Goal: Complete application form: Complete application form

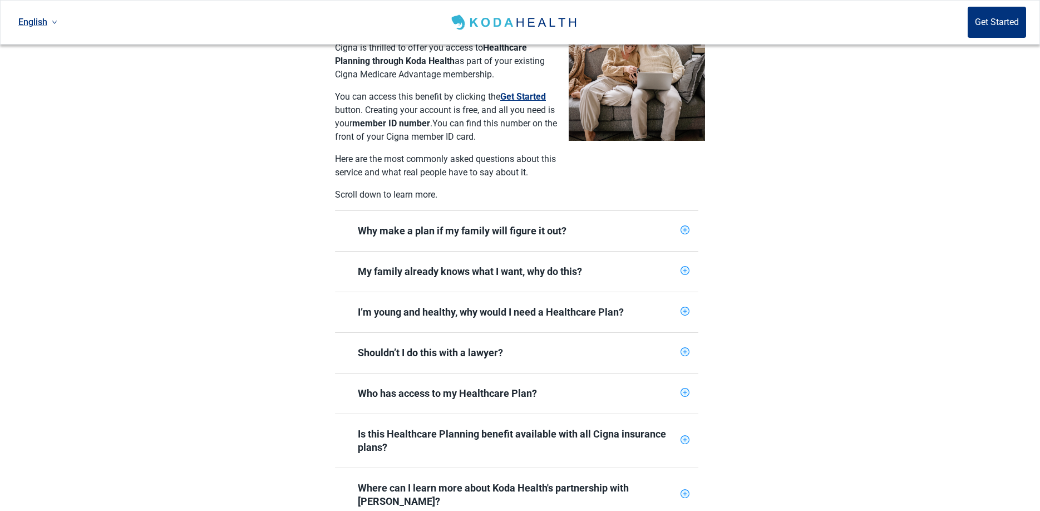
scroll to position [278, 0]
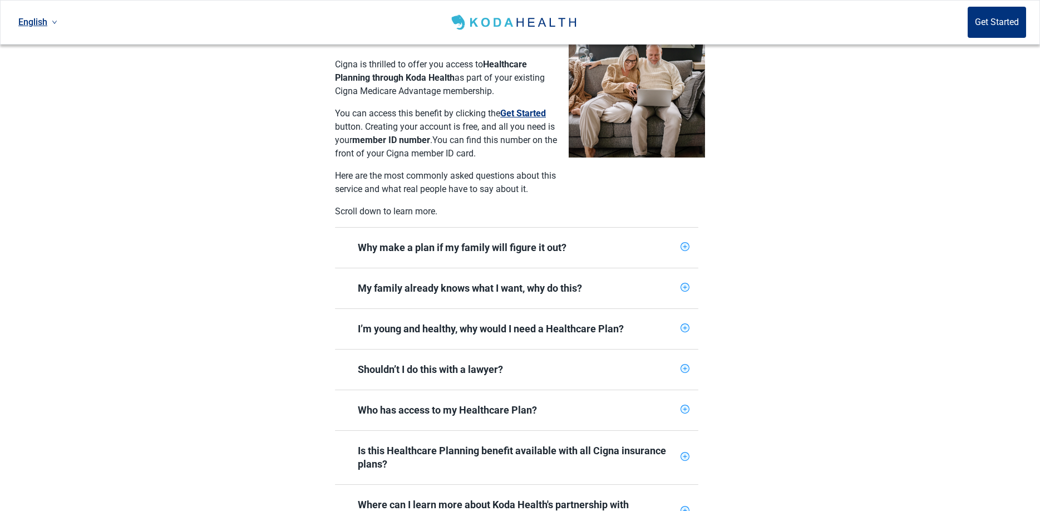
click at [687, 325] on icon "plus-circle" at bounding box center [684, 328] width 7 height 7
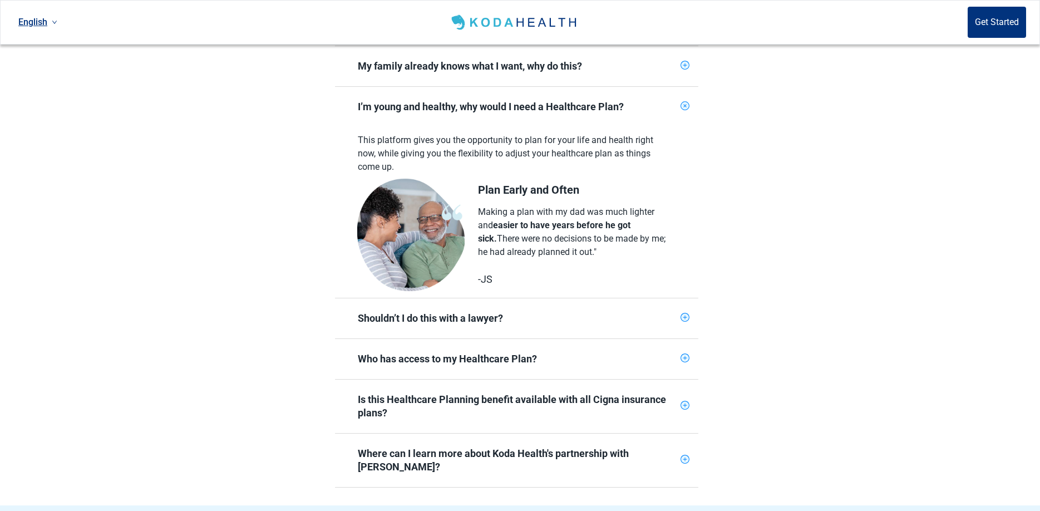
scroll to position [501, 0]
click at [686, 354] on icon "plus-circle" at bounding box center [684, 357] width 7 height 7
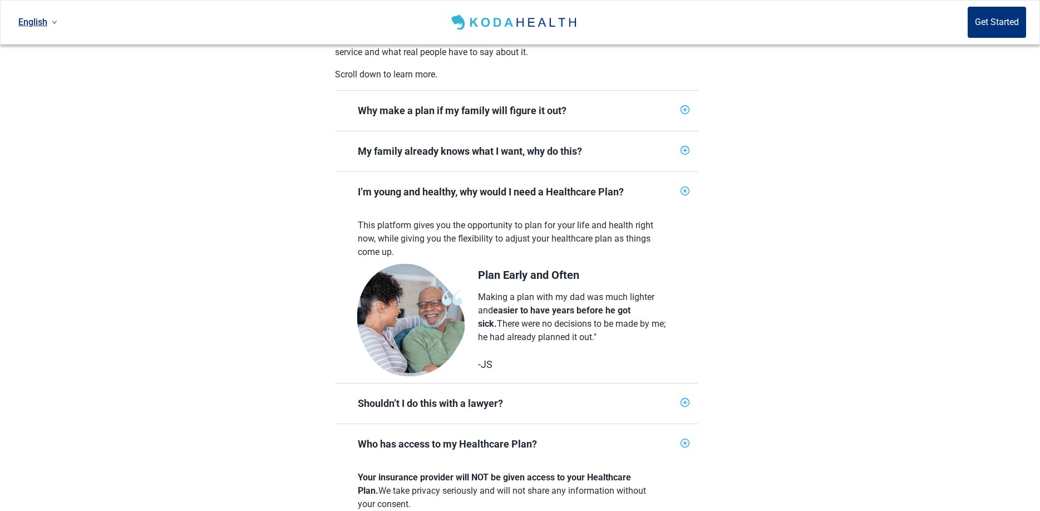
scroll to position [390, 0]
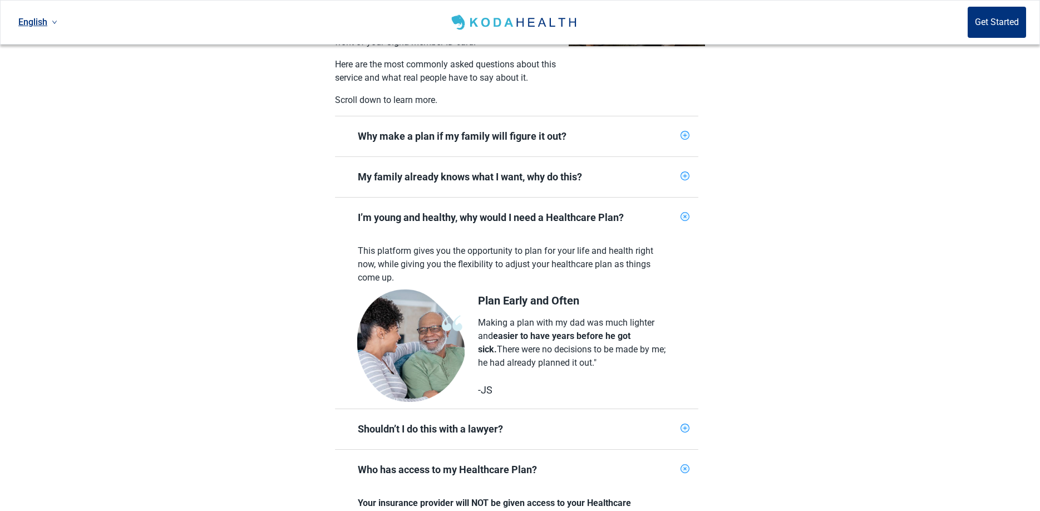
click at [684, 173] on icon "plus-circle" at bounding box center [684, 176] width 7 height 7
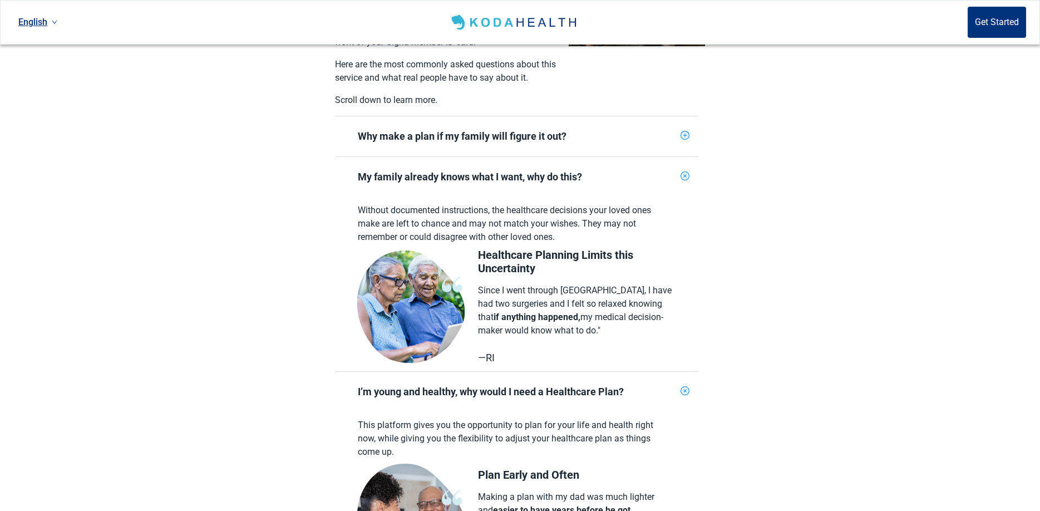
click at [686, 132] on icon "plus-circle" at bounding box center [684, 135] width 7 height 7
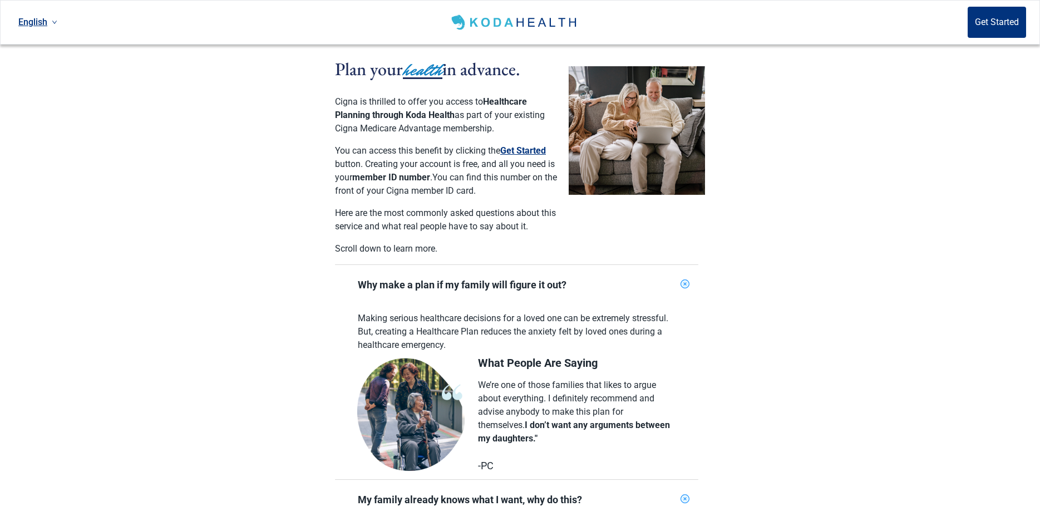
scroll to position [167, 0]
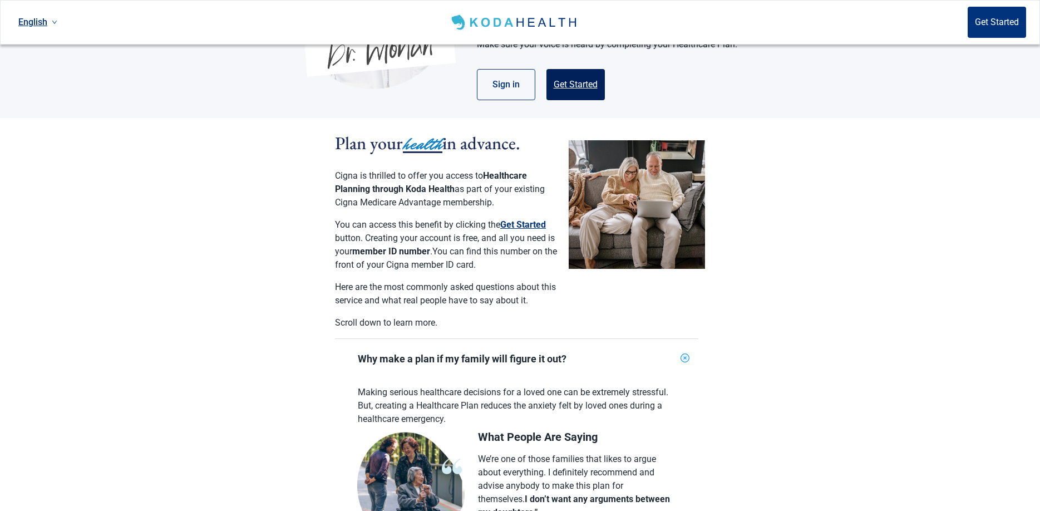
click at [574, 82] on button "Get Started" at bounding box center [576, 84] width 58 height 31
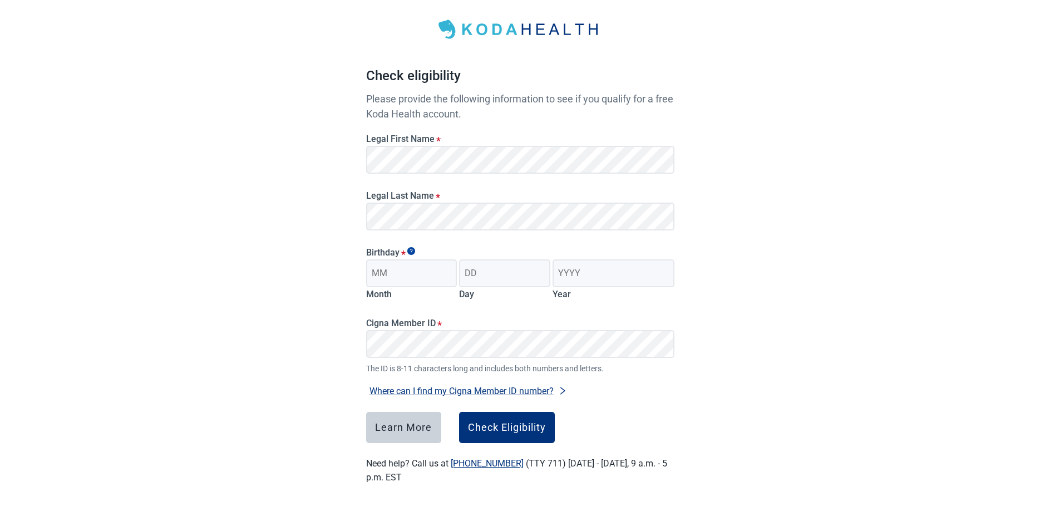
scroll to position [51, 0]
click at [424, 274] on input "Month" at bounding box center [411, 273] width 91 height 28
type input "12"
click at [505, 279] on input "Day" at bounding box center [504, 273] width 91 height 28
type input "28"
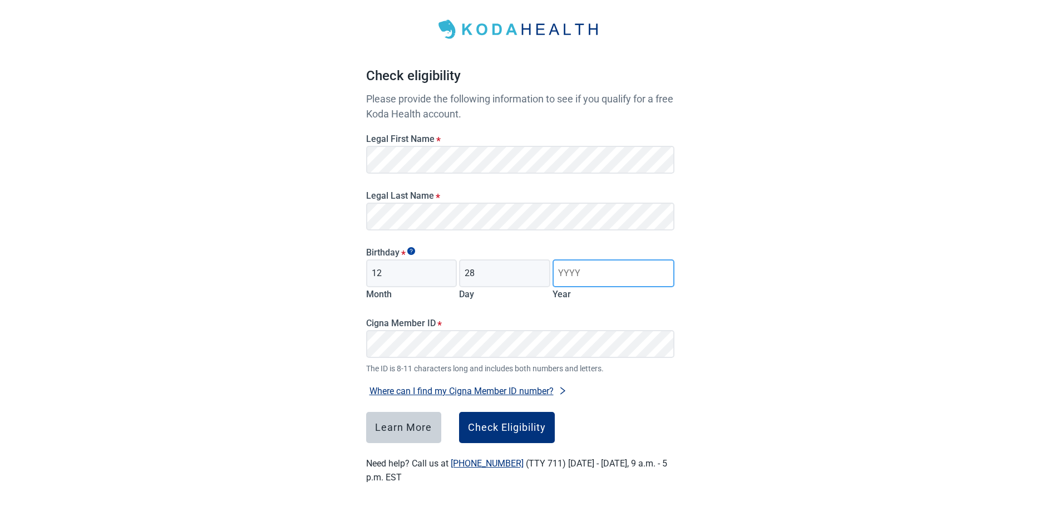
click at [567, 277] on input "Year" at bounding box center [613, 273] width 121 height 28
type input "1959"
click at [463, 323] on label "Cigna Member ID *" at bounding box center [520, 323] width 308 height 11
click at [507, 435] on button "Check Eligibility" at bounding box center [507, 427] width 96 height 31
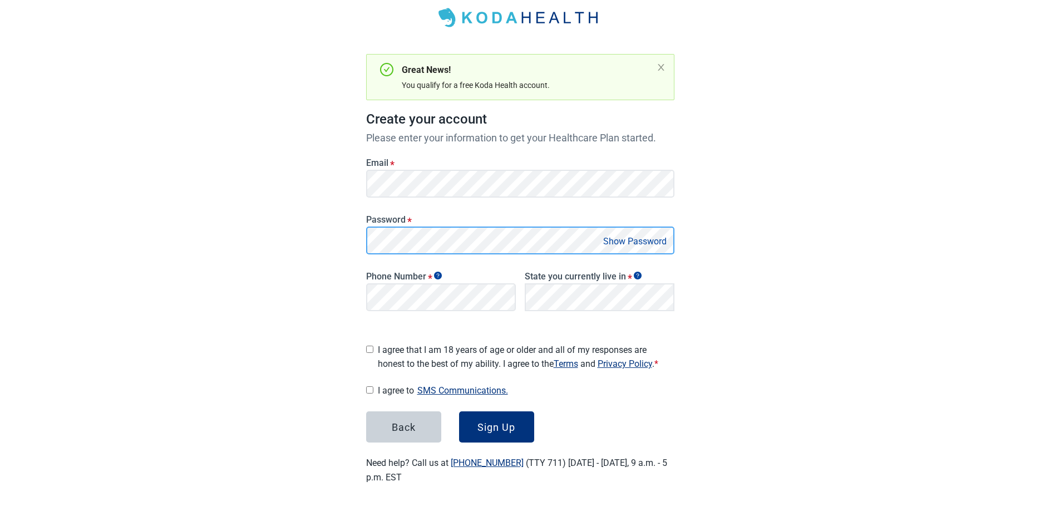
scroll to position [59, 0]
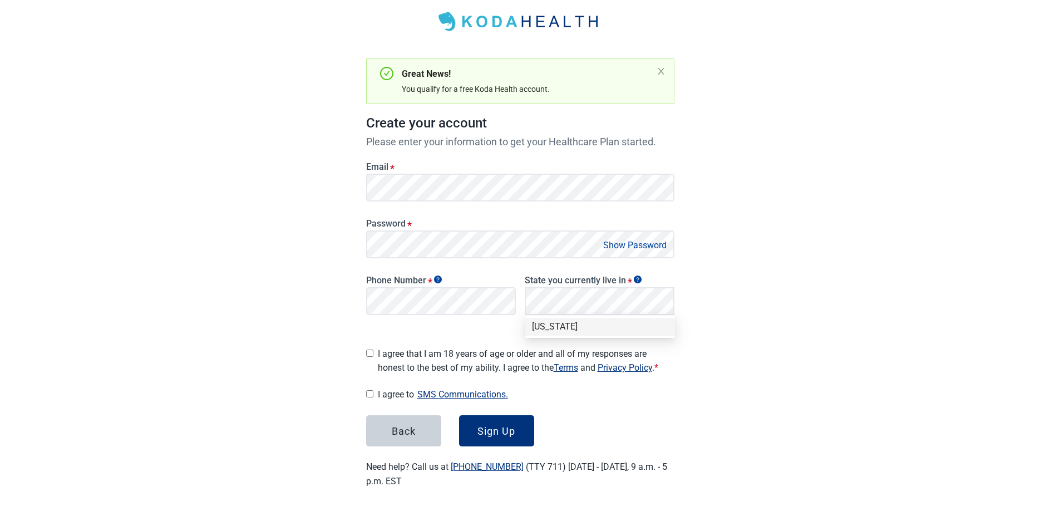
click at [559, 321] on div "[US_STATE]" at bounding box center [600, 327] width 136 height 12
click at [369, 350] on input "I agree that I am 18 years of age or older and all of my responses are honest t…" at bounding box center [369, 353] width 7 height 7
checkbox input "true"
click at [370, 392] on input "I agree to SMS Communications." at bounding box center [369, 393] width 7 height 7
checkbox input "true"
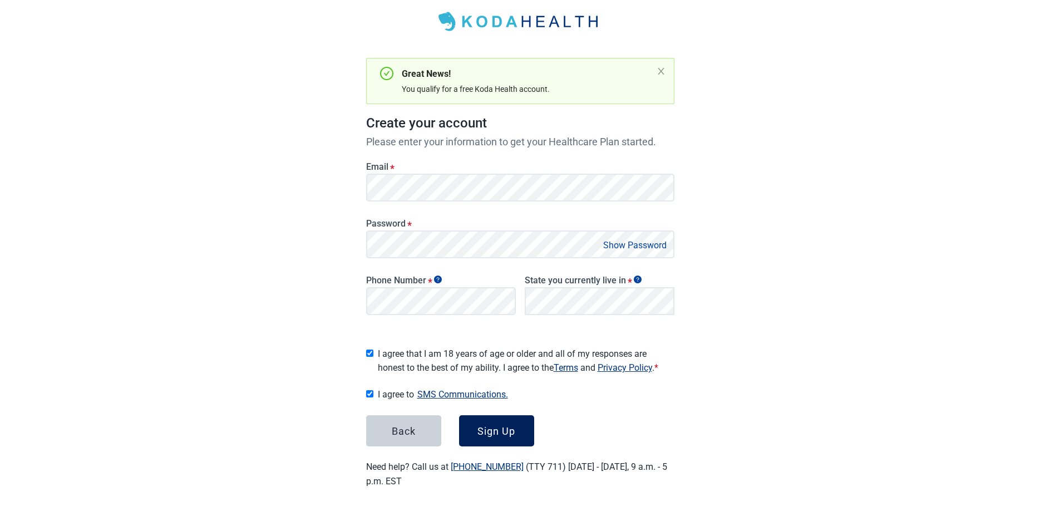
click at [498, 425] on div "Sign Up" at bounding box center [497, 430] width 38 height 11
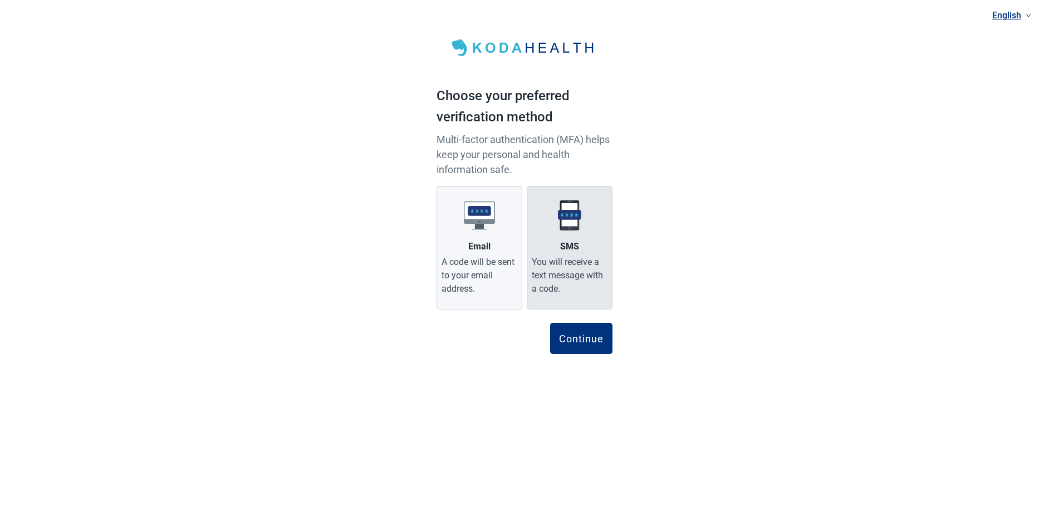
click at [562, 280] on div "You will receive a text message with a code." at bounding box center [570, 276] width 76 height 40
click at [0, 0] on input "SMS You will receive a text message with a code." at bounding box center [0, 0] width 0 height 0
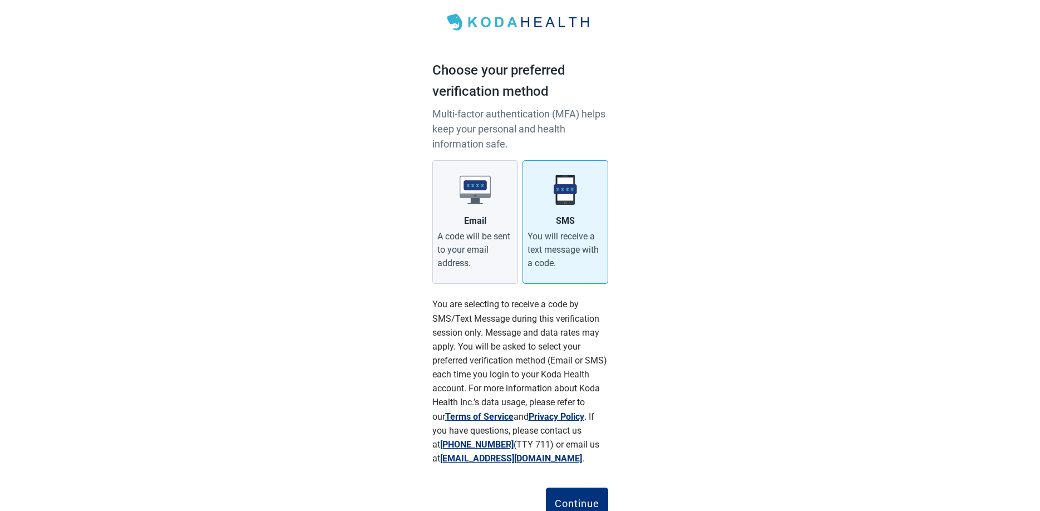
scroll to position [56, 0]
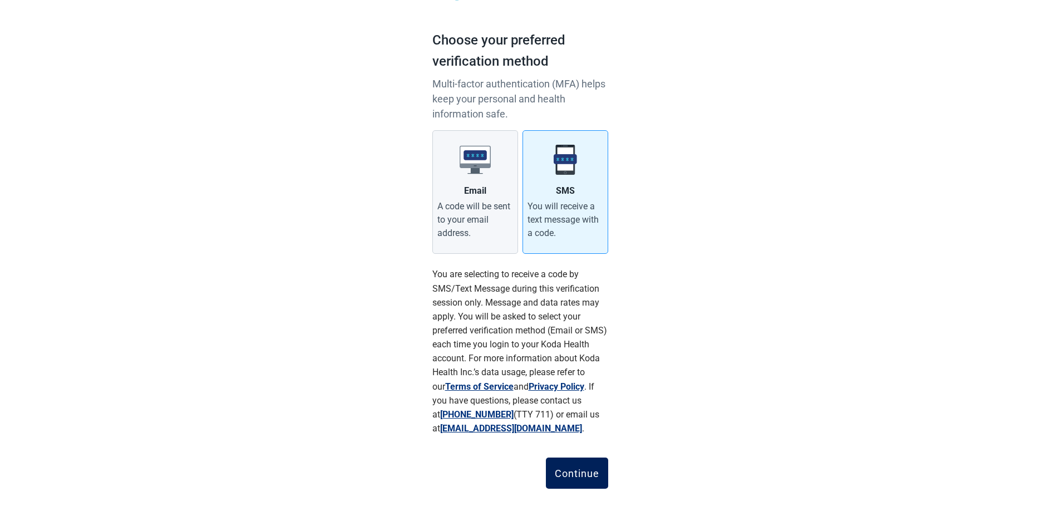
click at [575, 468] on div "Continue" at bounding box center [577, 473] width 45 height 11
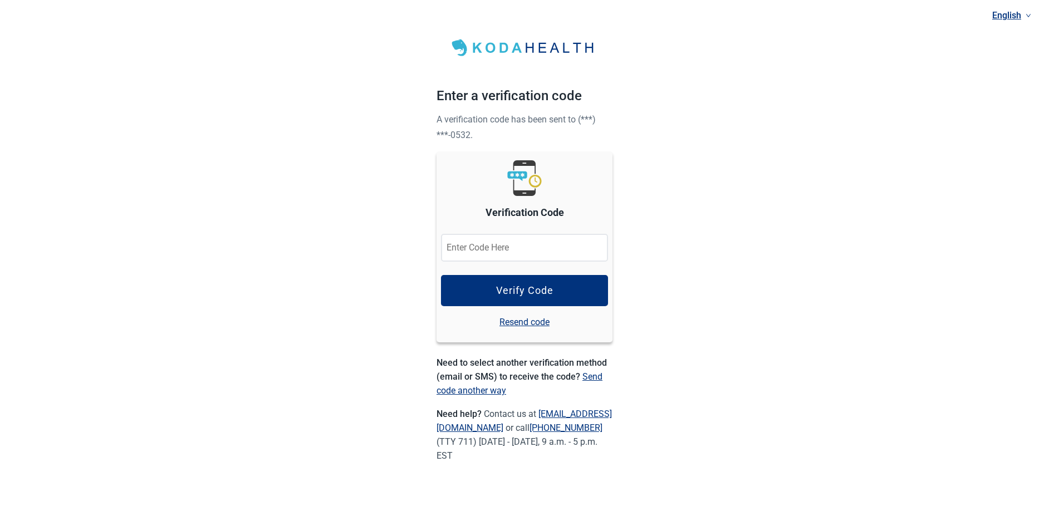
click at [515, 243] on input "Verification Code" at bounding box center [524, 248] width 167 height 28
type input "414429"
click at [482, 289] on button "Verify Code" at bounding box center [524, 290] width 167 height 31
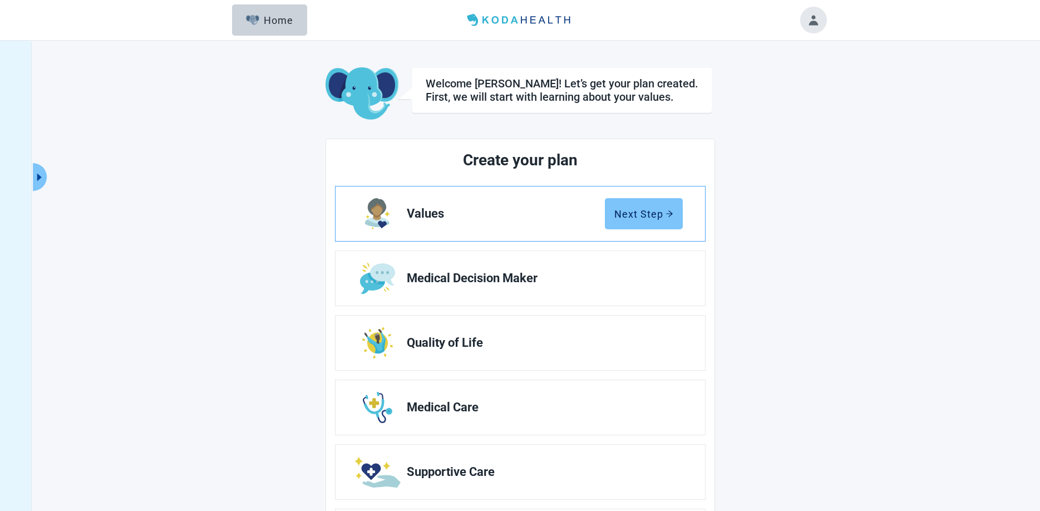
click at [642, 213] on div "Next Step" at bounding box center [644, 213] width 59 height 11
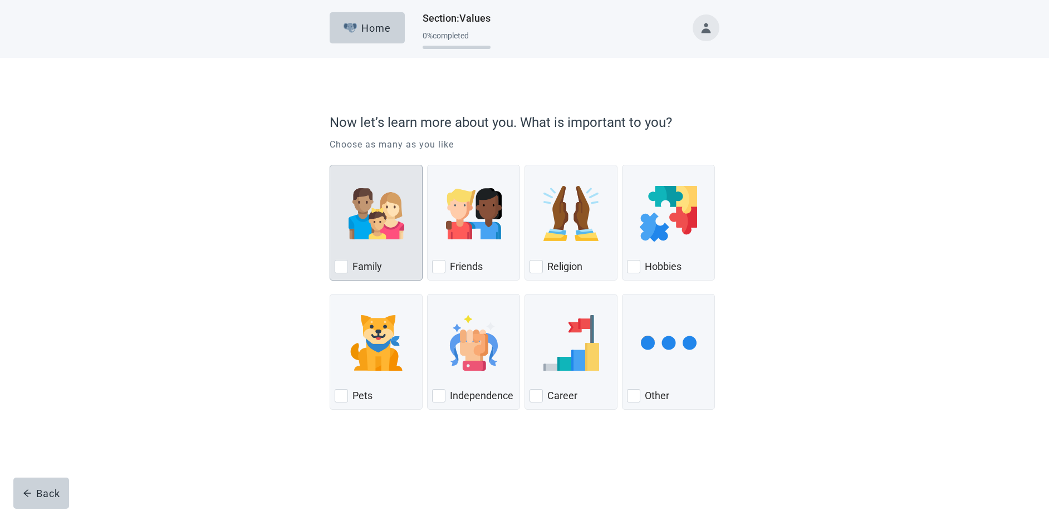
click at [343, 267] on div "Family, checkbox, not checked" at bounding box center [341, 266] width 13 height 13
click at [330, 165] on input "Family" at bounding box center [330, 165] width 1 height 1
checkbox input "true"
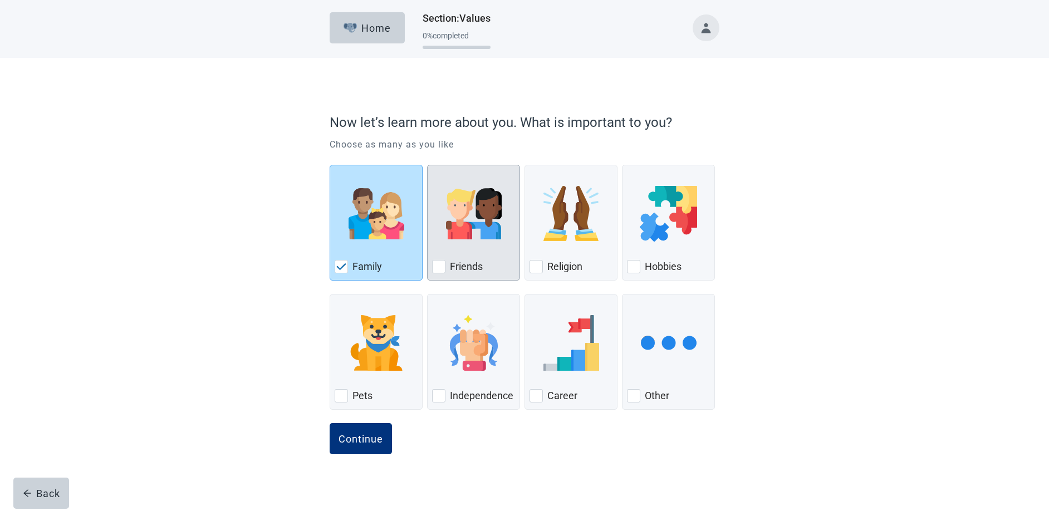
click at [440, 267] on div "Friends, checkbox, not checked" at bounding box center [438, 266] width 13 height 13
click at [428, 165] on input "Friends" at bounding box center [427, 165] width 1 height 1
checkbox input "true"
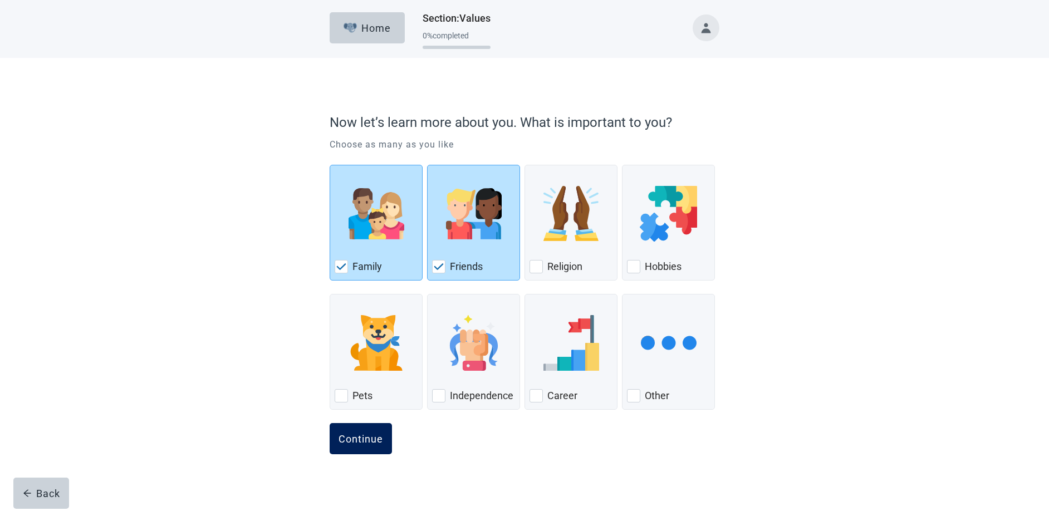
click at [366, 439] on div "Continue" at bounding box center [360, 438] width 45 height 11
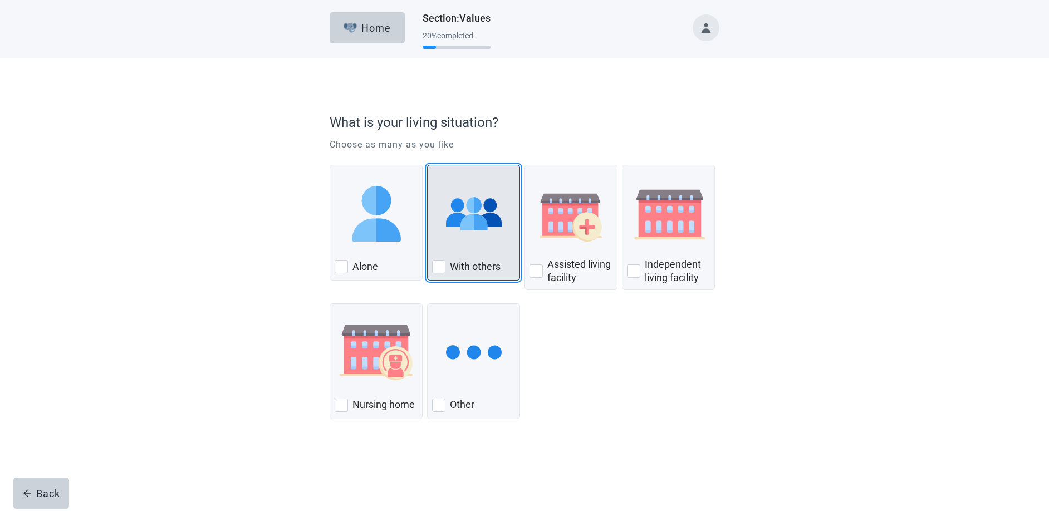
click at [437, 268] on div "With Others, checkbox, not checked" at bounding box center [438, 266] width 13 height 13
click at [428, 165] on input "With others" at bounding box center [427, 165] width 1 height 1
checkbox input "true"
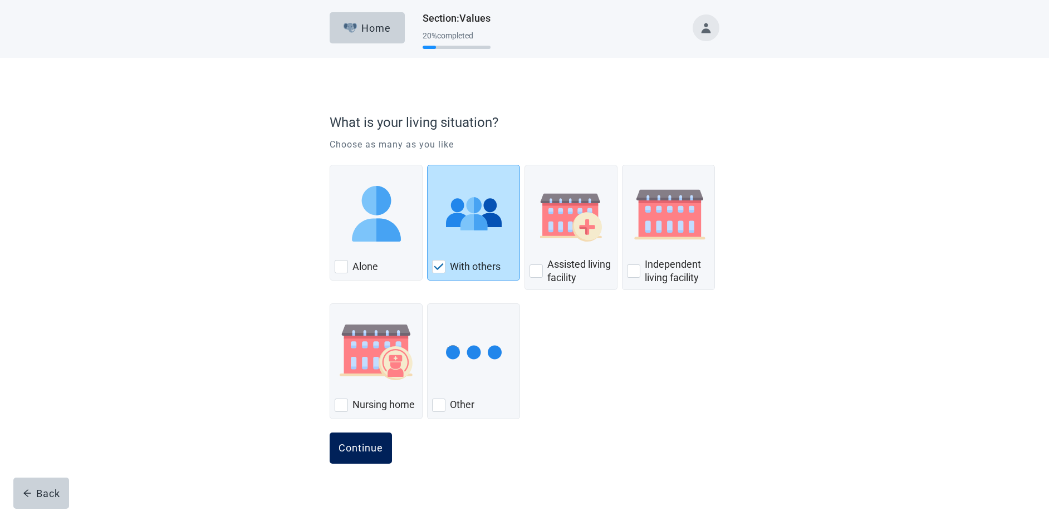
click at [368, 444] on div "Continue" at bounding box center [360, 448] width 45 height 11
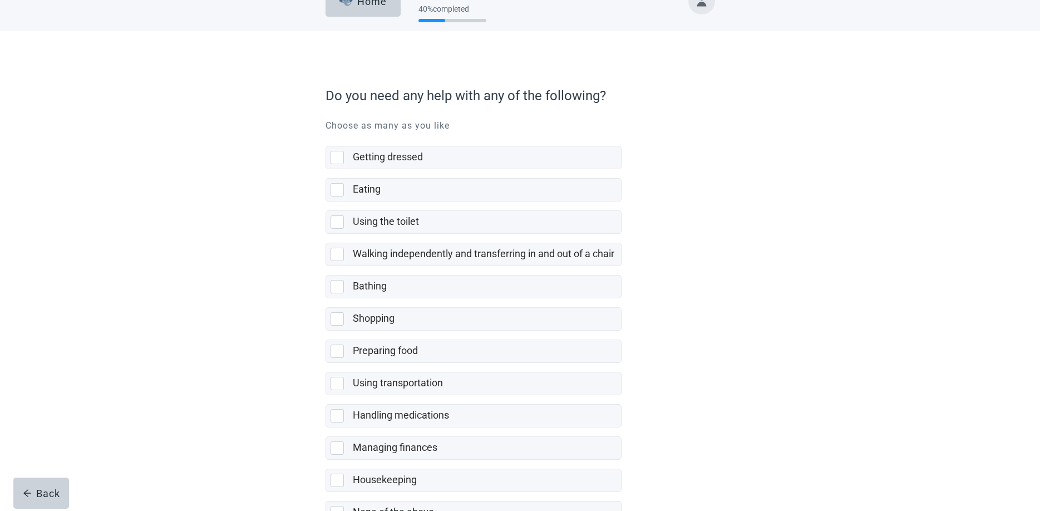
scroll to position [105, 0]
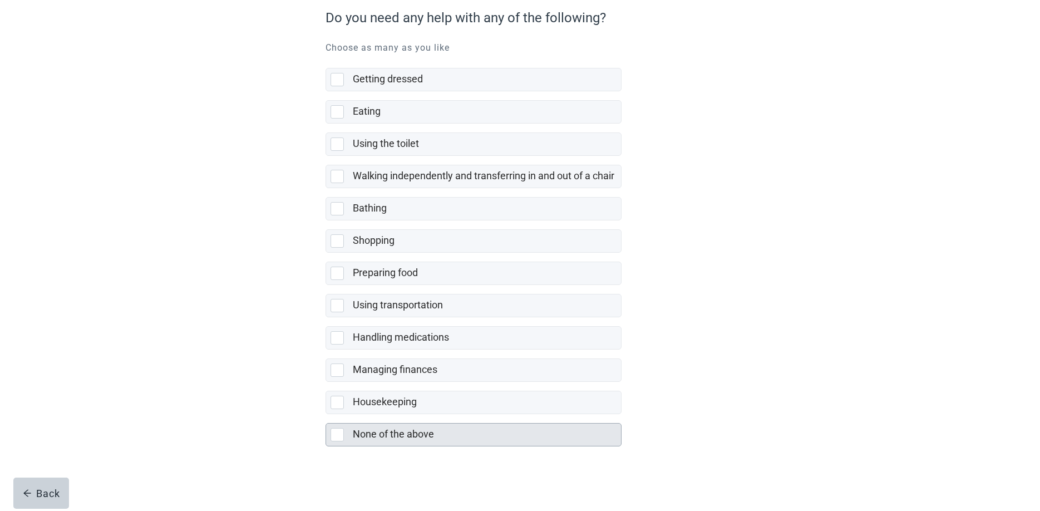
click at [338, 439] on div "None of the above, checkbox, not selected" at bounding box center [337, 434] width 13 height 13
click at [326, 415] on input "None of the above" at bounding box center [326, 414] width 1 height 1
checkbox input "true"
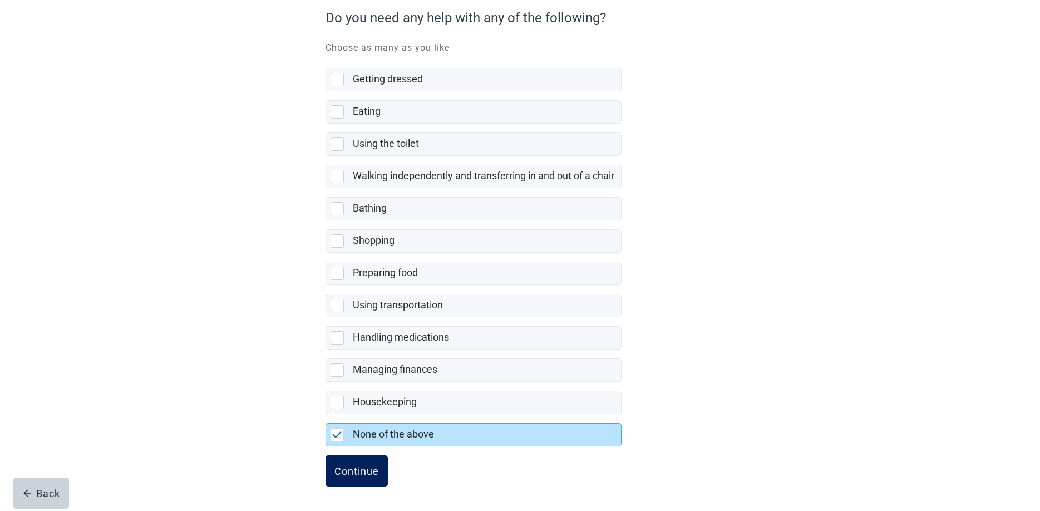
click at [347, 474] on div "Continue" at bounding box center [357, 470] width 45 height 11
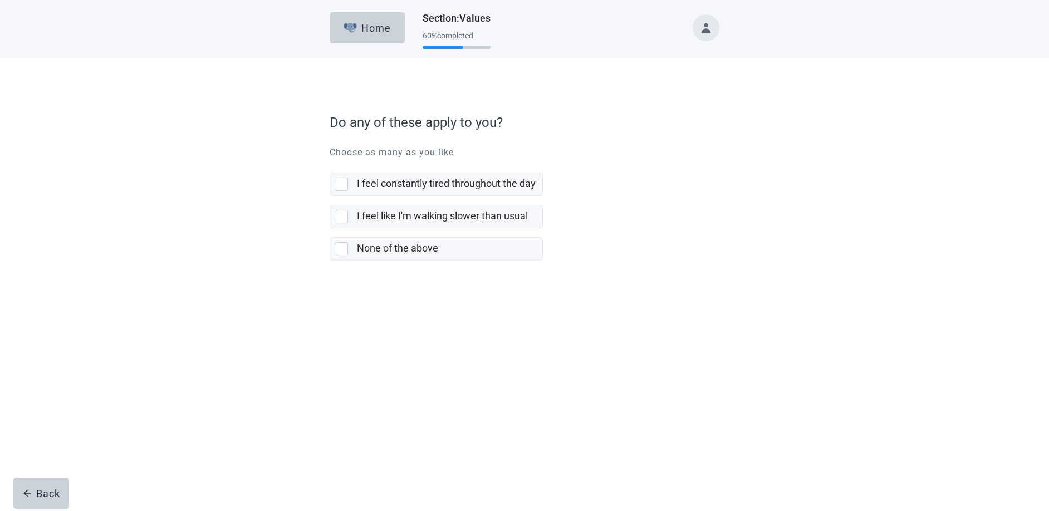
drag, startPoint x: 680, startPoint y: 337, endPoint x: 598, endPoint y: 303, distance: 88.1
click at [598, 303] on div "Main content" at bounding box center [525, 297] width 390 height 56
click at [345, 254] on div "None of the above, checkbox, not selected" at bounding box center [341, 248] width 13 height 13
click at [330, 229] on input "None of the above" at bounding box center [330, 228] width 1 height 1
checkbox input "true"
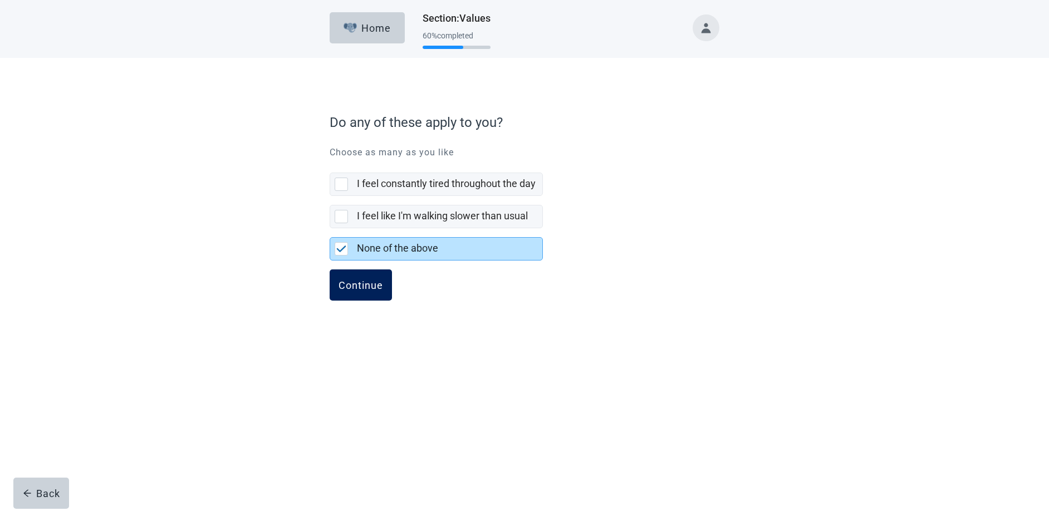
drag, startPoint x: 353, startPoint y: 284, endPoint x: 353, endPoint y: 295, distance: 10.6
click at [353, 287] on div "Continue" at bounding box center [360, 284] width 45 height 11
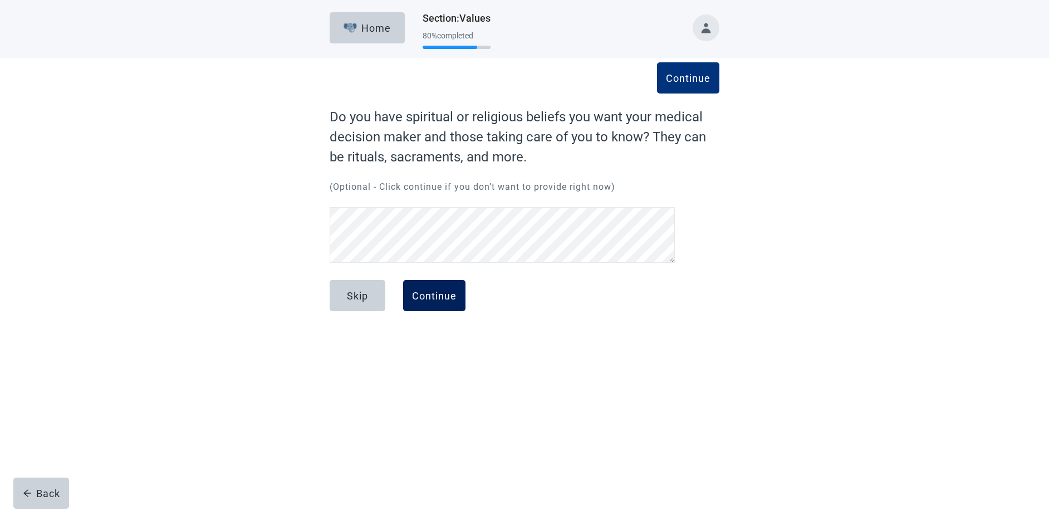
click at [443, 301] on div "Continue" at bounding box center [434, 295] width 45 height 11
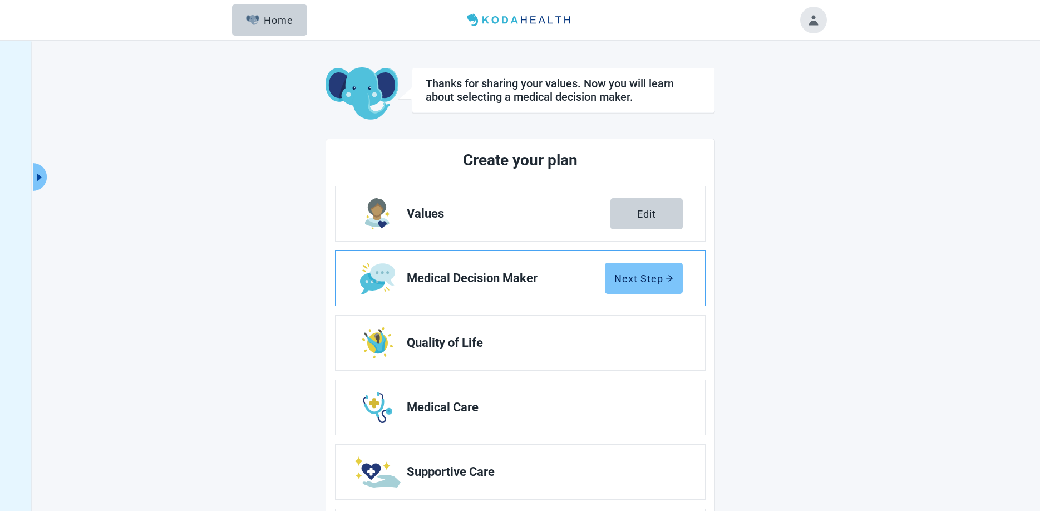
click at [621, 273] on div "Next Step" at bounding box center [644, 278] width 59 height 11
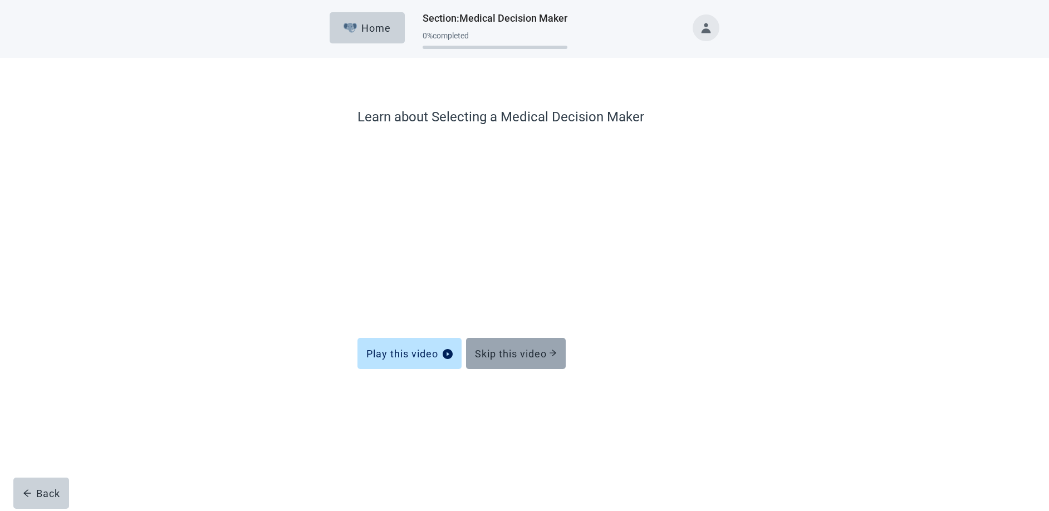
click at [542, 354] on div "Skip this video" at bounding box center [516, 353] width 82 height 11
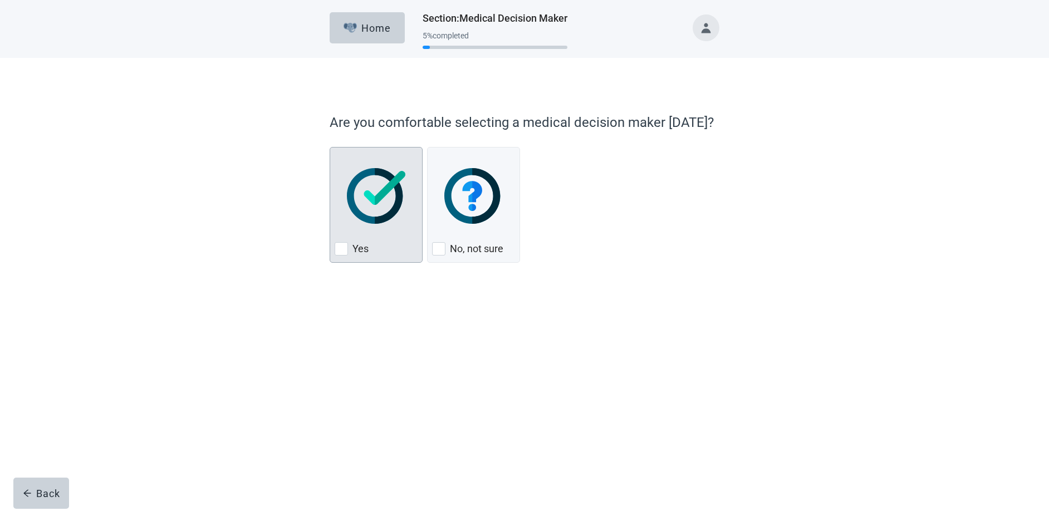
click at [343, 251] on div "Yes, checkbox, not checked" at bounding box center [341, 248] width 13 height 13
click at [330, 148] on input "Yes" at bounding box center [330, 147] width 1 height 1
checkbox input "true"
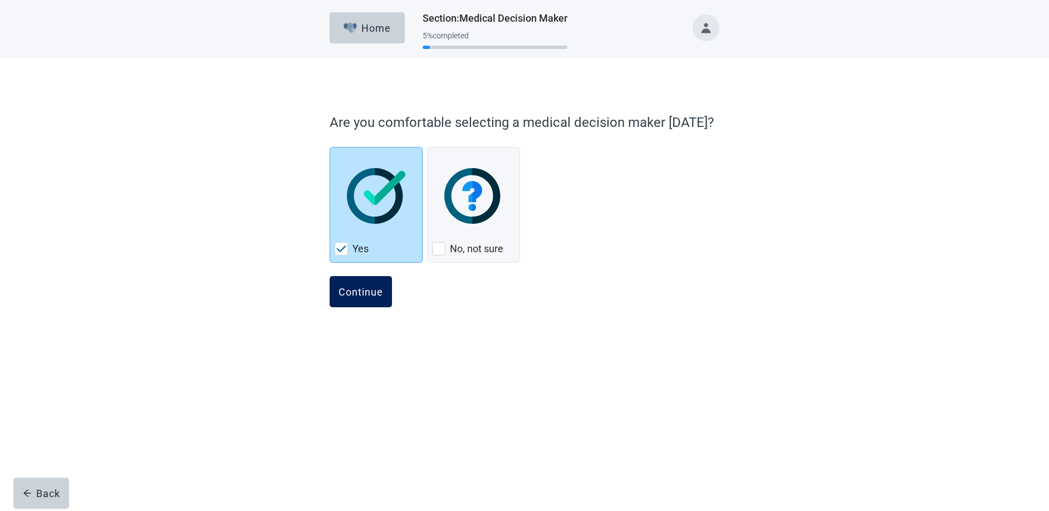
click at [360, 292] on div "Continue" at bounding box center [360, 291] width 45 height 11
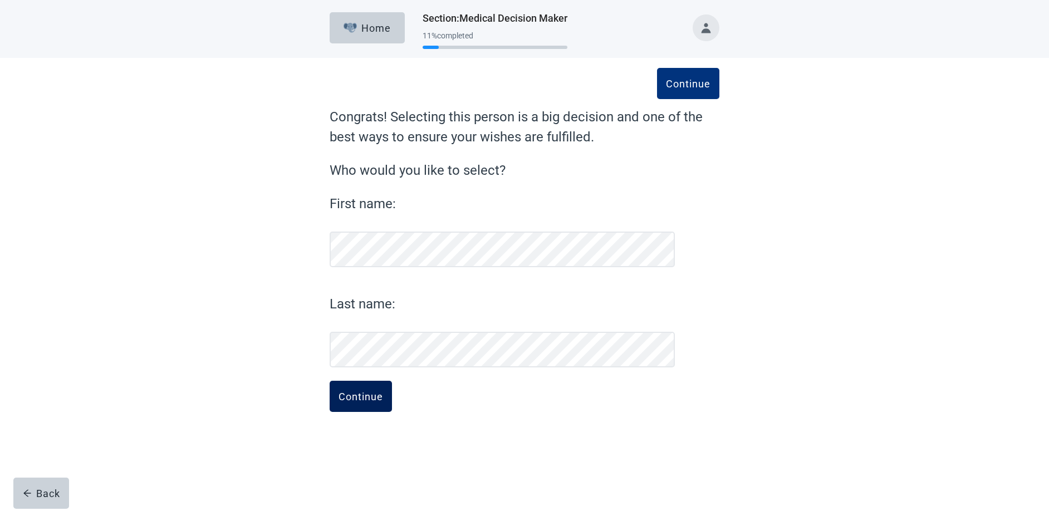
click at [381, 394] on div "Continue" at bounding box center [360, 396] width 45 height 11
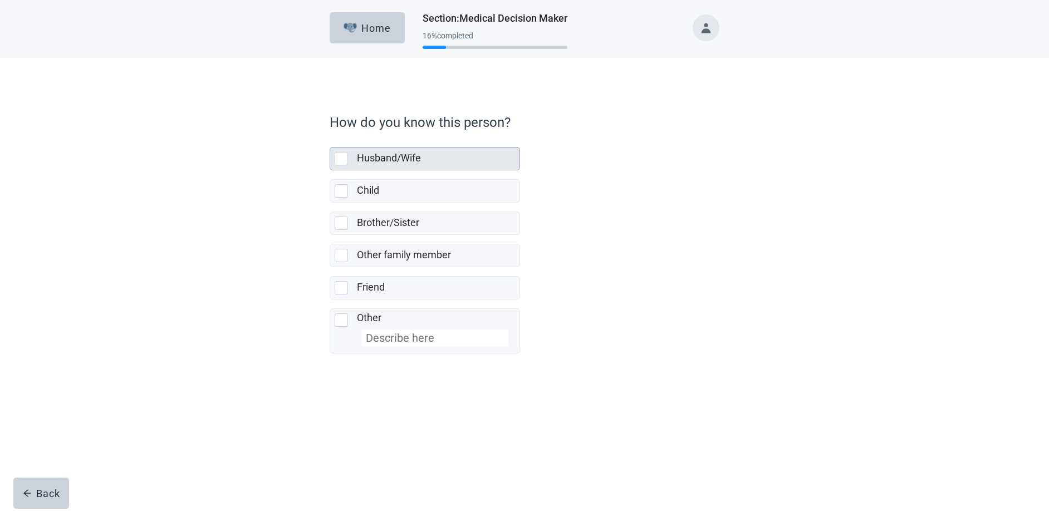
click at [342, 160] on div "Husband/Wife, checkbox, not selected" at bounding box center [341, 158] width 13 height 13
click at [330, 139] on input "Husband/Wife" at bounding box center [330, 138] width 1 height 1
checkbox input "true"
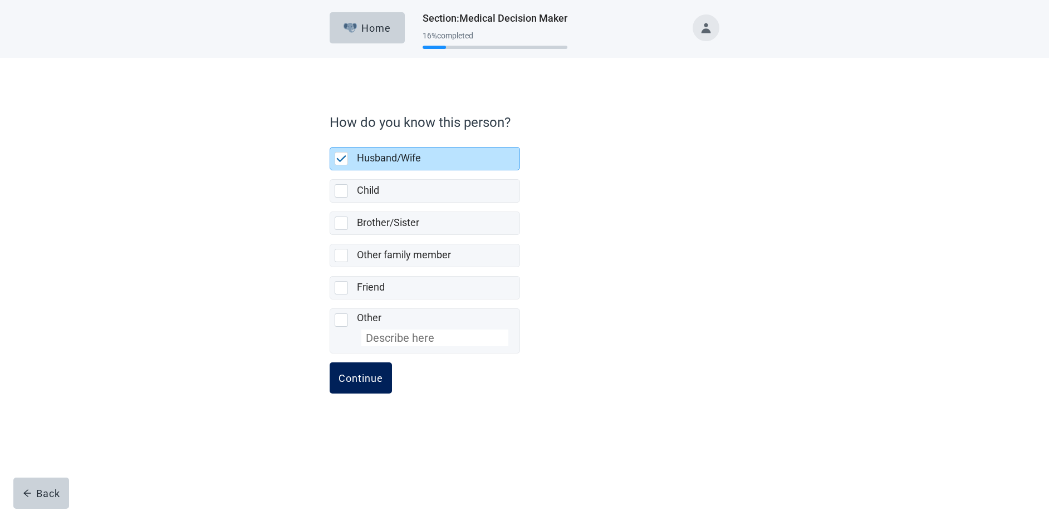
click at [364, 376] on div "Continue" at bounding box center [360, 377] width 45 height 11
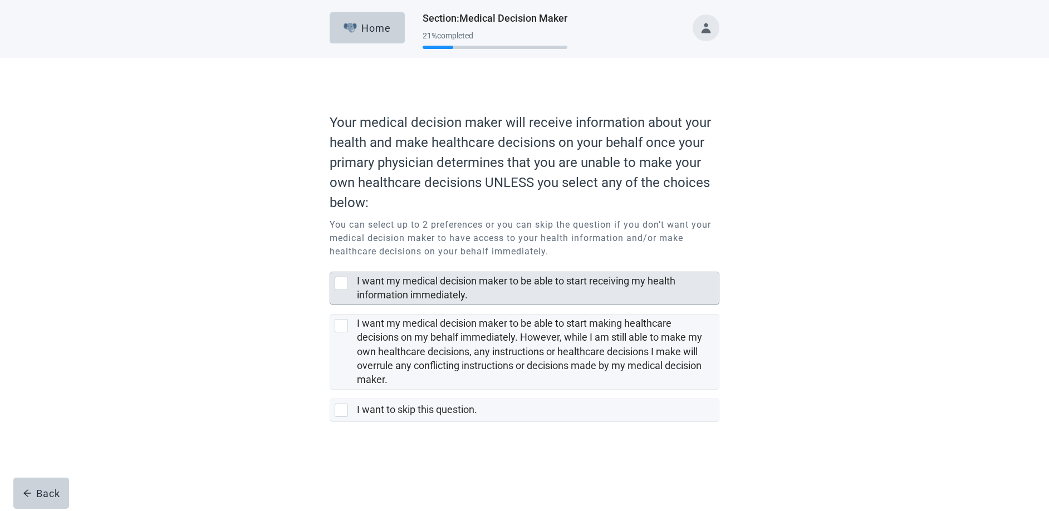
click at [344, 286] on div "I want my medical decision maker to be able to start receiving my health inform…" at bounding box center [341, 283] width 13 height 13
click at [330, 263] on input "I want my medical decision maker to be able to start receiving my health inform…" at bounding box center [330, 263] width 1 height 1
checkbox input "true"
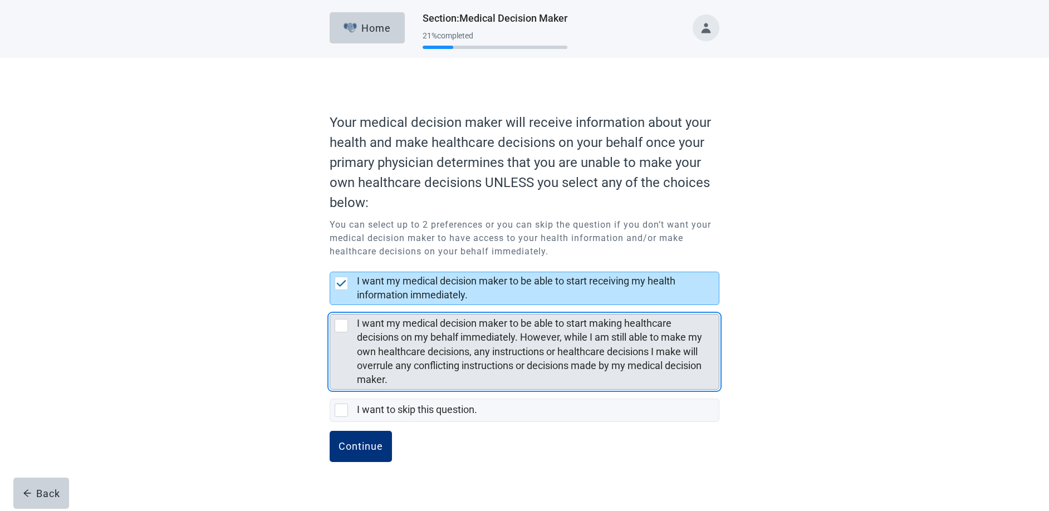
click at [341, 332] on div "I want my medical decision maker to be able to start making healthcare decision…" at bounding box center [341, 325] width 13 height 13
click at [330, 306] on input "I want my medical decision maker to be able to start making healthcare decision…" at bounding box center [330, 305] width 1 height 1
checkbox input "true"
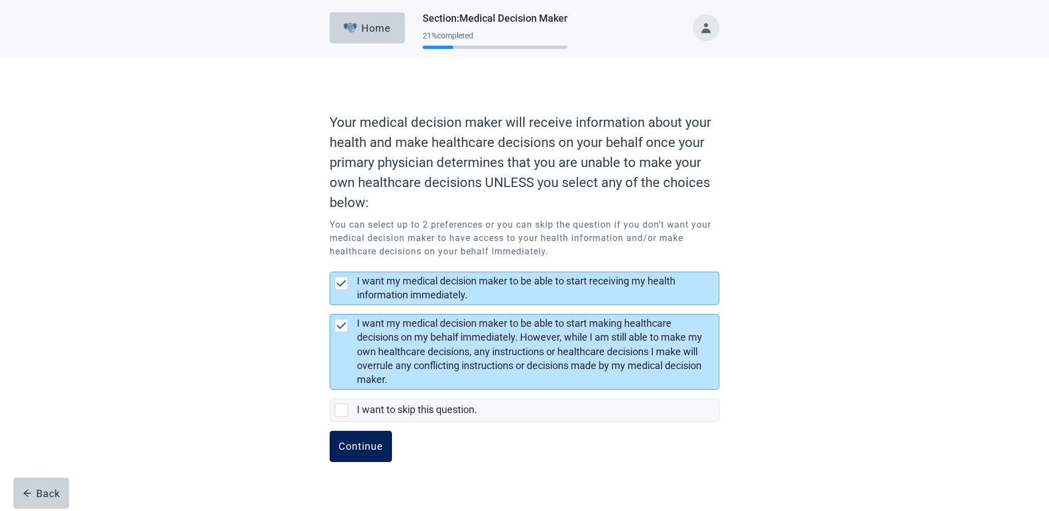
click at [351, 446] on div "Continue" at bounding box center [360, 446] width 45 height 11
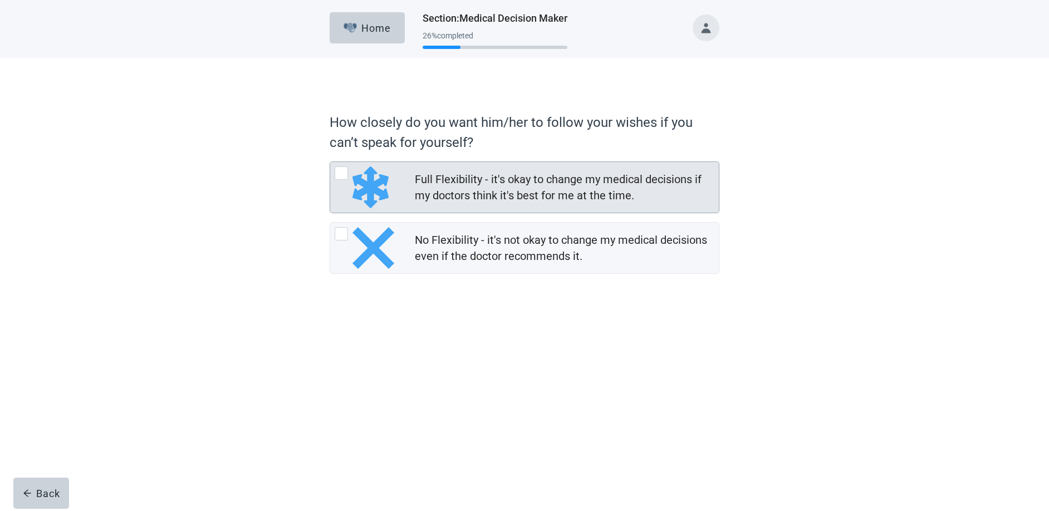
click at [340, 171] on div "Full Flexibility - it's okay to change my medical decisions if my doctors think…" at bounding box center [341, 172] width 13 height 13
click at [330, 162] on input "Full Flexibility - it's okay to change my medical decisions if my doctors think…" at bounding box center [330, 161] width 1 height 1
radio input "true"
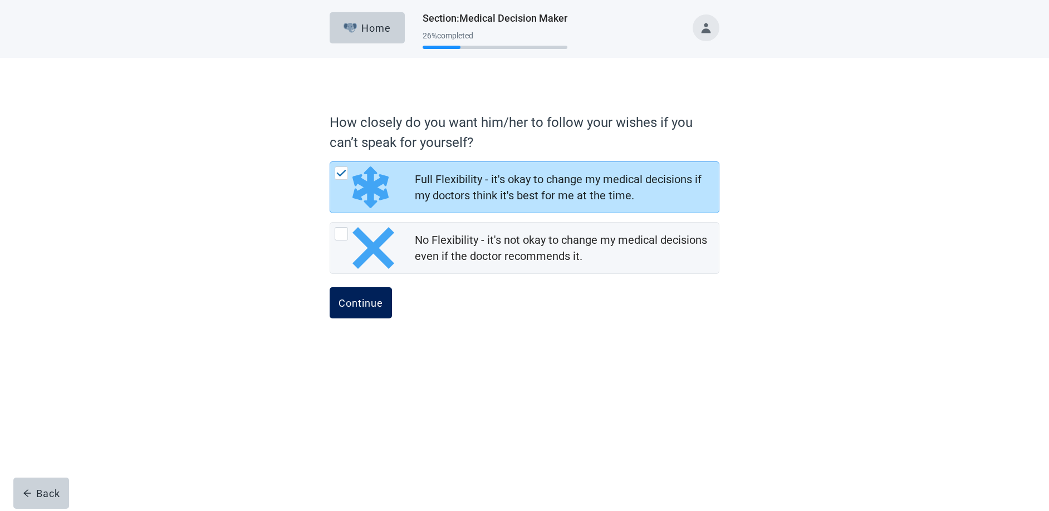
click at [345, 303] on div "Continue" at bounding box center [360, 302] width 45 height 11
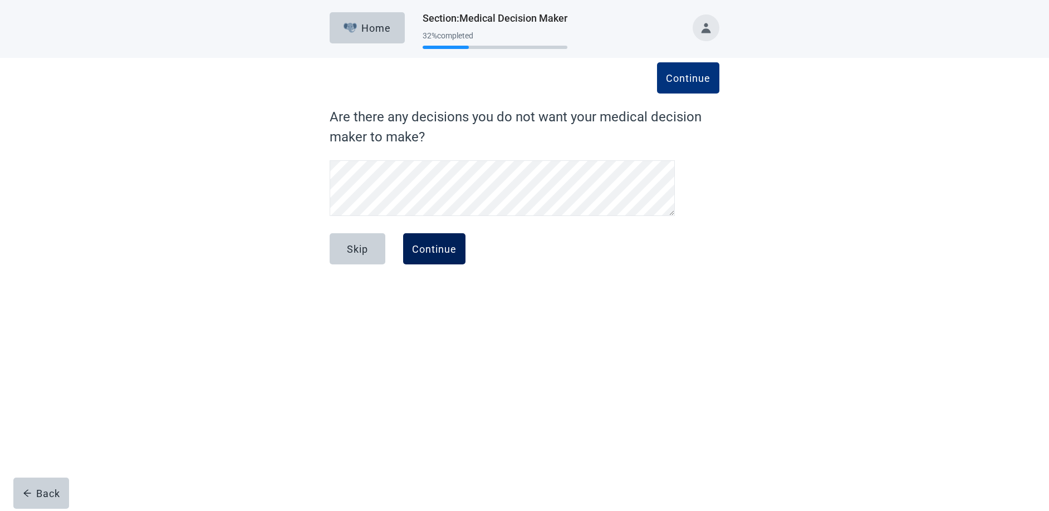
click at [435, 249] on div "Continue" at bounding box center [434, 248] width 45 height 11
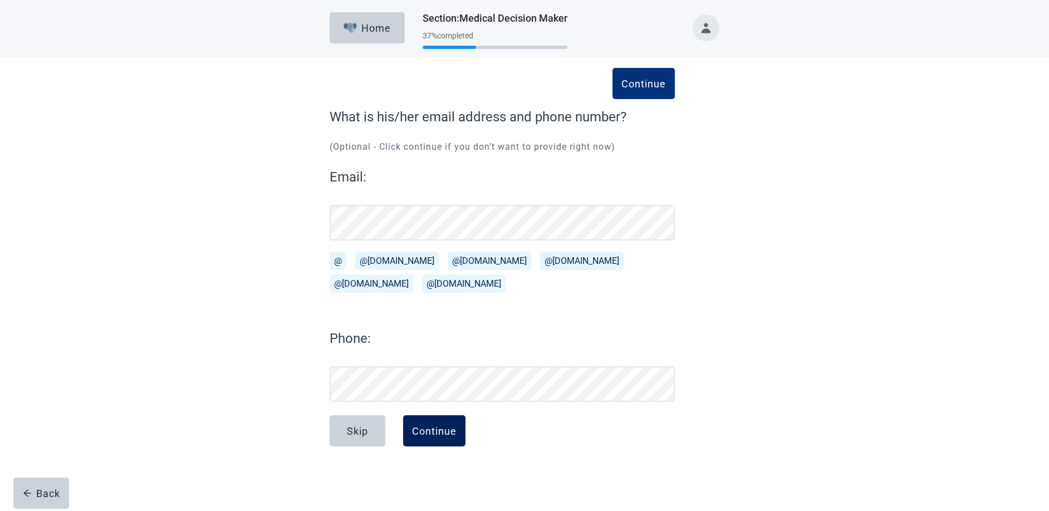
click at [428, 433] on div "Continue" at bounding box center [434, 430] width 45 height 11
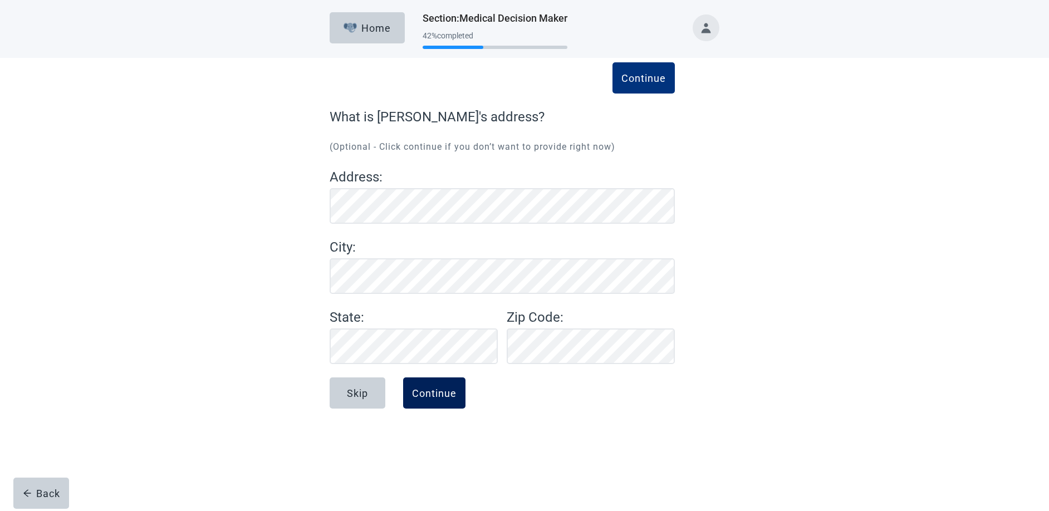
click at [429, 392] on div "Continue" at bounding box center [434, 392] width 45 height 11
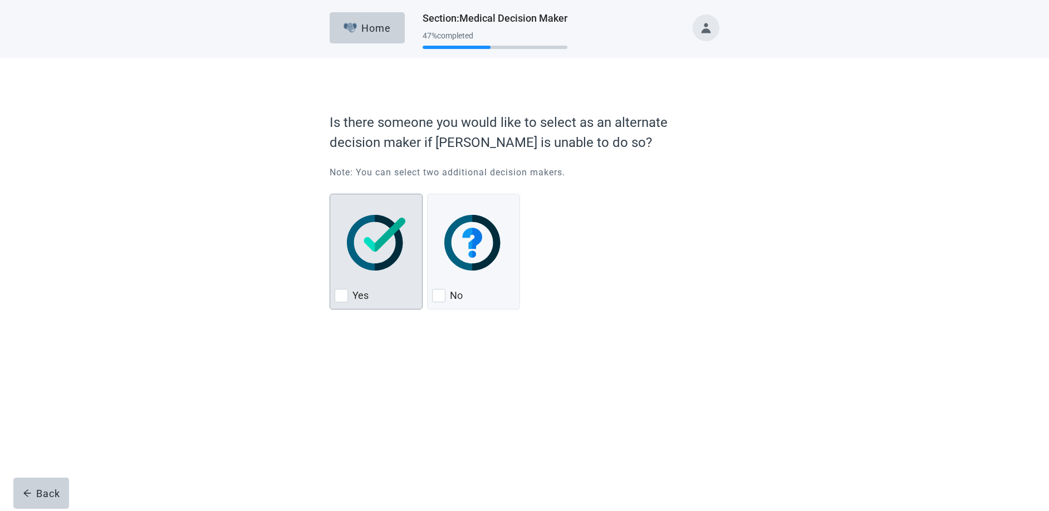
click at [342, 299] on div "Yes, checkbox, not checked" at bounding box center [341, 295] width 13 height 13
click at [330, 194] on input "Yes" at bounding box center [330, 194] width 1 height 1
checkbox input "true"
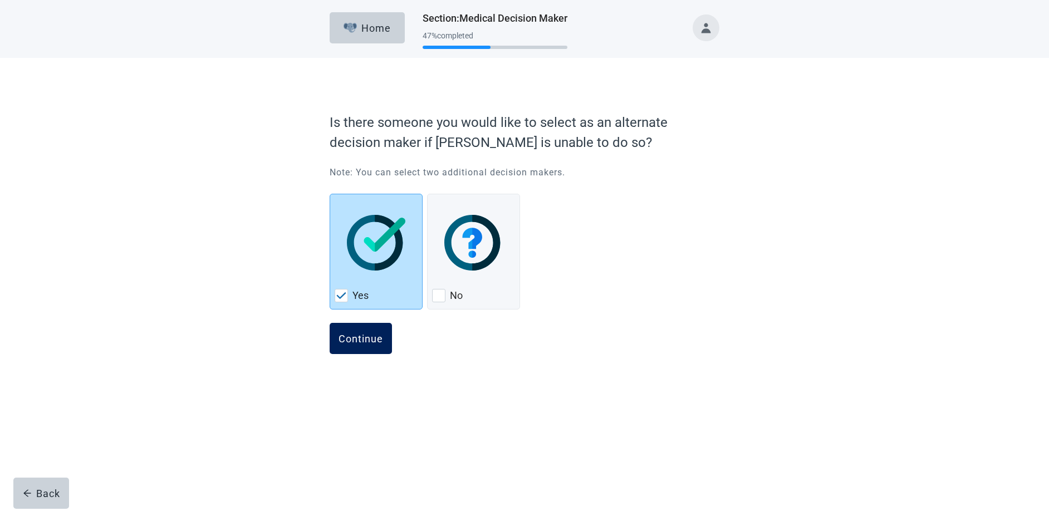
click at [356, 332] on button "Continue" at bounding box center [361, 338] width 62 height 31
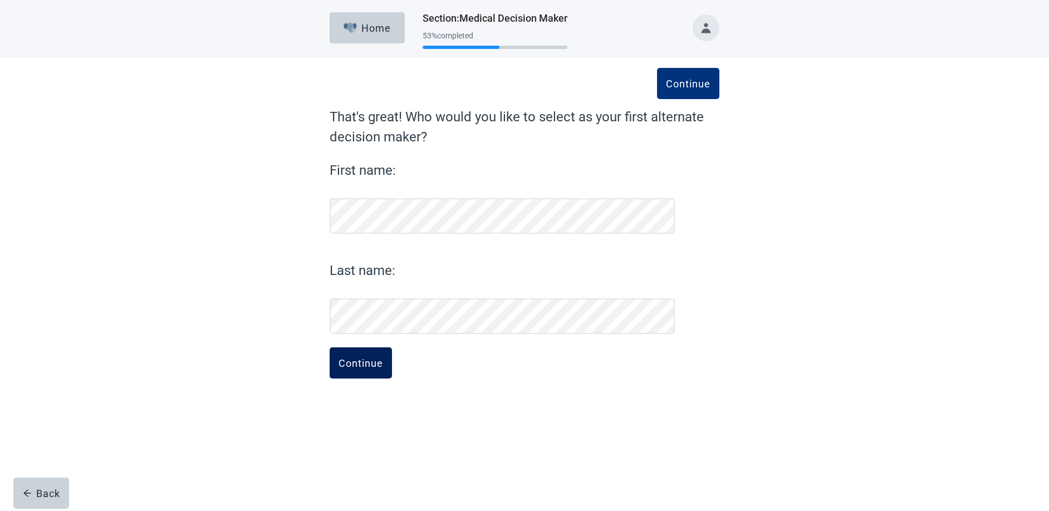
click at [370, 365] on div "Continue" at bounding box center [360, 362] width 45 height 11
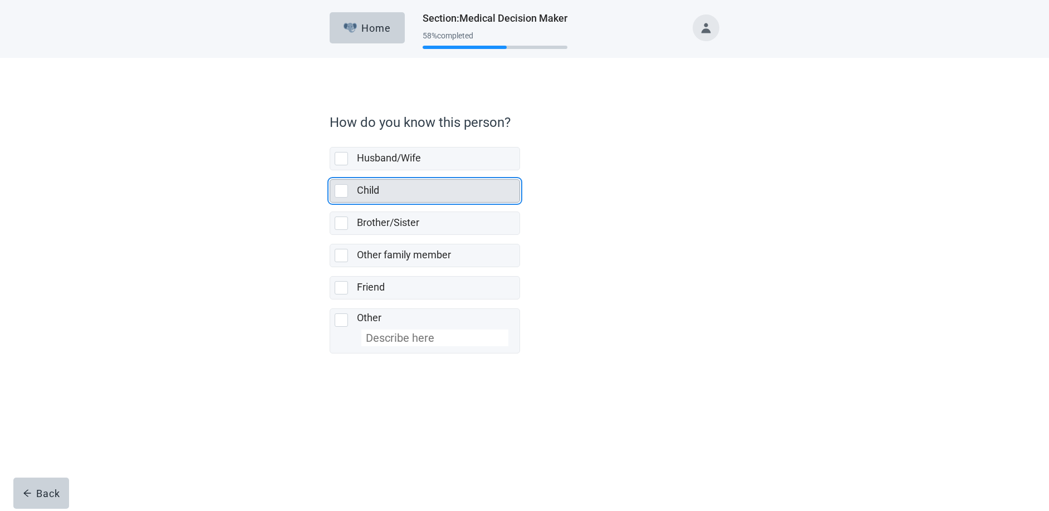
click at [343, 193] on div "Child, checkbox, not selected" at bounding box center [341, 190] width 13 height 13
click at [330, 171] on input "Child" at bounding box center [330, 170] width 1 height 1
checkbox input "true"
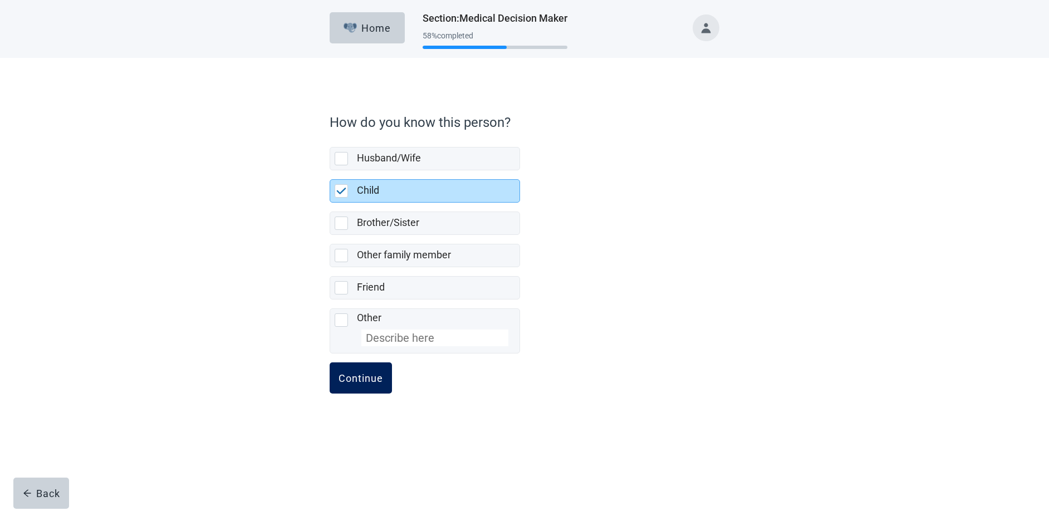
click at [367, 388] on button "Continue" at bounding box center [361, 377] width 62 height 31
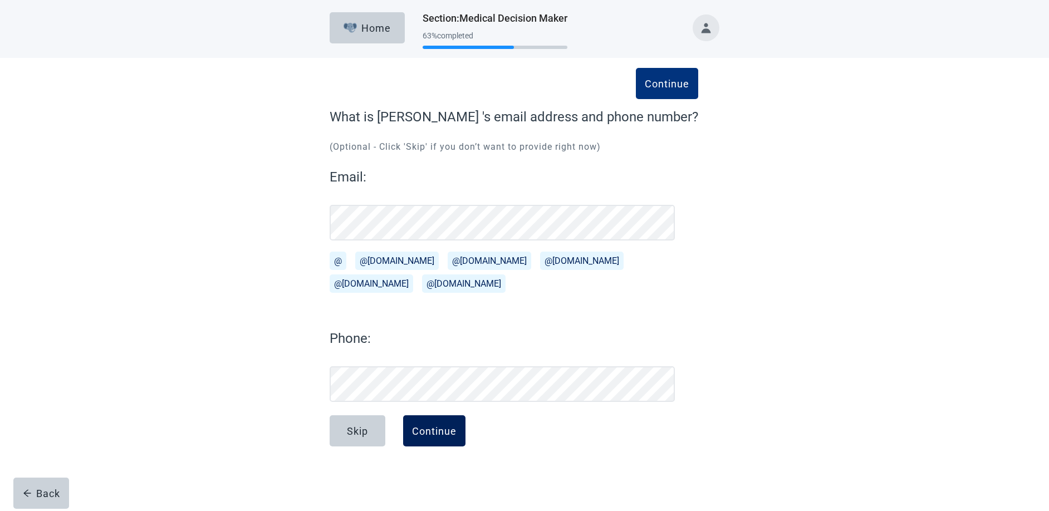
click at [424, 434] on div "Continue" at bounding box center [434, 430] width 45 height 11
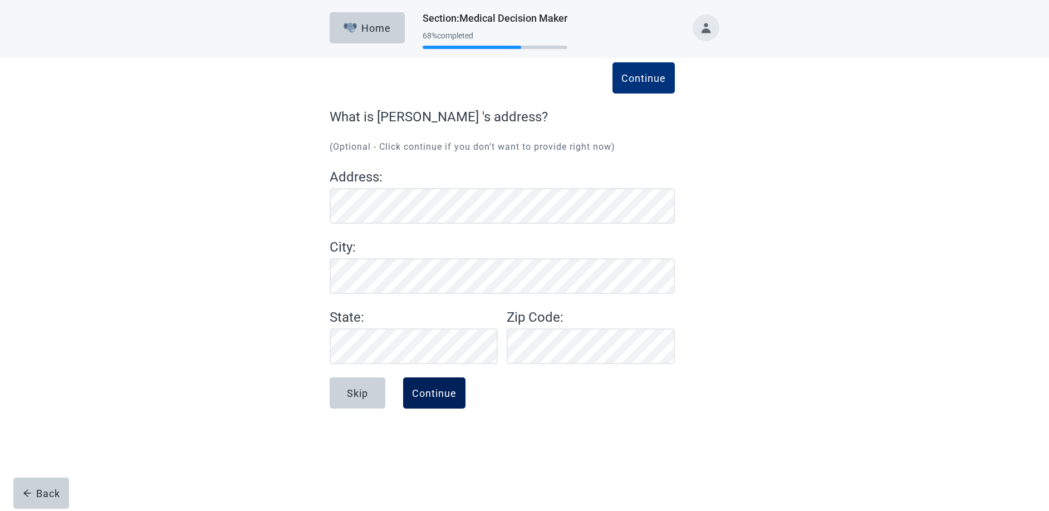
click at [444, 391] on div "Continue" at bounding box center [434, 392] width 45 height 11
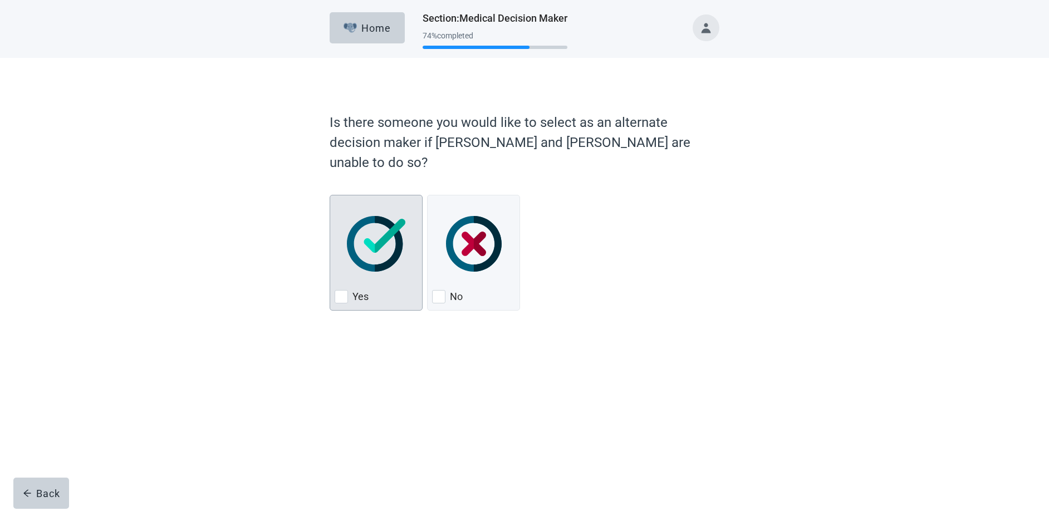
click at [341, 290] on div "Yes, checkbox, not checked" at bounding box center [341, 296] width 13 height 13
click at [330, 195] on input "Yes" at bounding box center [330, 195] width 1 height 1
checkbox input "true"
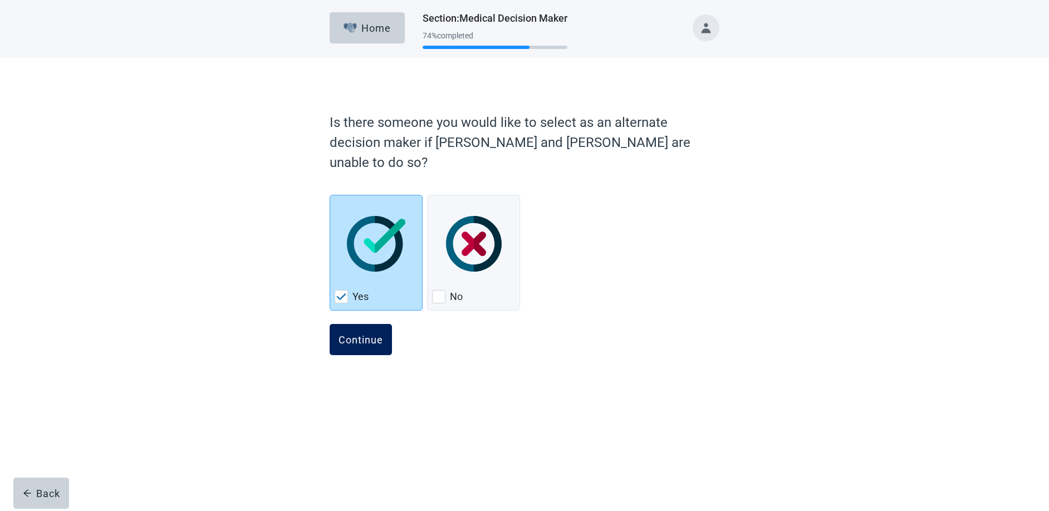
click at [361, 334] on div "Continue" at bounding box center [360, 339] width 45 height 11
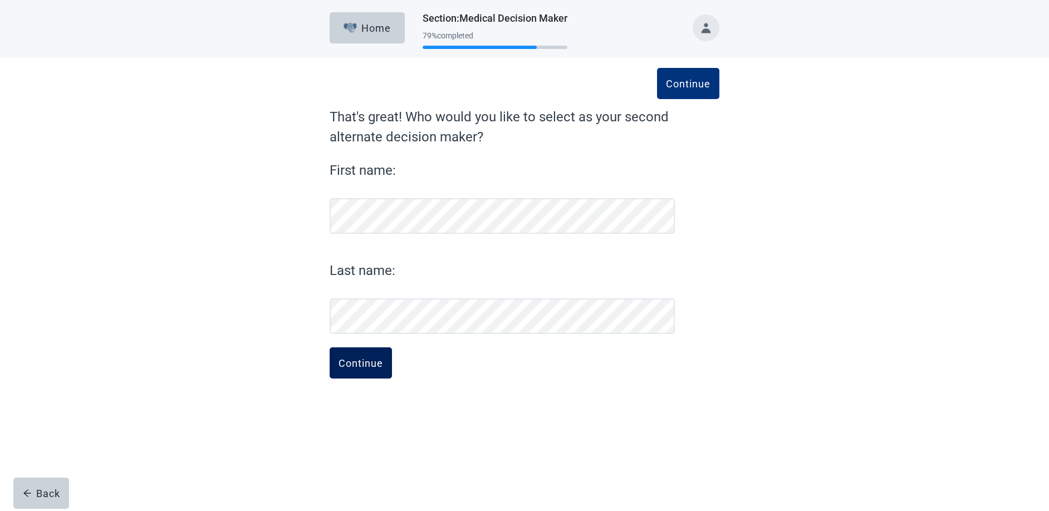
click at [361, 365] on div "Continue" at bounding box center [360, 362] width 45 height 11
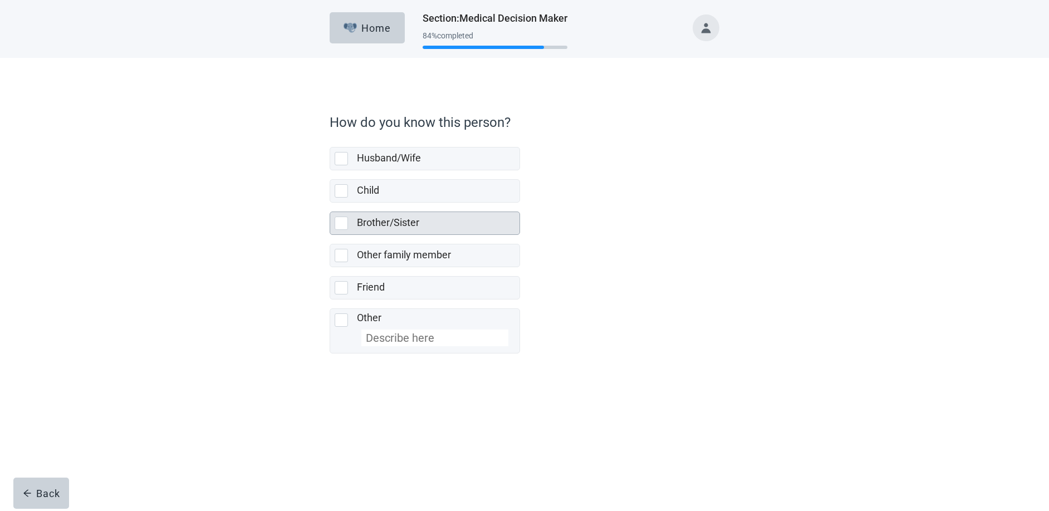
click at [340, 227] on div "Brother/Sister, checkbox, not selected" at bounding box center [341, 223] width 13 height 13
click at [330, 203] on input "Brother/Sister" at bounding box center [330, 203] width 1 height 1
checkbox input "true"
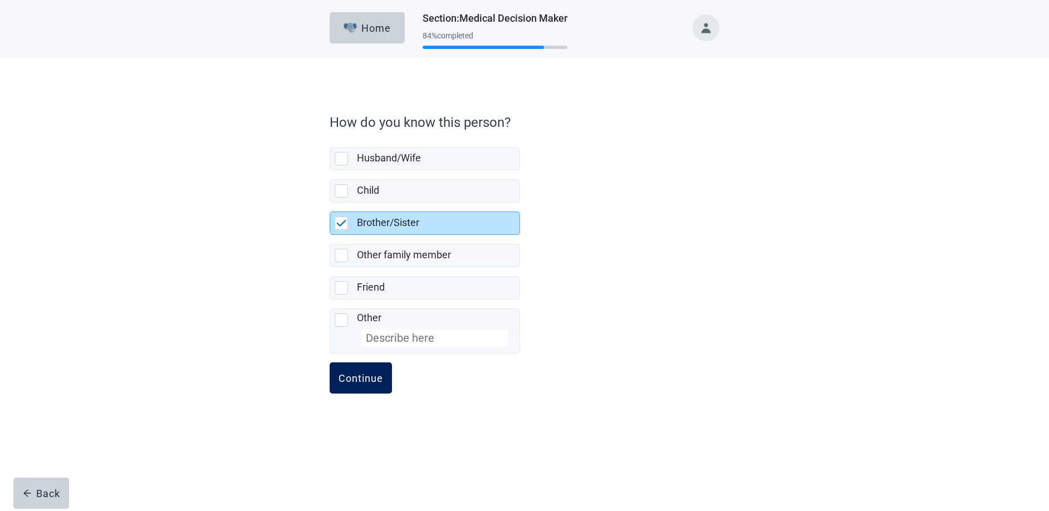
click at [356, 367] on button "Continue" at bounding box center [361, 377] width 62 height 31
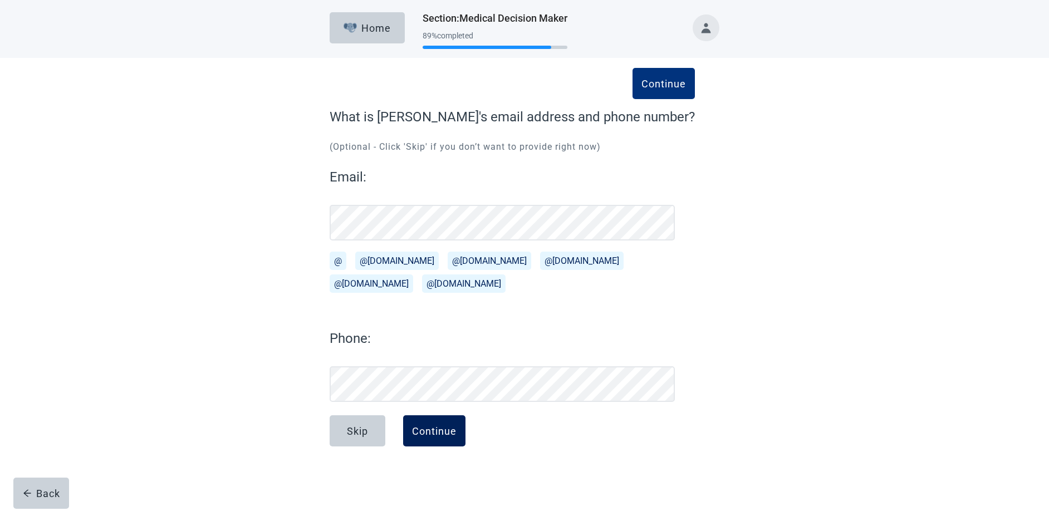
click at [454, 435] on div "Continue" at bounding box center [434, 430] width 45 height 11
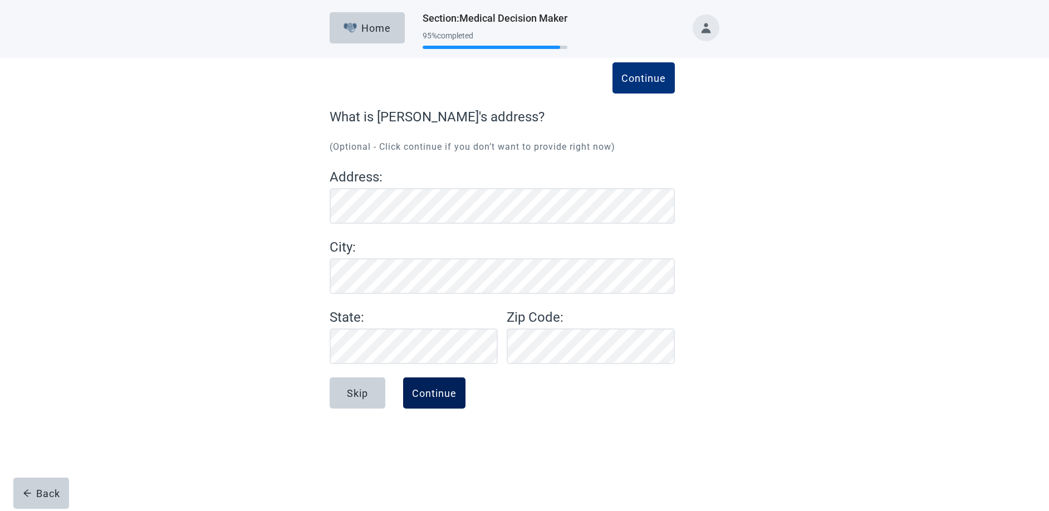
drag, startPoint x: 451, startPoint y: 397, endPoint x: 461, endPoint y: 399, distance: 10.6
click at [450, 397] on div "Continue" at bounding box center [434, 392] width 45 height 11
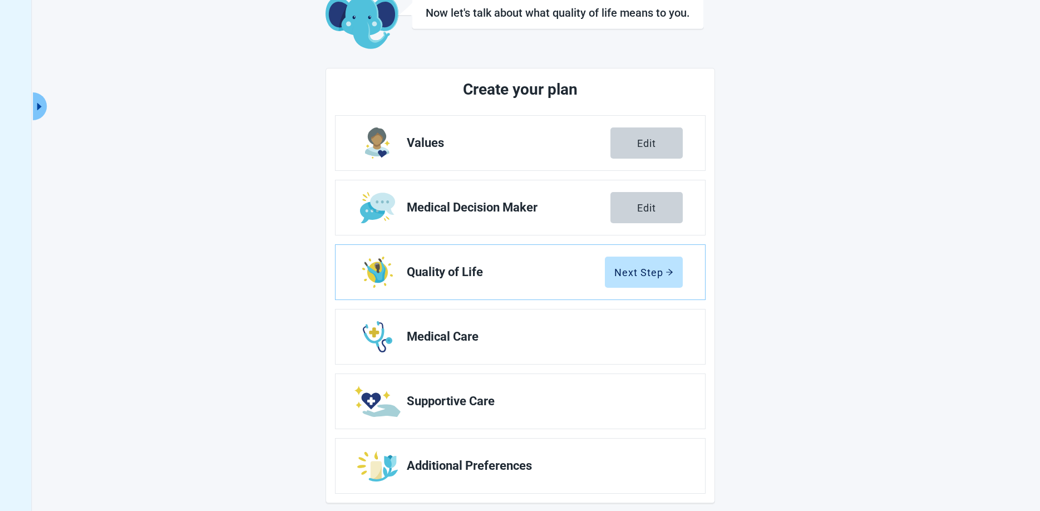
scroll to position [81, 0]
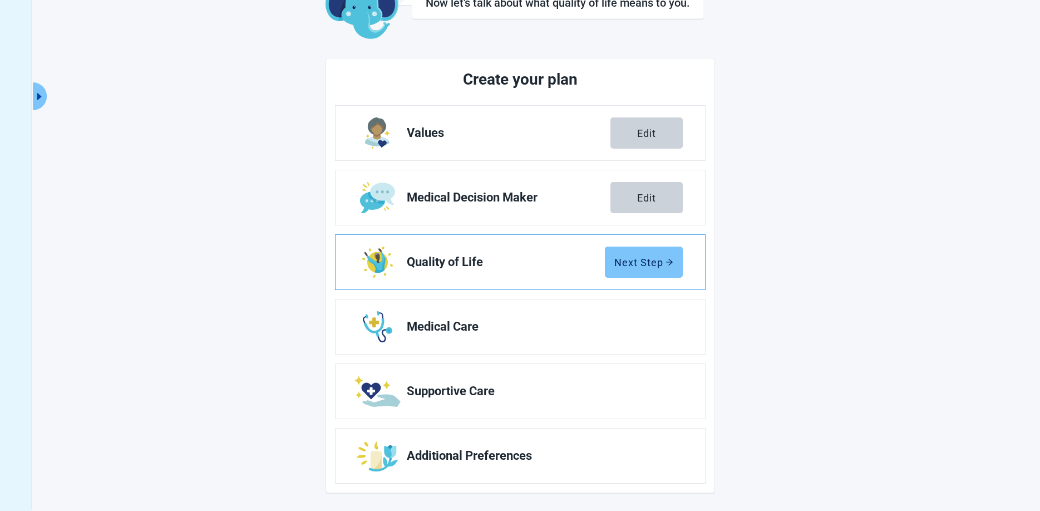
click at [652, 261] on div "Next Step" at bounding box center [644, 262] width 59 height 11
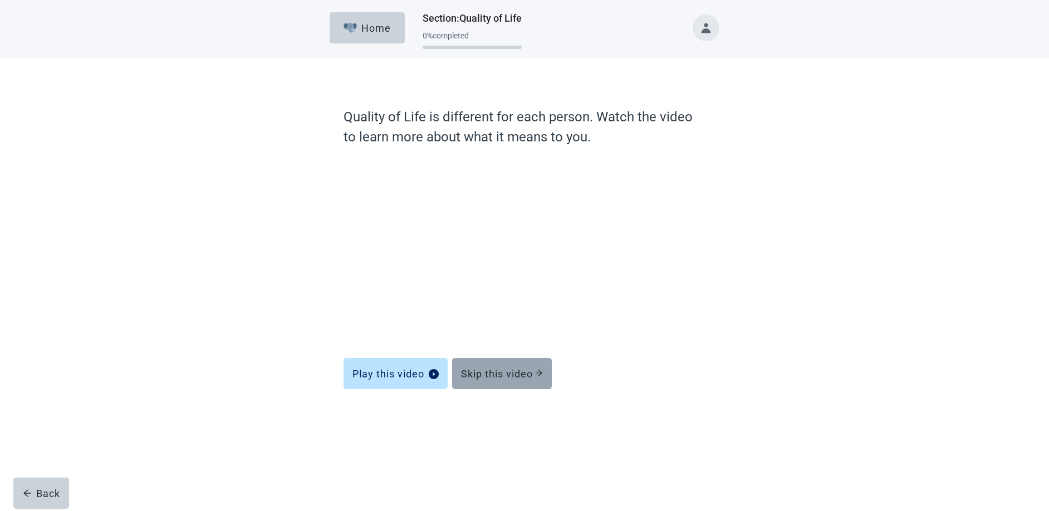
click at [486, 372] on div "Skip this video" at bounding box center [502, 373] width 82 height 11
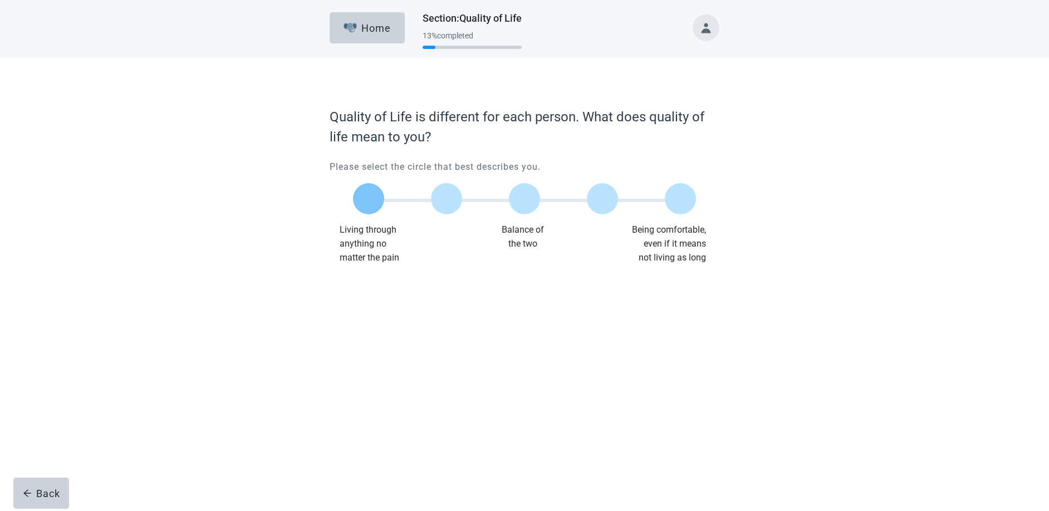
click at [370, 200] on label "Main content" at bounding box center [368, 198] width 31 height 31
click at [369, 199] on input "Quality of life scale: 0 out of 100. Living through anything no matter what" at bounding box center [369, 199] width 0 height 0
click at [364, 286] on div "Continue" at bounding box center [360, 287] width 45 height 11
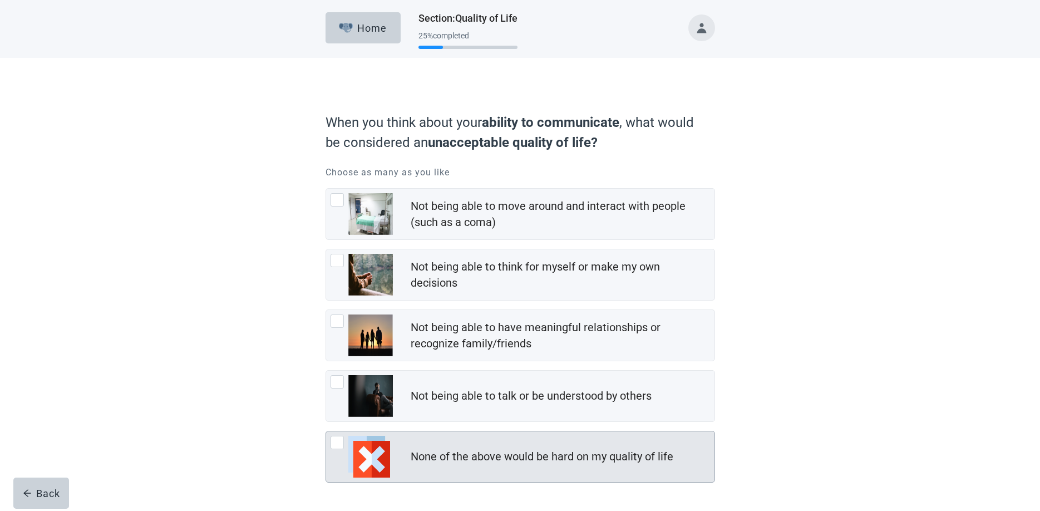
click at [332, 444] on div "None of the above would be hard on my quality of life, checkbox, not checked" at bounding box center [337, 442] width 13 height 13
click at [326, 431] on input "None of the above would be hard on my quality of life" at bounding box center [326, 431] width 1 height 1
checkbox input "true"
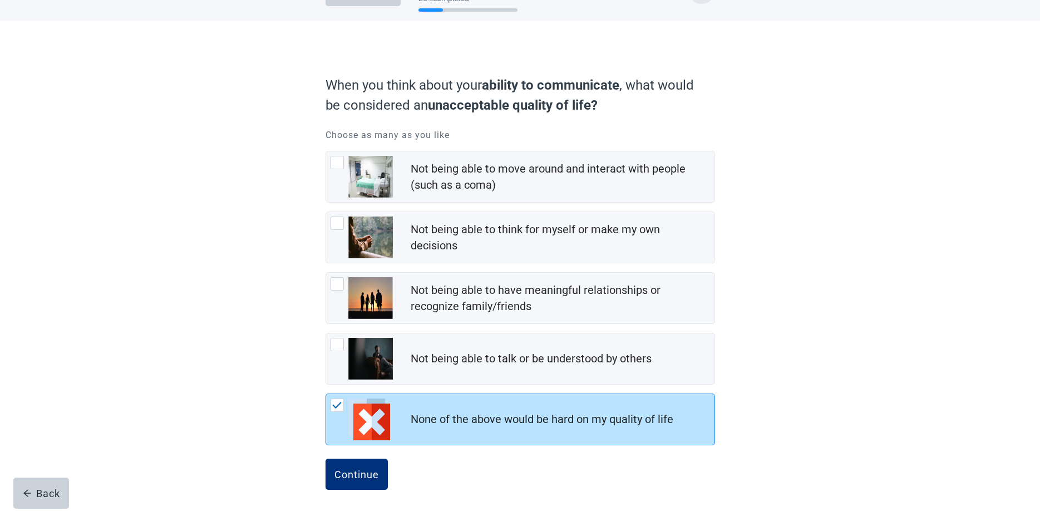
scroll to position [41, 0]
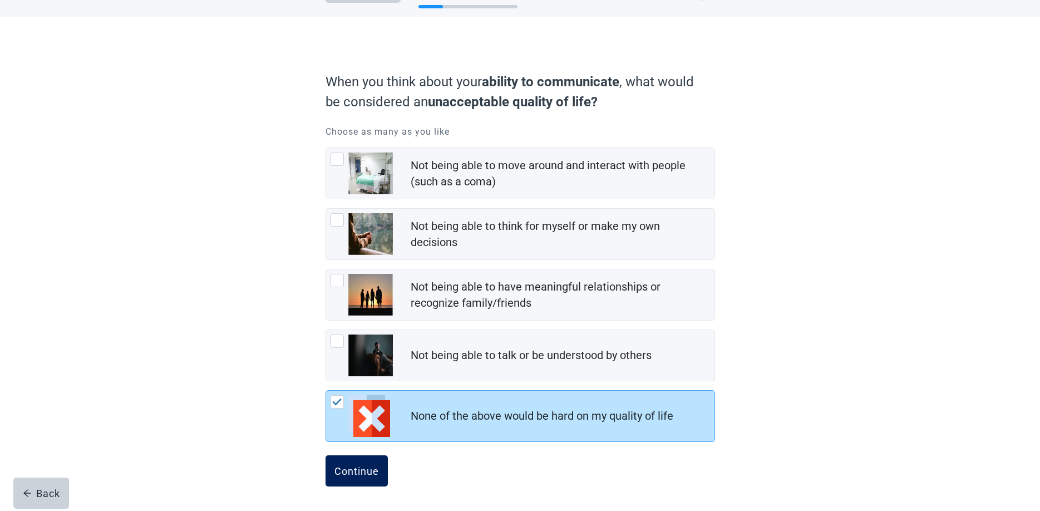
click at [363, 468] on div "Continue" at bounding box center [357, 470] width 45 height 11
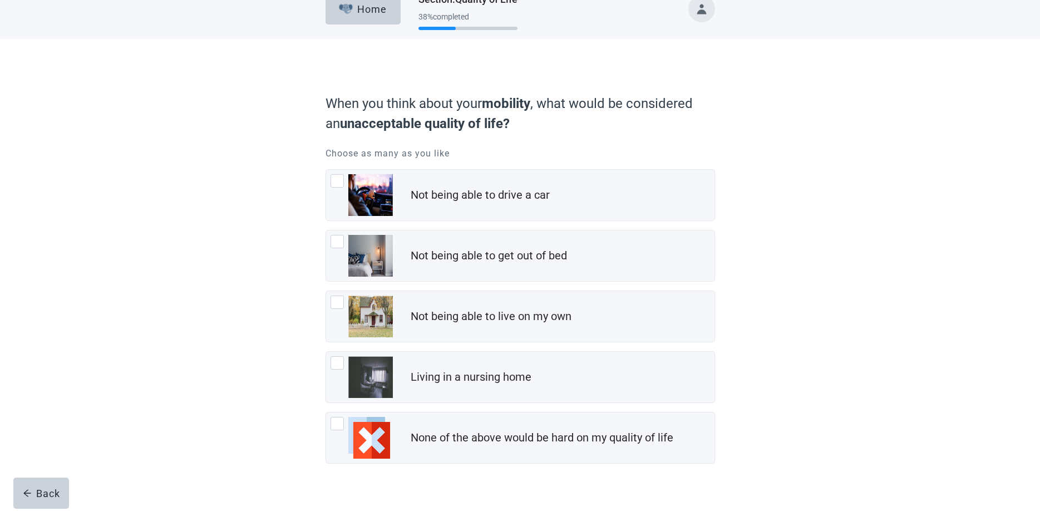
scroll to position [41, 0]
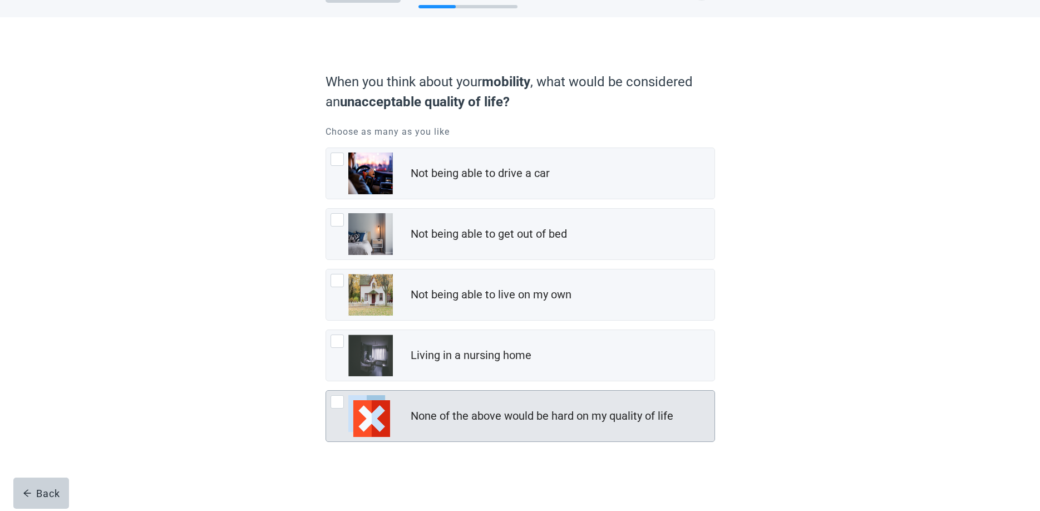
click at [333, 404] on div "None of the above would be hard on my quality of life, checkbox, not checked" at bounding box center [337, 401] width 13 height 13
click at [326, 391] on input "None of the above would be hard on my quality of life" at bounding box center [326, 390] width 1 height 1
checkbox input "true"
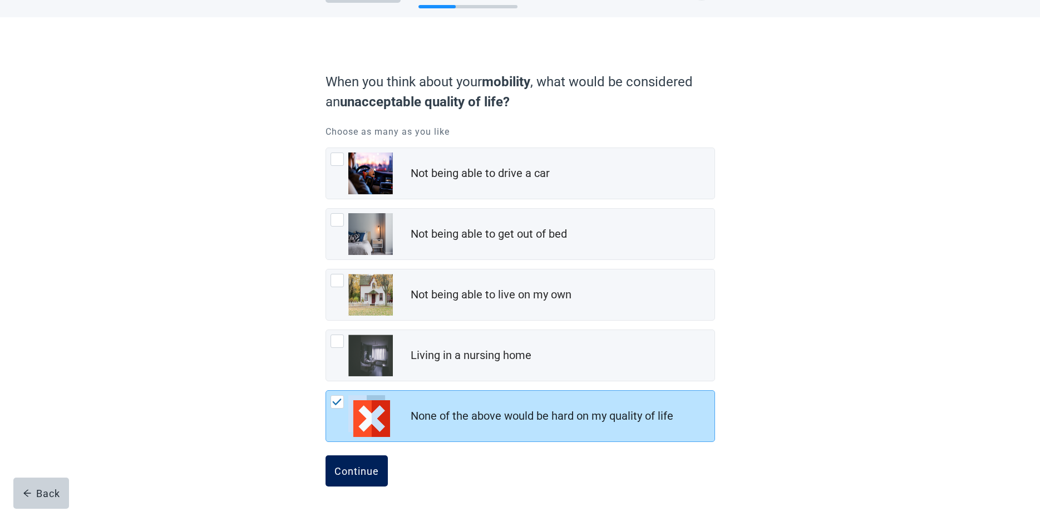
click at [356, 474] on div "Continue" at bounding box center [357, 470] width 45 height 11
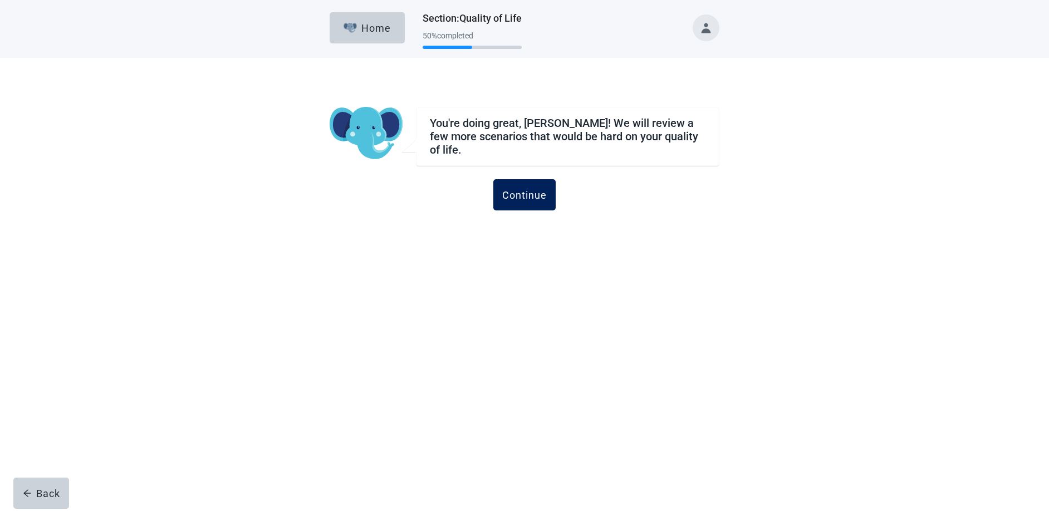
click at [525, 193] on div "Continue" at bounding box center [524, 194] width 45 height 11
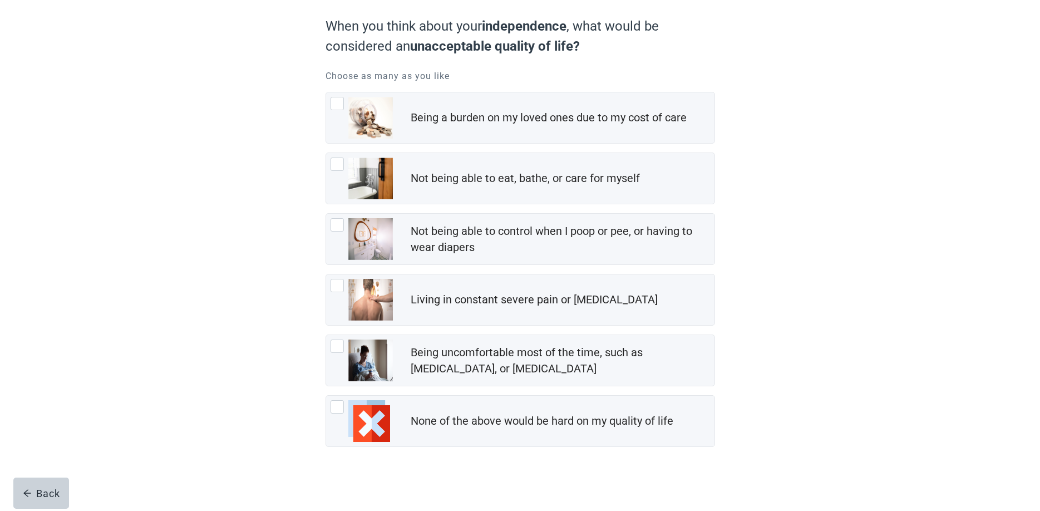
scroll to position [101, 0]
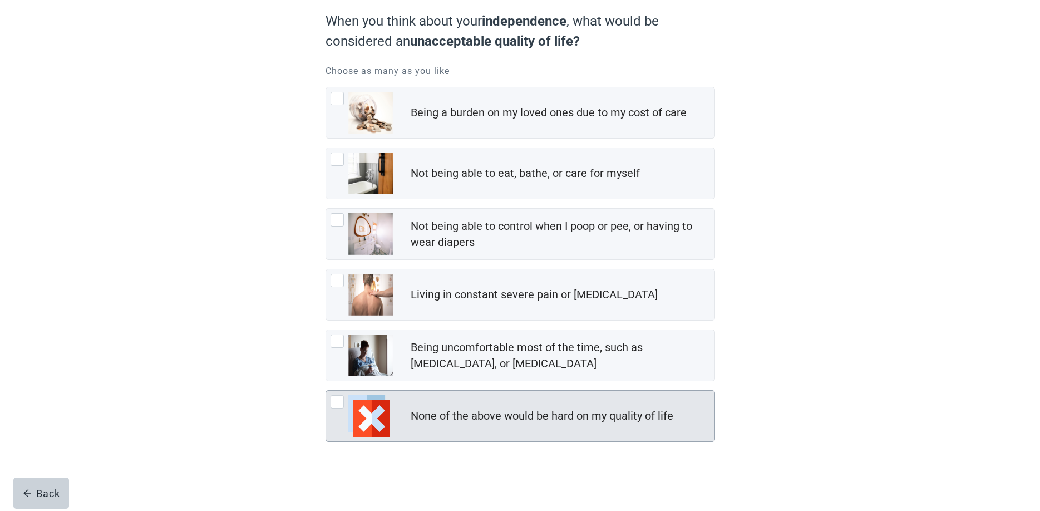
click at [336, 403] on div "None of the above would be hard on my quality of life, checkbox, not checked" at bounding box center [337, 401] width 13 height 13
click at [326, 391] on input "None of the above would be hard on my quality of life" at bounding box center [326, 390] width 1 height 1
checkbox input "true"
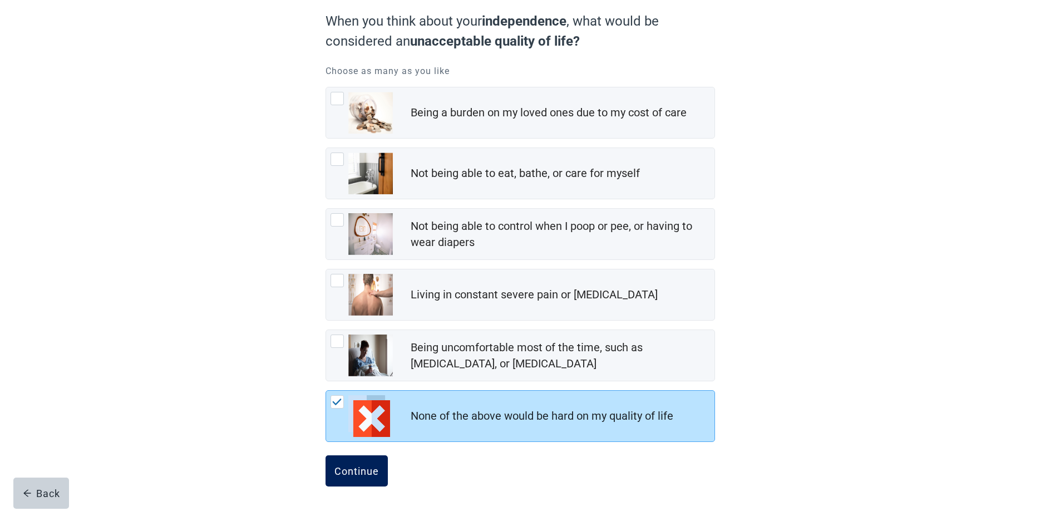
click at [372, 469] on div "Continue" at bounding box center [357, 470] width 45 height 11
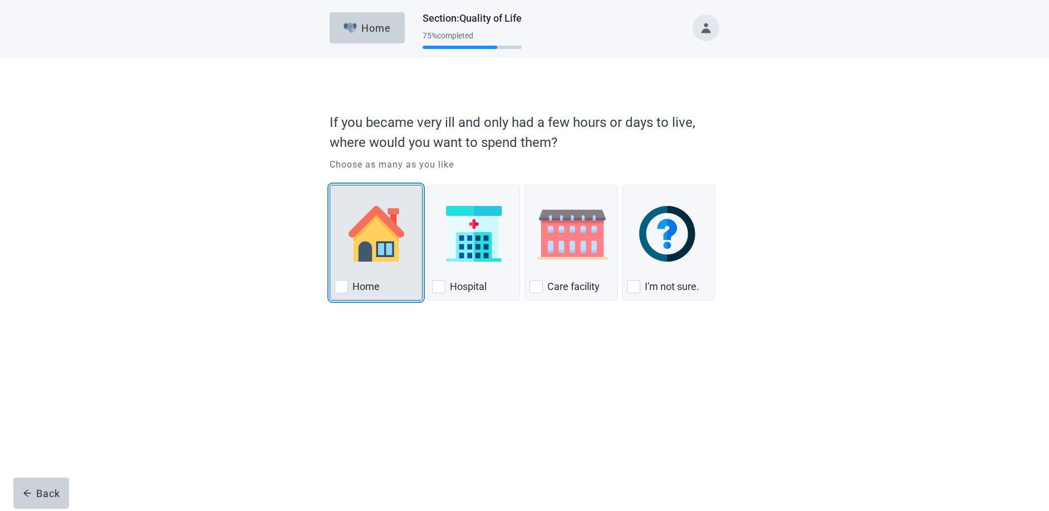
click at [343, 288] on div "Home, checkbox, not checked" at bounding box center [341, 286] width 13 height 13
click at [330, 185] on input "Home" at bounding box center [330, 185] width 1 height 1
checkbox input "true"
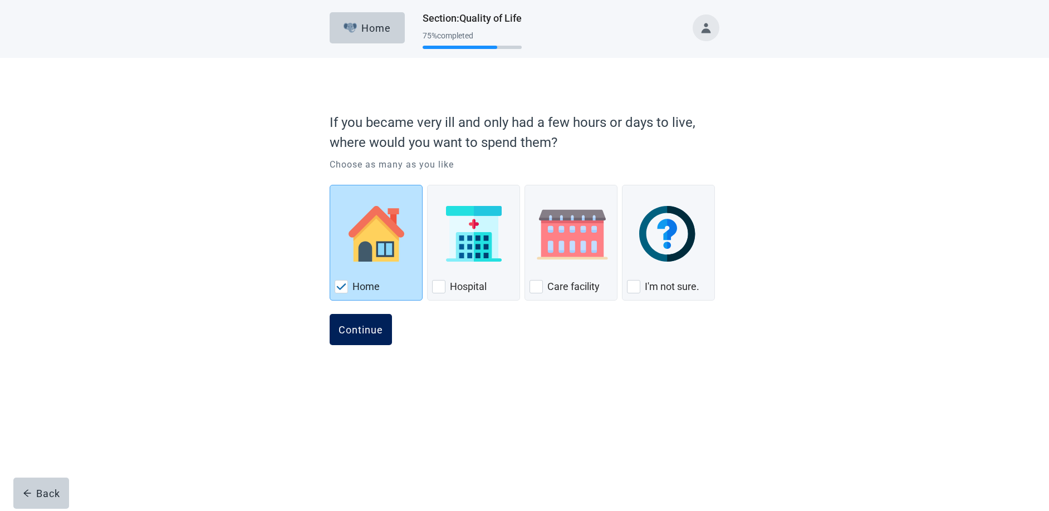
click at [352, 333] on div "Continue" at bounding box center [360, 329] width 45 height 11
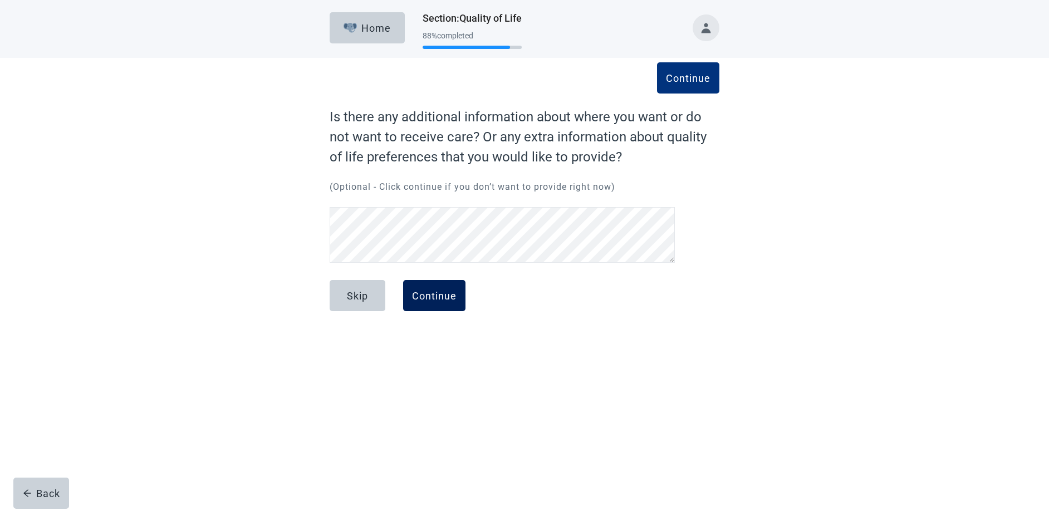
click at [435, 297] on div "Continue" at bounding box center [434, 295] width 45 height 11
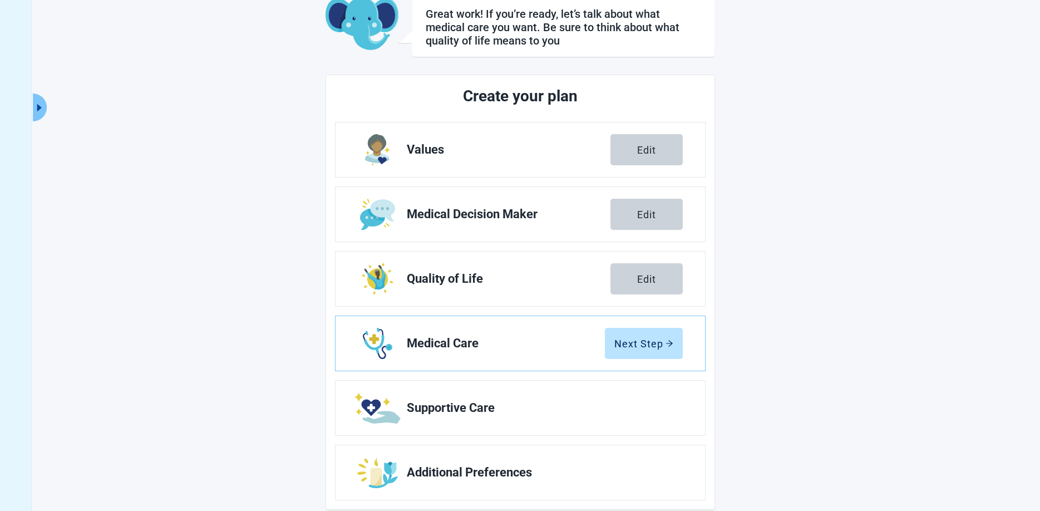
scroll to position [86, 0]
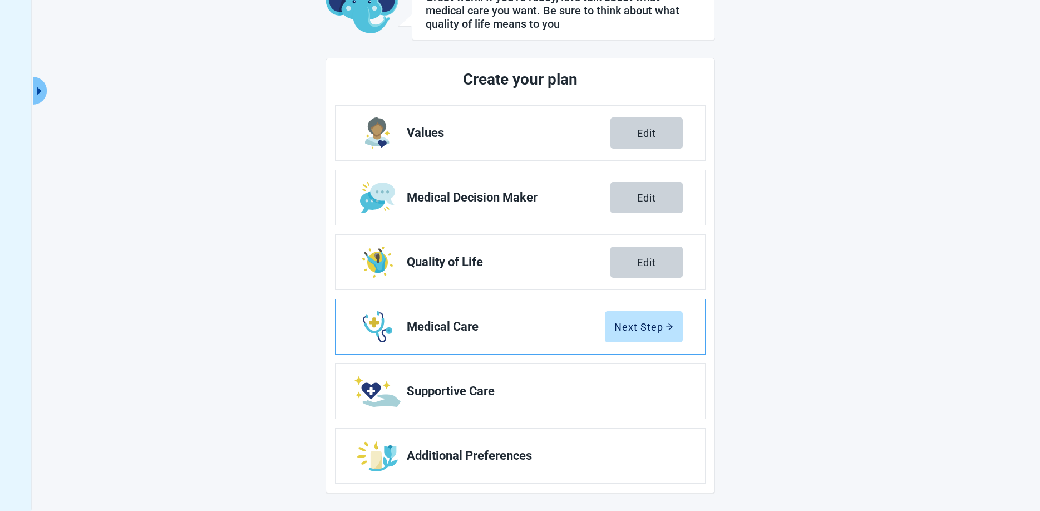
click at [530, 331] on span "Medical Care" at bounding box center [506, 326] width 198 height 13
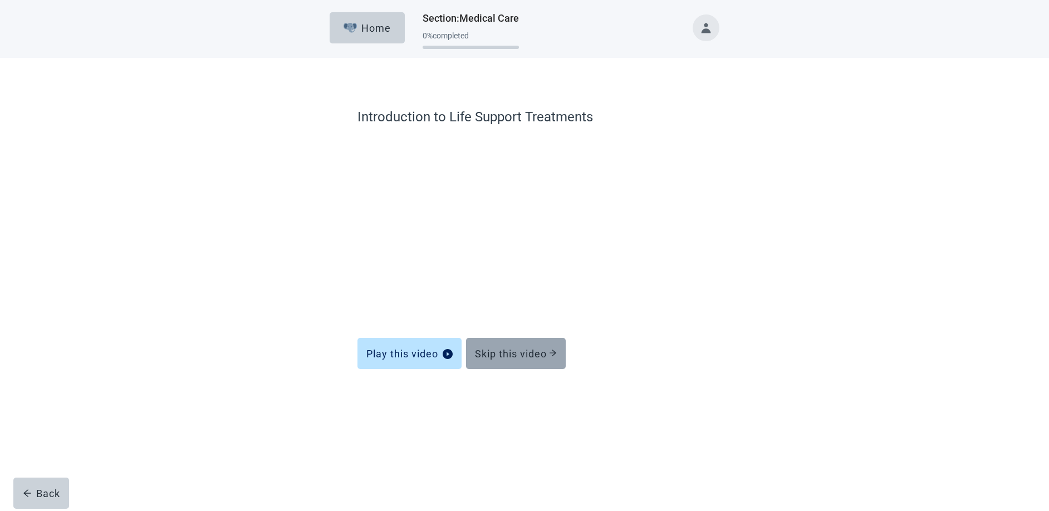
click at [512, 358] on div "Skip this video" at bounding box center [516, 353] width 82 height 11
click at [516, 351] on div "Skip this video" at bounding box center [516, 353] width 82 height 11
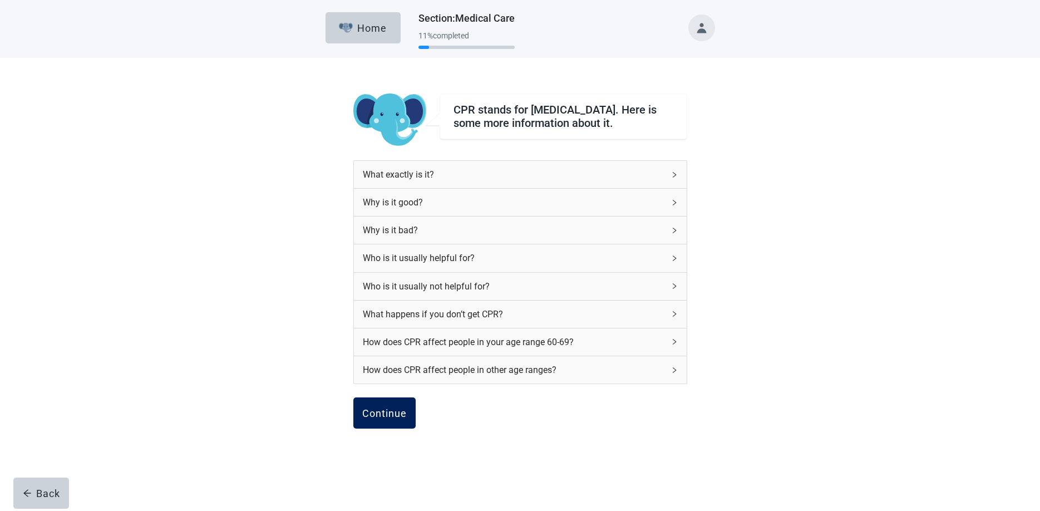
click at [390, 415] on div "Continue" at bounding box center [384, 412] width 45 height 11
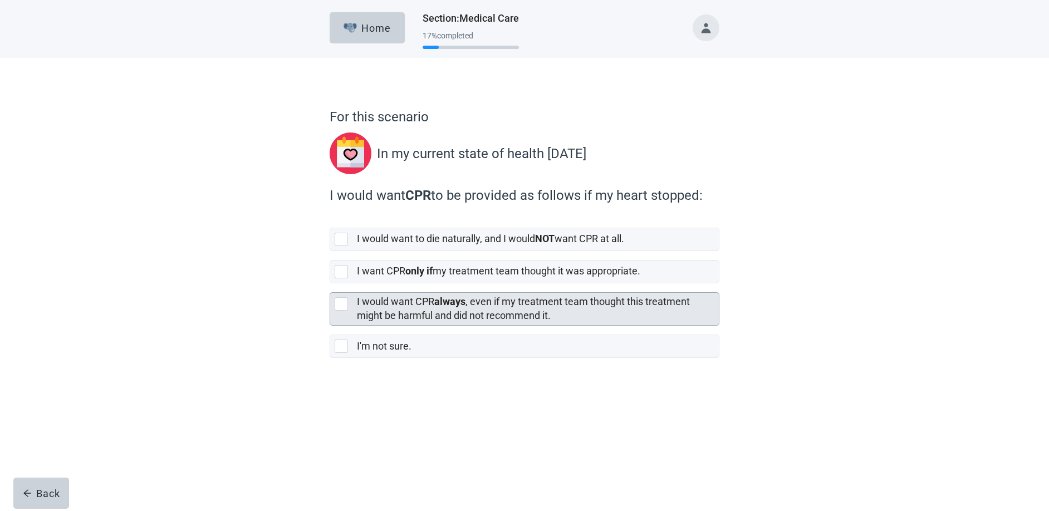
click at [341, 305] on div "[object Object], checkbox, not selected" at bounding box center [341, 303] width 13 height 13
click at [330, 284] on input "I would want CPR always , even if my treatment team thought this treatment migh…" at bounding box center [330, 283] width 1 height 1
checkbox input "true"
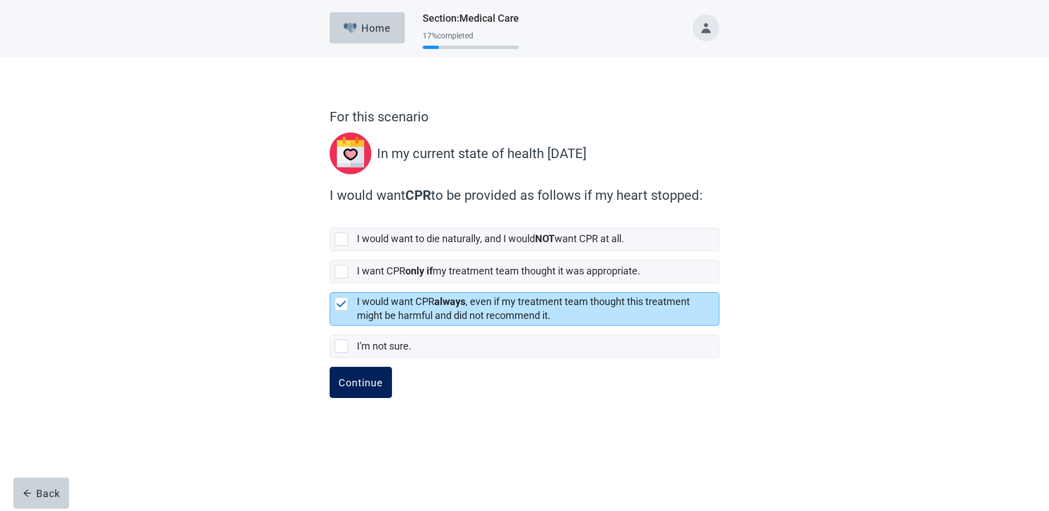
click at [359, 385] on div "Continue" at bounding box center [360, 382] width 45 height 11
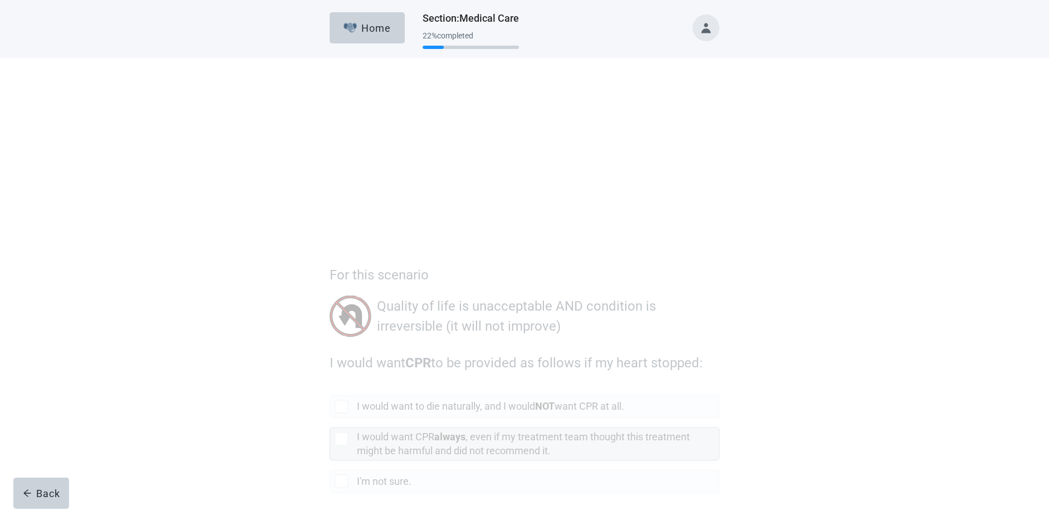
click at [341, 282] on div "[object Object], checkbox, not selected" at bounding box center [341, 280] width 13 height 13
click at [330, 261] on input "I would want CPR always , even if my treatment team thought this treatment migh…" at bounding box center [330, 261] width 1 height 1
checkbox input "true"
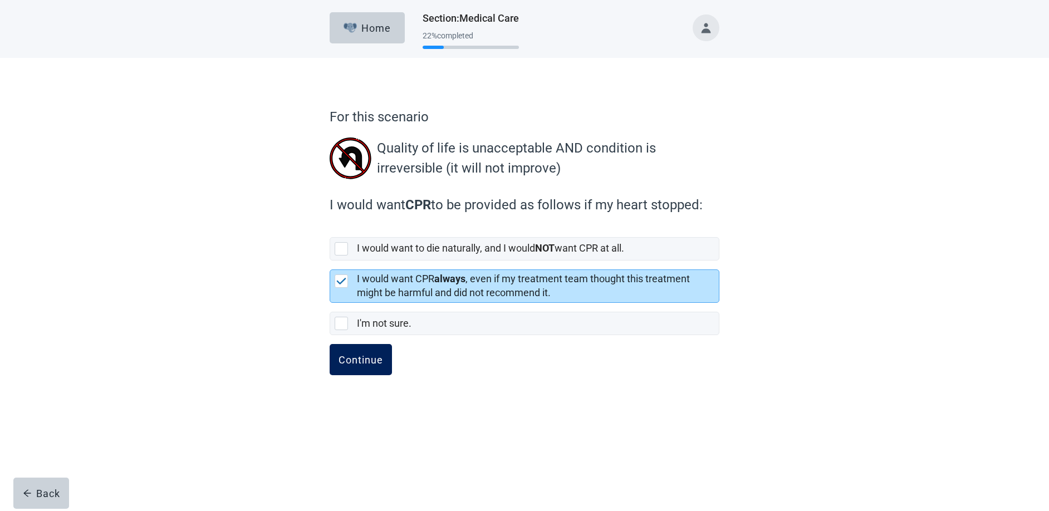
click at [369, 360] on div "Continue" at bounding box center [360, 359] width 45 height 11
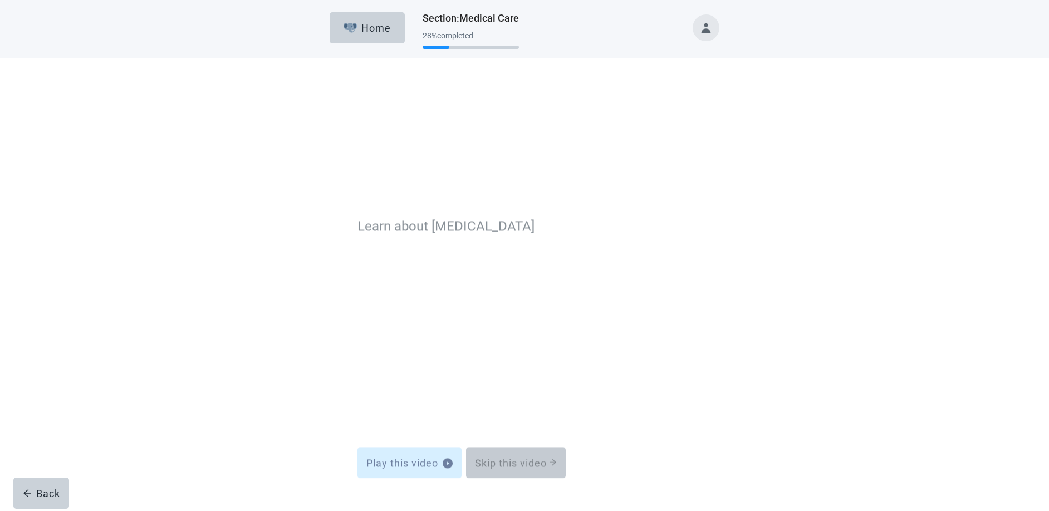
click at [535, 352] on div "Skip this video" at bounding box center [516, 353] width 82 height 11
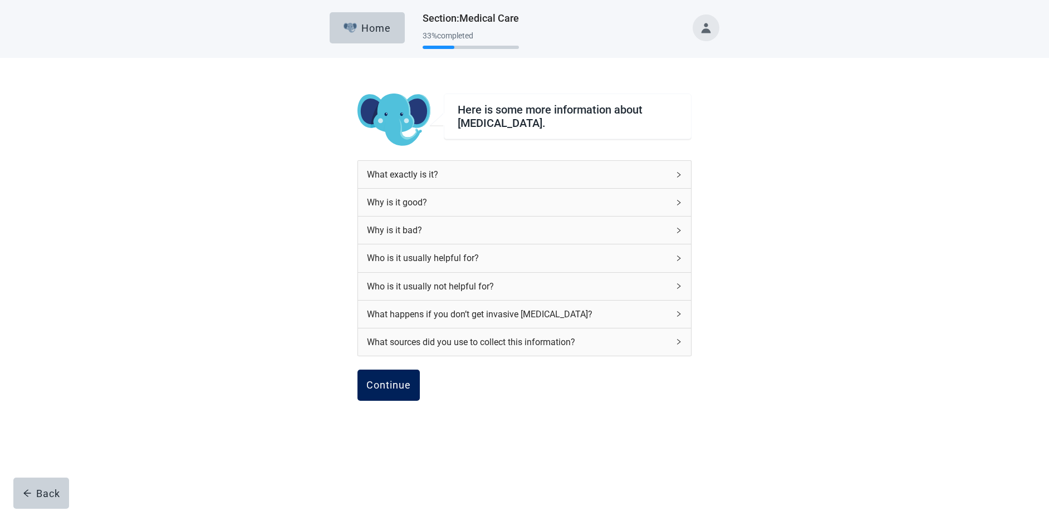
click at [385, 386] on div "Continue" at bounding box center [388, 385] width 45 height 11
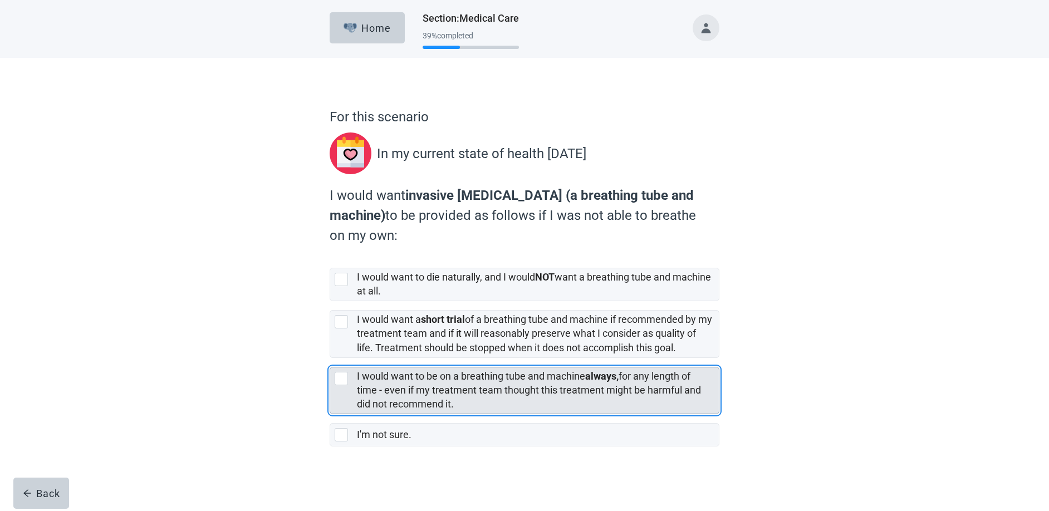
click at [343, 383] on div "[object Object], checkbox, not selected" at bounding box center [341, 378] width 13 height 13
click at [330, 358] on input "I would want to be on a breathing tube and machine always, for any length of ti…" at bounding box center [330, 358] width 1 height 1
checkbox input "true"
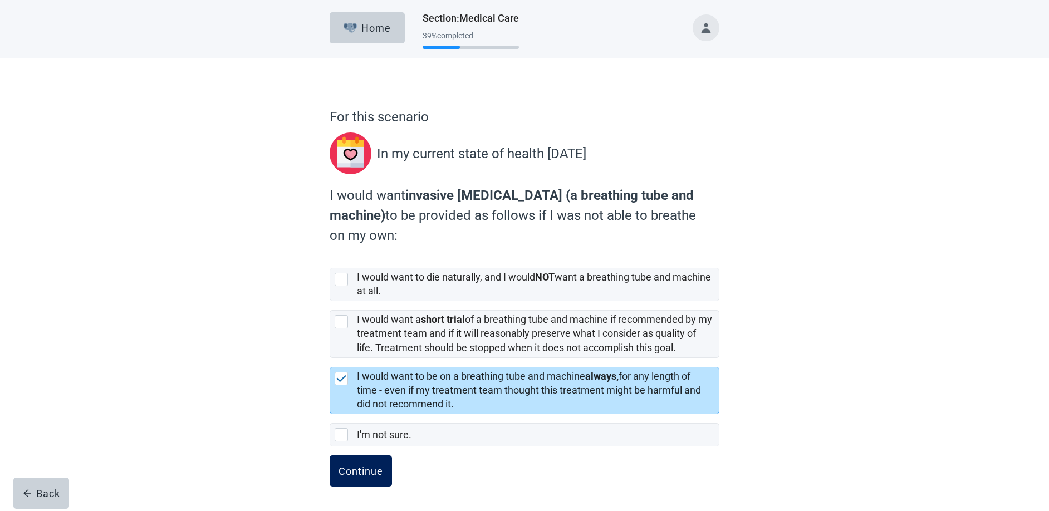
click at [369, 469] on div "Continue" at bounding box center [360, 470] width 45 height 11
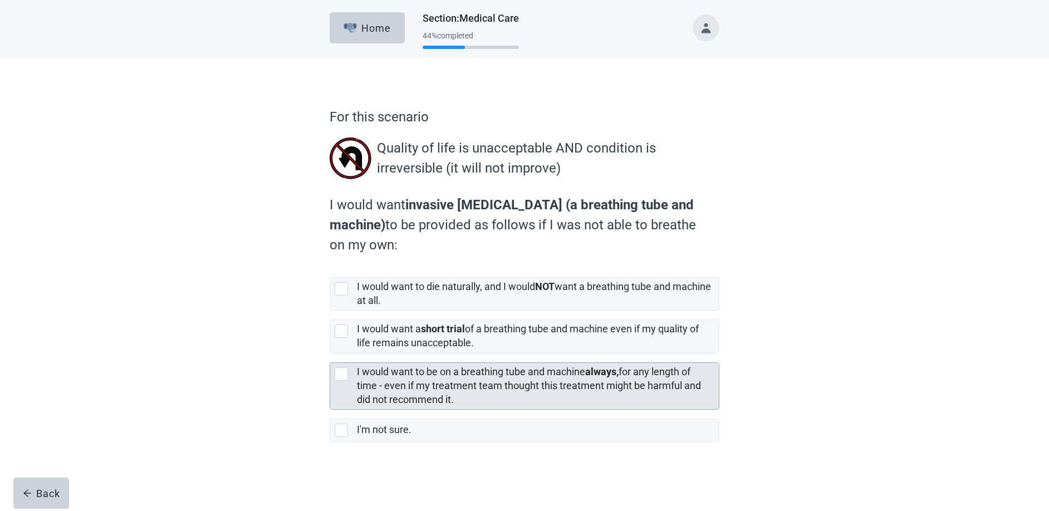
click at [339, 371] on div "[object Object], checkbox, not selected" at bounding box center [341, 373] width 13 height 13
click at [330, 354] on input "I would want to be on a breathing tube and machine always, for any length of ti…" at bounding box center [330, 353] width 1 height 1
checkbox input "true"
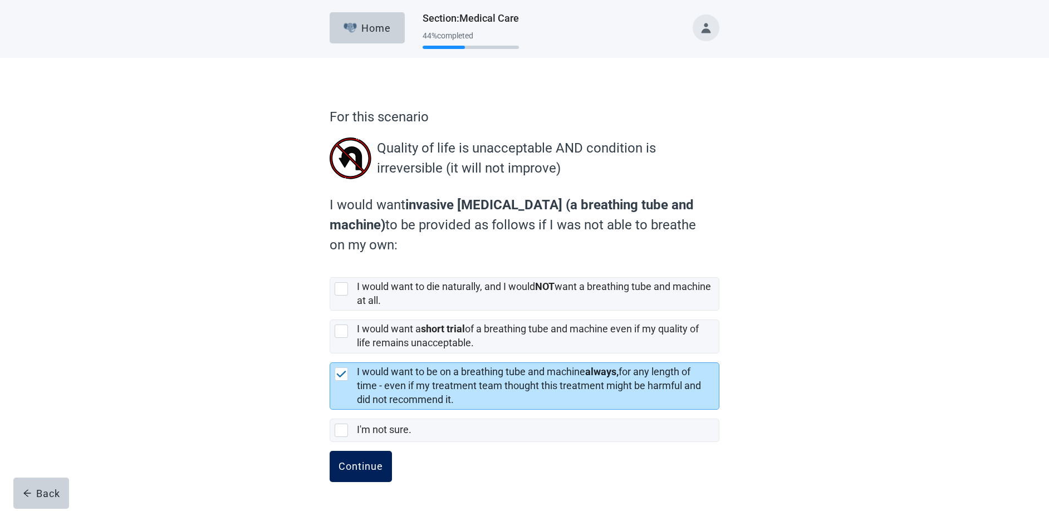
click at [362, 463] on div "Continue" at bounding box center [360, 466] width 45 height 11
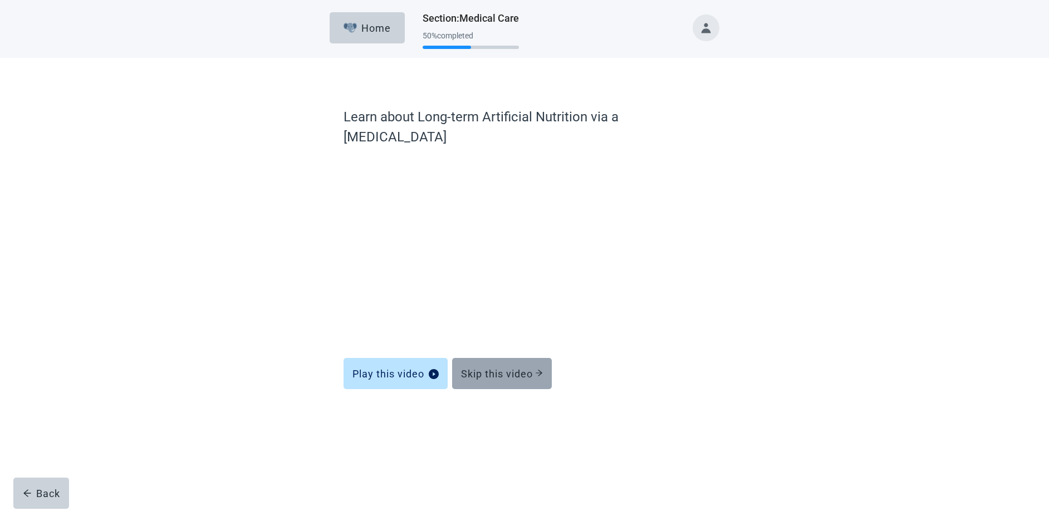
click at [510, 368] on div "Skip this video" at bounding box center [502, 373] width 82 height 11
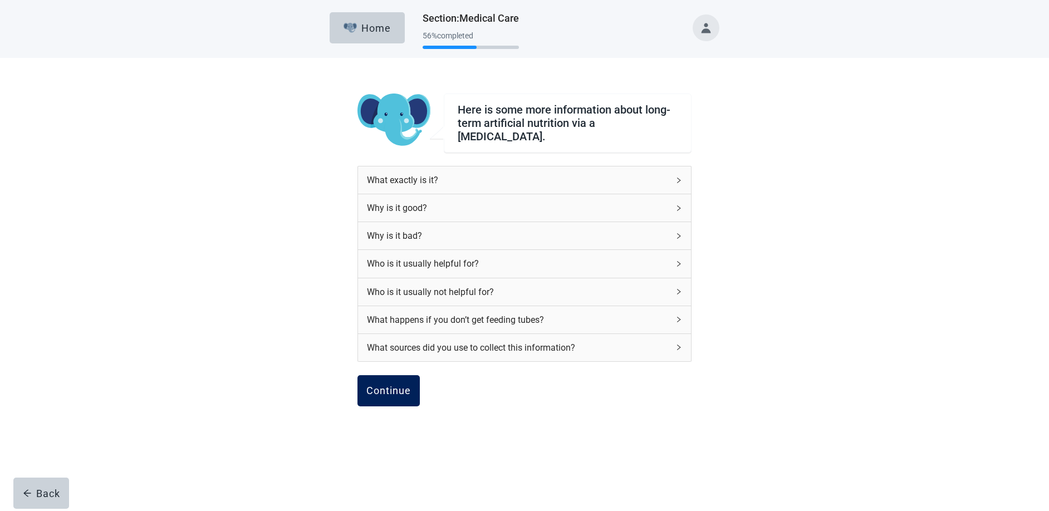
click at [384, 385] on div "Continue" at bounding box center [388, 390] width 45 height 11
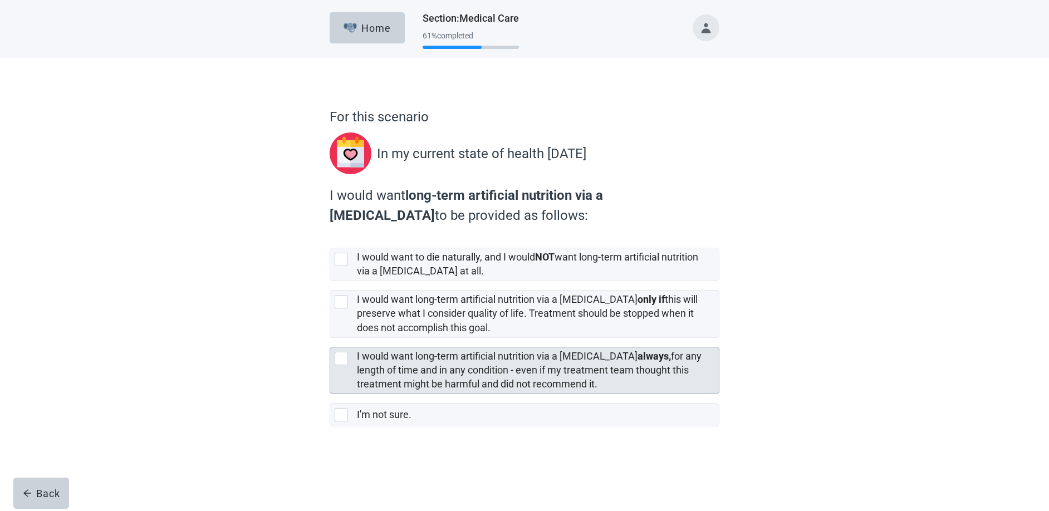
click at [342, 362] on div "[object Object], checkbox, not selected" at bounding box center [341, 358] width 13 height 13
click at [330, 338] on input "I would want long-term artificial nutrition via a [MEDICAL_DATA] always, for an…" at bounding box center [330, 338] width 1 height 1
checkbox input "true"
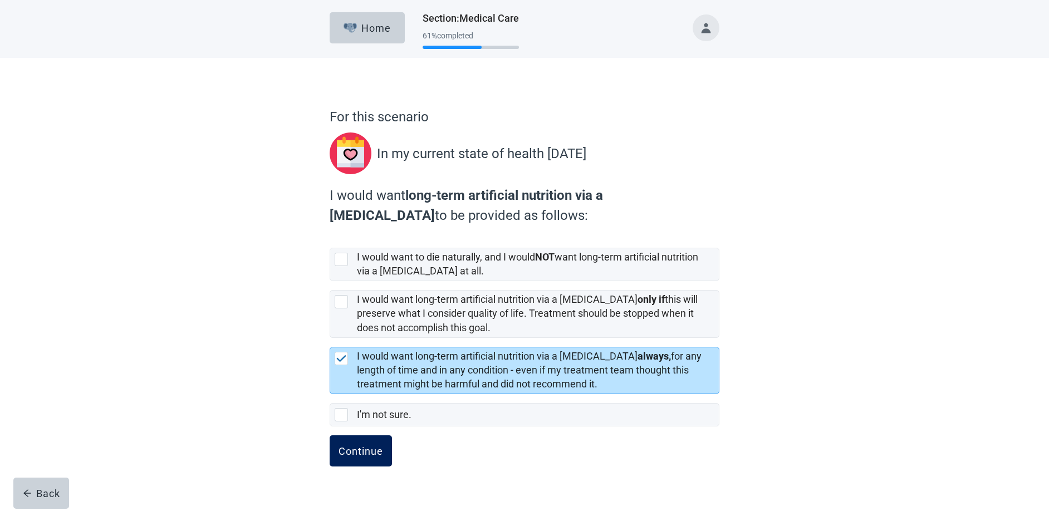
click at [363, 456] on div "Continue" at bounding box center [360, 450] width 45 height 11
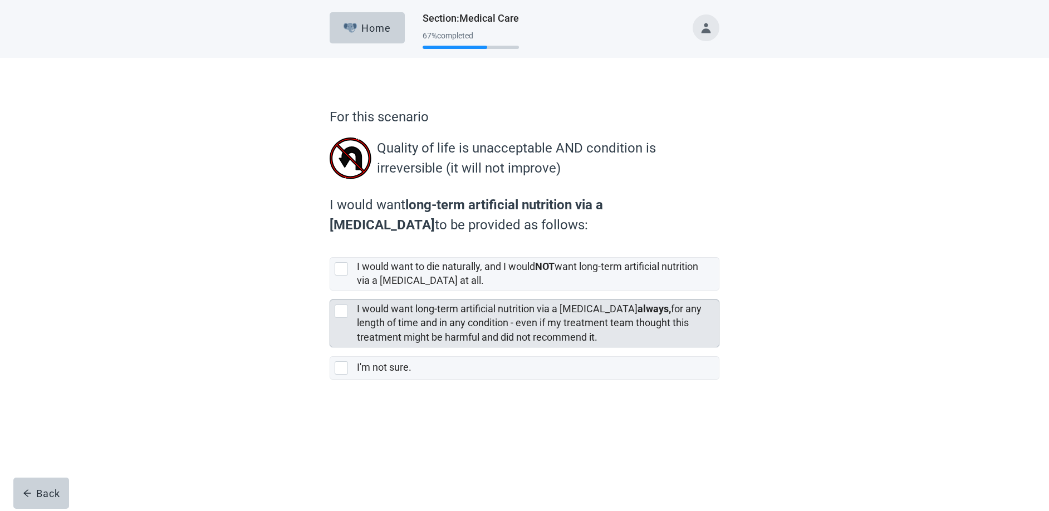
click at [341, 313] on div "[object Object], checkbox, not selected" at bounding box center [341, 310] width 13 height 13
click at [330, 291] on input "I would want long-term artificial nutrition via a [MEDICAL_DATA] always, for an…" at bounding box center [330, 291] width 1 height 1
checkbox input "true"
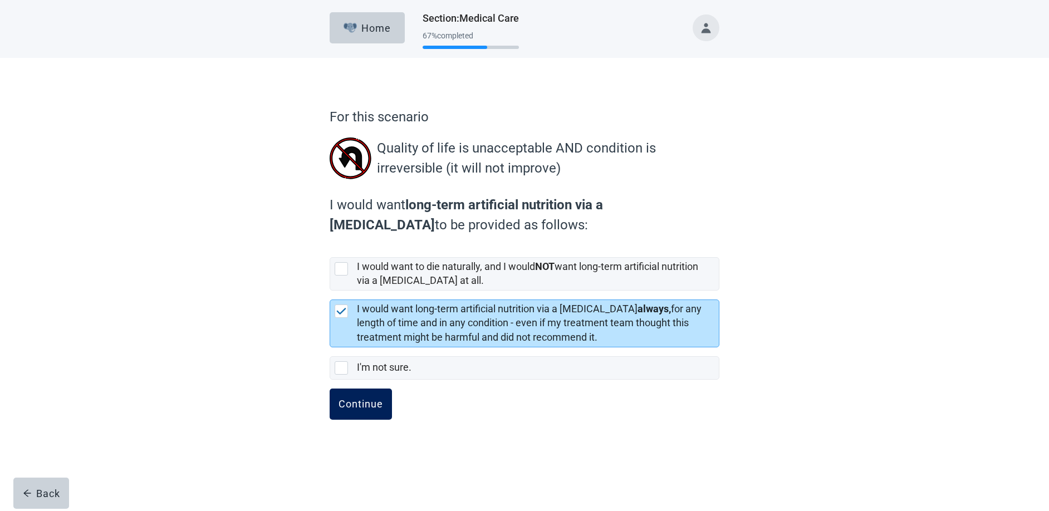
click at [358, 412] on button "Continue" at bounding box center [361, 404] width 62 height 31
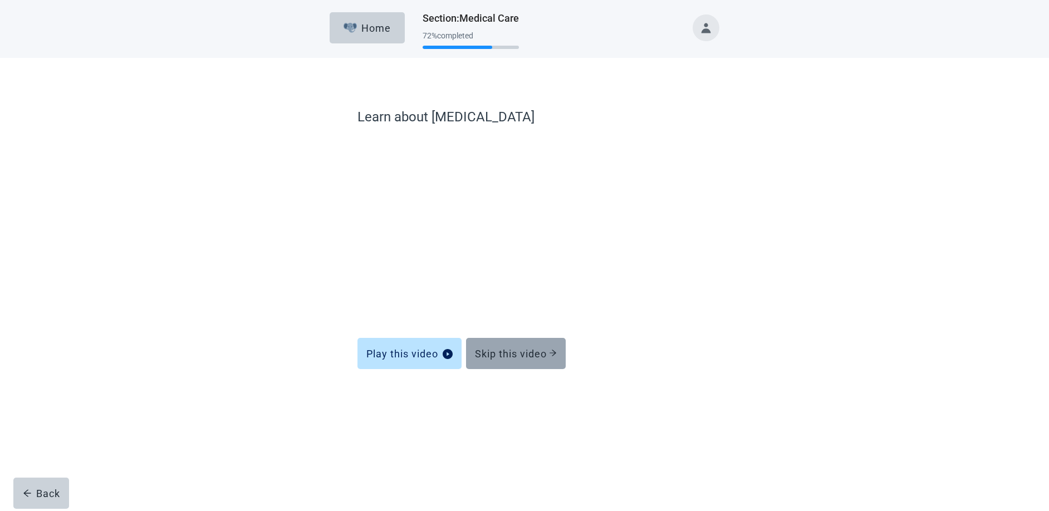
click at [505, 356] on div "Skip this video" at bounding box center [516, 353] width 82 height 11
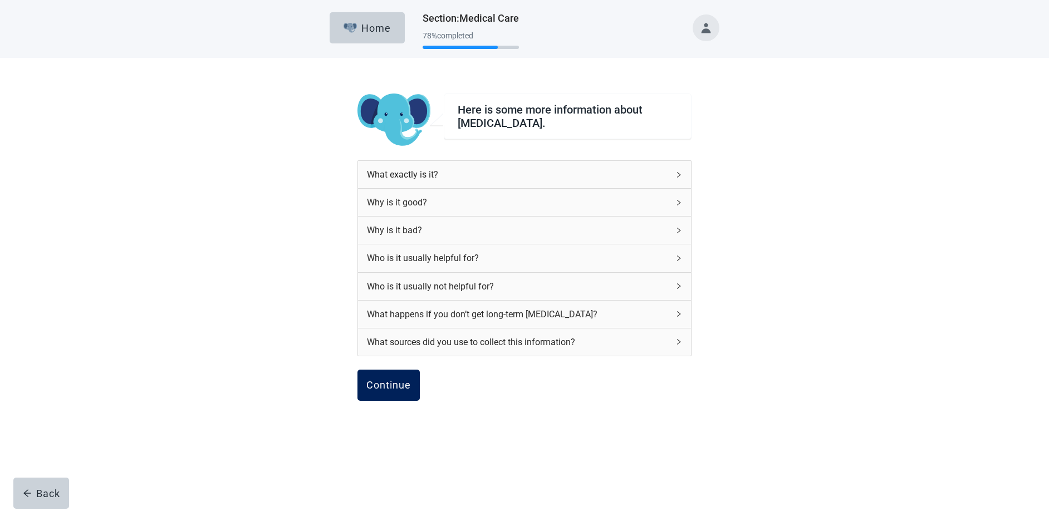
click at [366, 386] on button "Continue" at bounding box center [388, 385] width 62 height 31
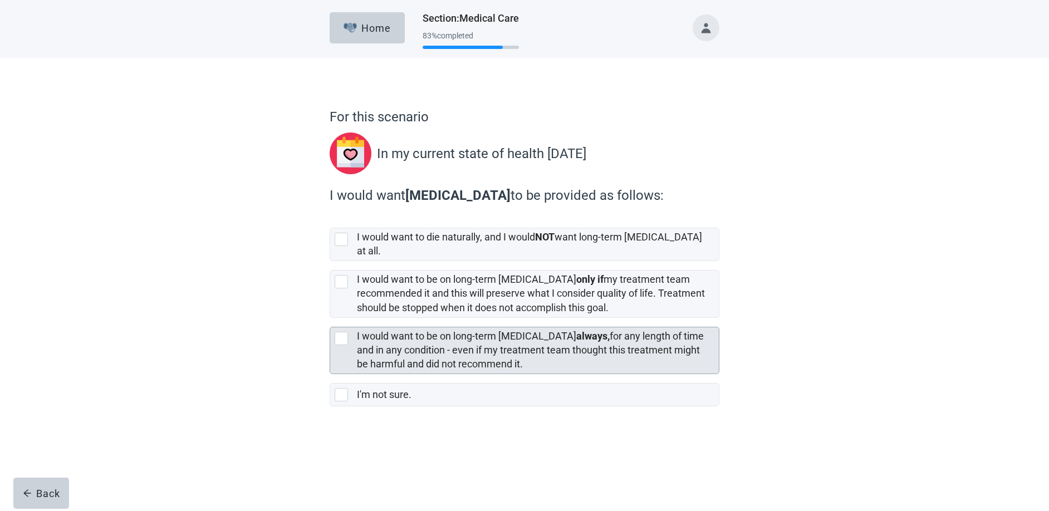
click at [342, 332] on div "[object Object], checkbox, not selected" at bounding box center [341, 338] width 13 height 13
click at [330, 318] on input "I would want to be on long-term [MEDICAL_DATA] always, for any length of time a…" at bounding box center [330, 318] width 1 height 1
checkbox input "true"
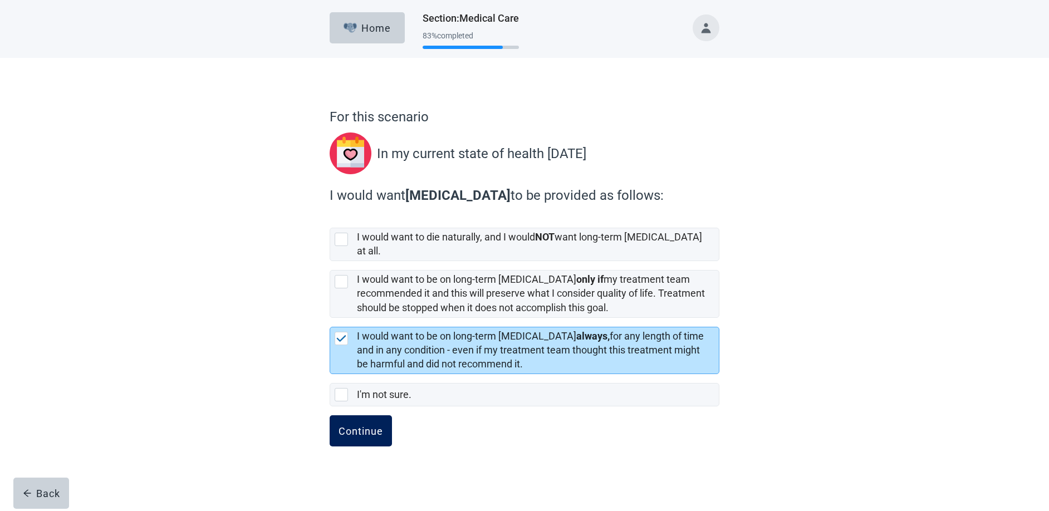
click at [360, 415] on button "Continue" at bounding box center [361, 430] width 62 height 31
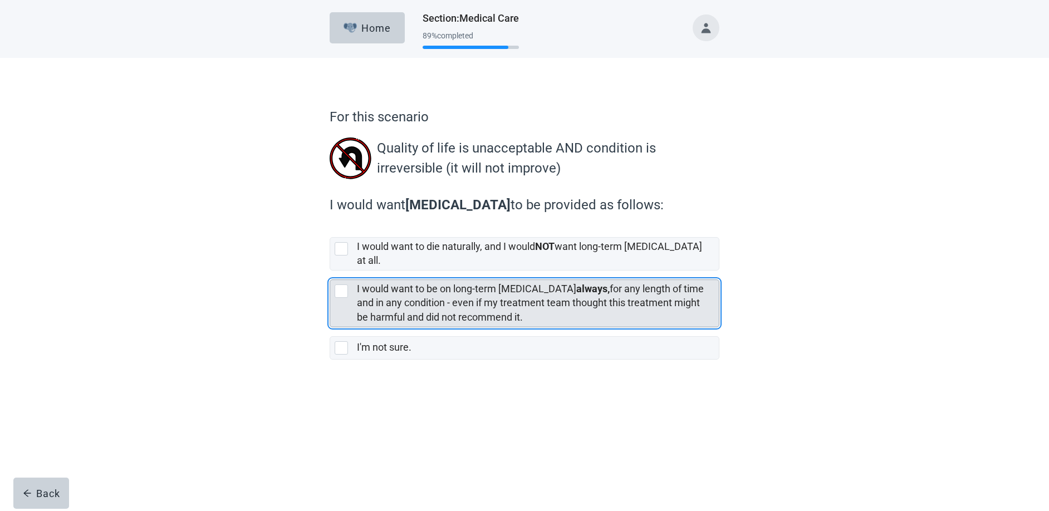
click at [341, 284] on div "[object Object], checkbox, not selected" at bounding box center [341, 290] width 13 height 13
click at [330, 271] on input "I would want to be on long-term [MEDICAL_DATA] always, for any length of time a…" at bounding box center [330, 271] width 1 height 1
checkbox input "true"
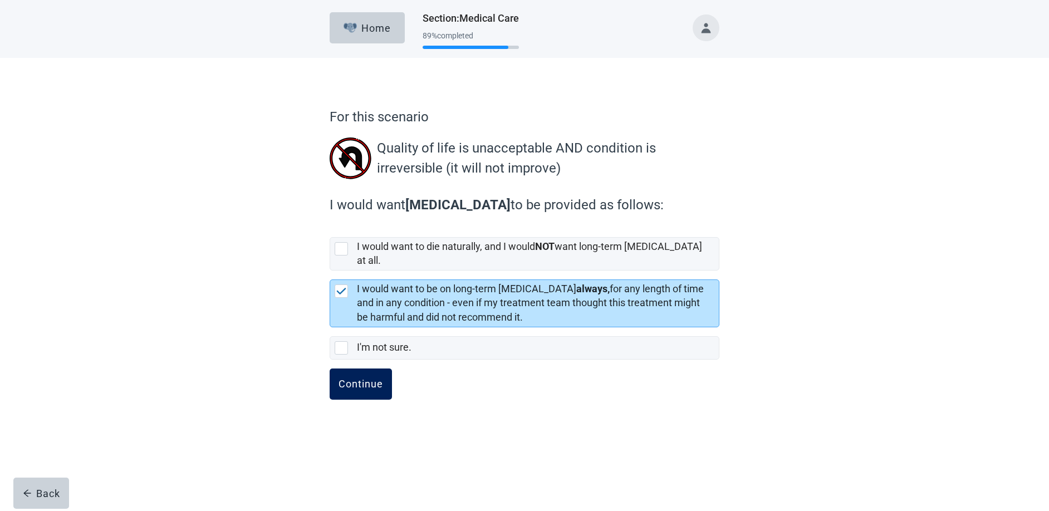
click at [357, 379] on div "Continue" at bounding box center [360, 384] width 45 height 11
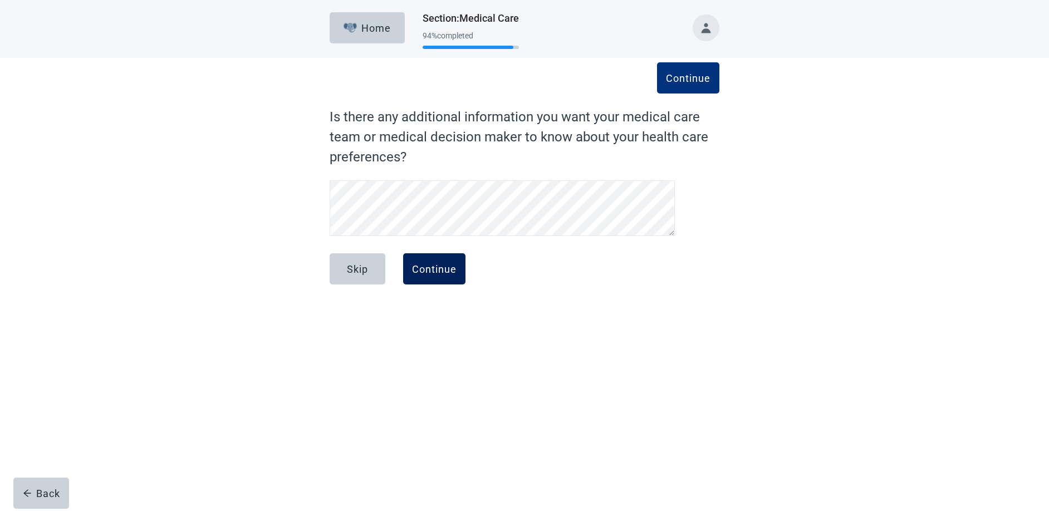
click at [432, 256] on button "Continue" at bounding box center [434, 268] width 62 height 31
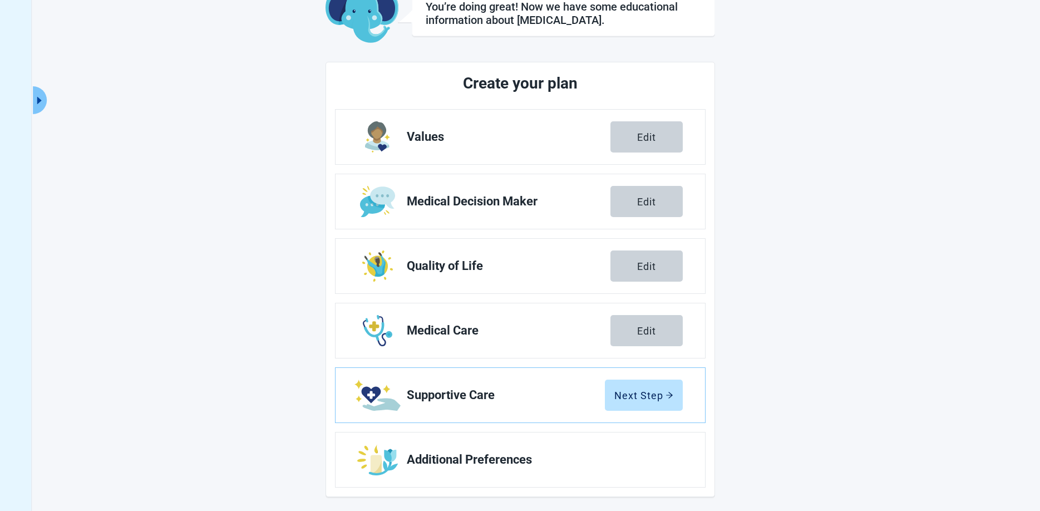
scroll to position [81, 0]
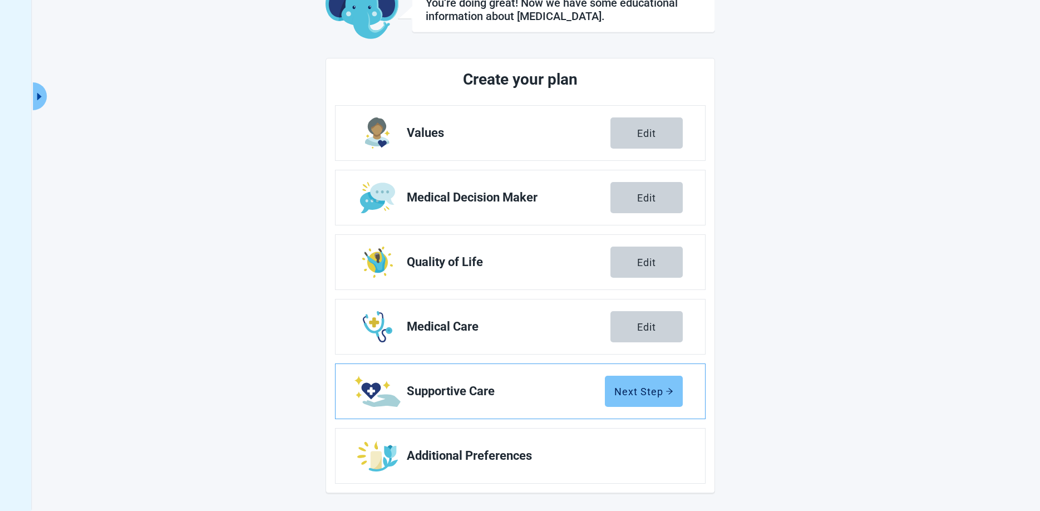
click at [652, 387] on div "Next Step" at bounding box center [644, 391] width 59 height 11
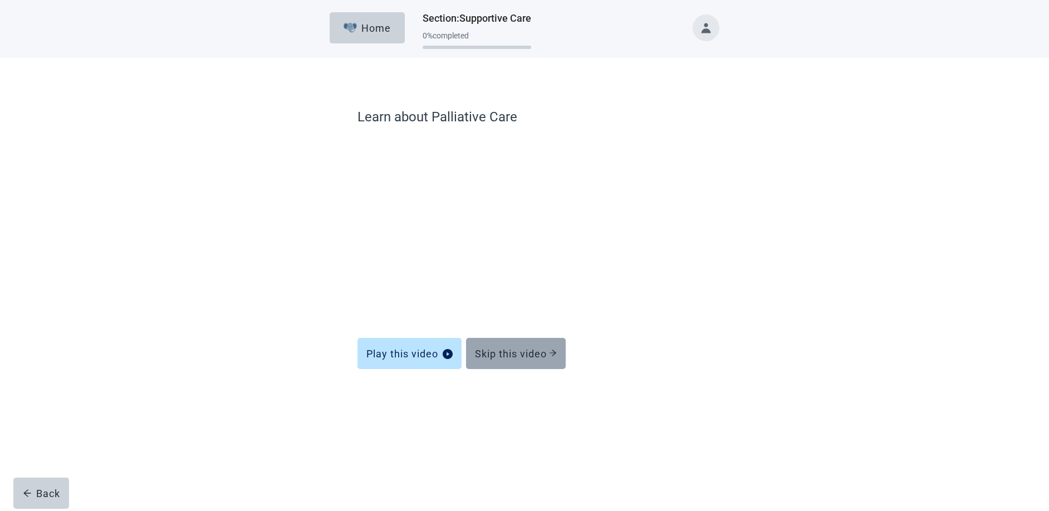
click at [514, 357] on div "Skip this video" at bounding box center [516, 353] width 82 height 11
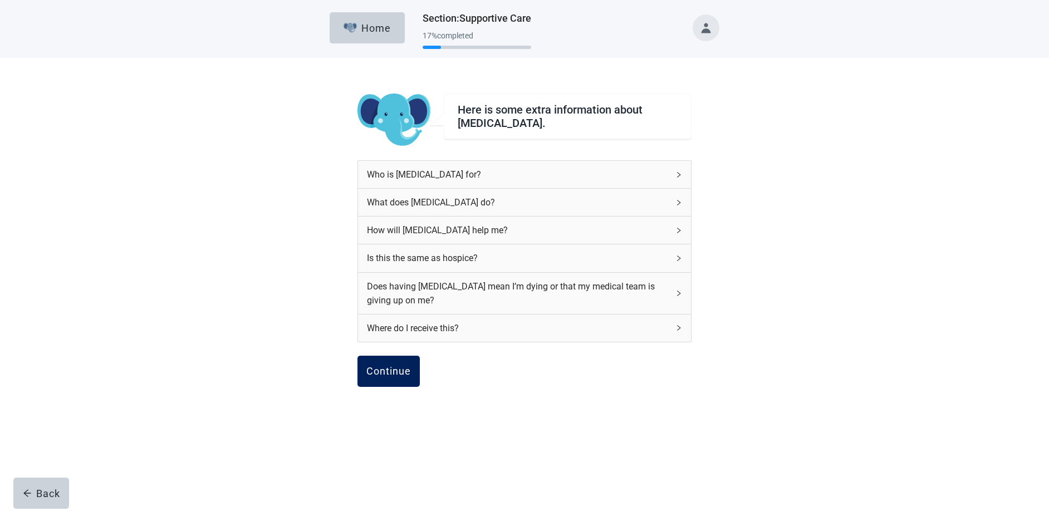
click at [393, 372] on div "Continue" at bounding box center [388, 371] width 45 height 11
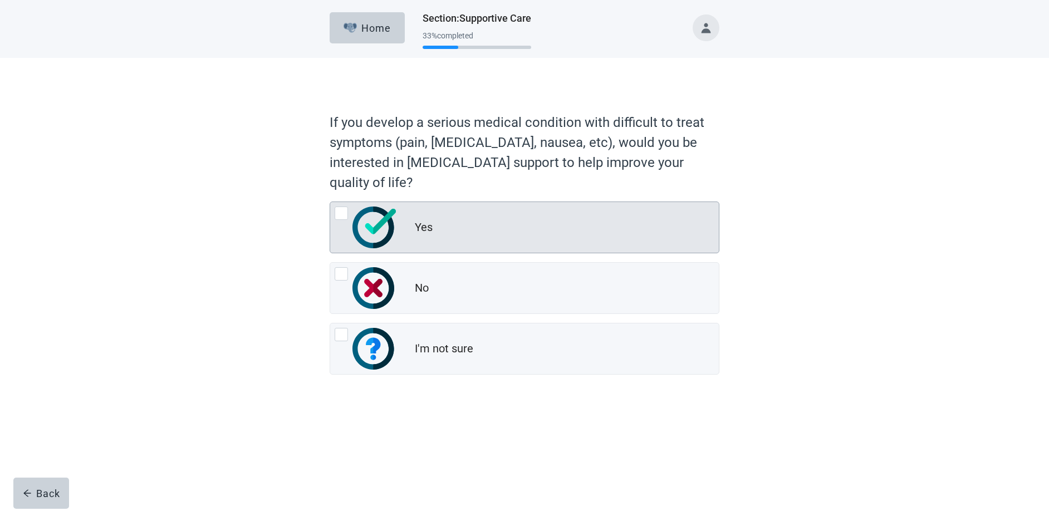
click at [339, 215] on div "Yes, radio button, not checked" at bounding box center [341, 213] width 13 height 13
click at [330, 202] on input "Yes" at bounding box center [330, 202] width 1 height 1
radio input "true"
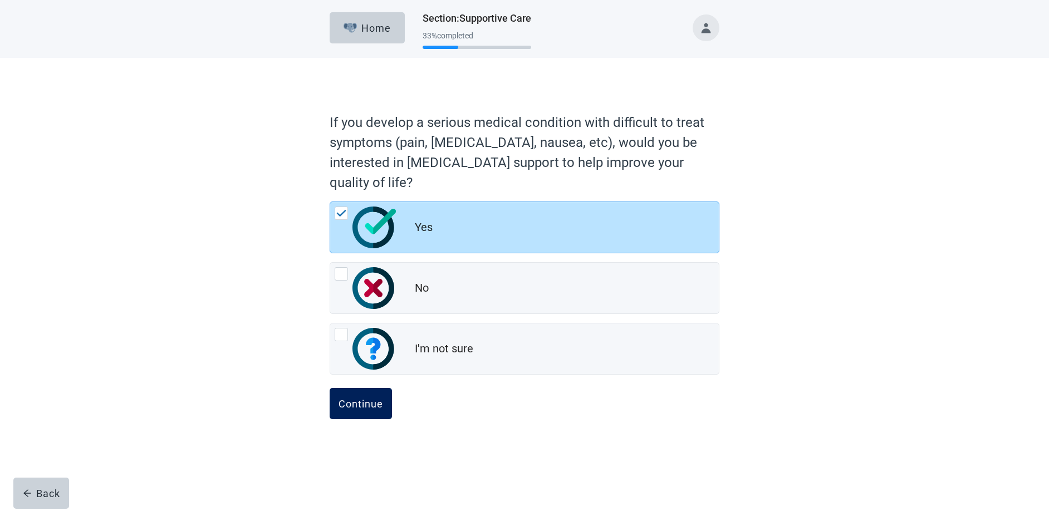
click at [358, 399] on div "Continue" at bounding box center [360, 403] width 45 height 11
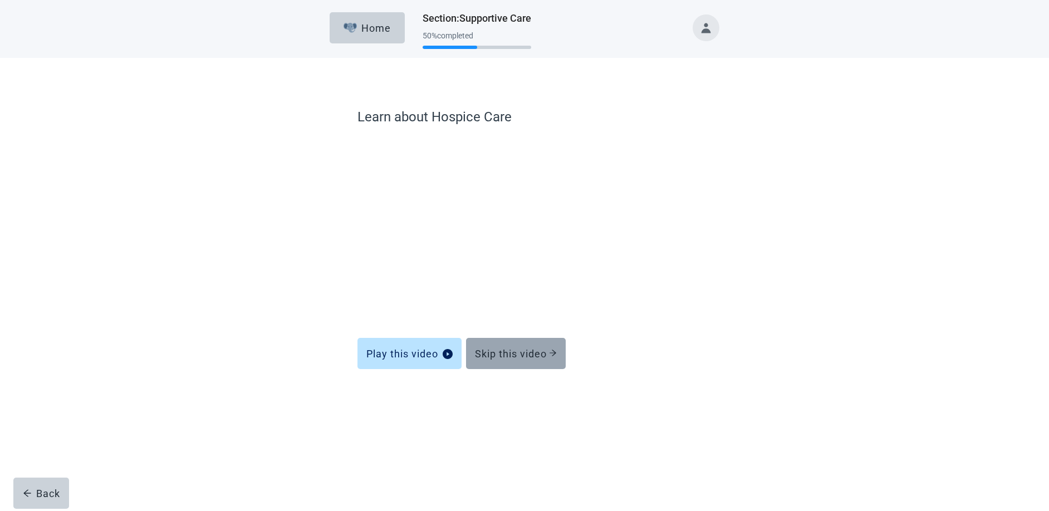
click at [480, 356] on div "Skip this video" at bounding box center [516, 353] width 82 height 11
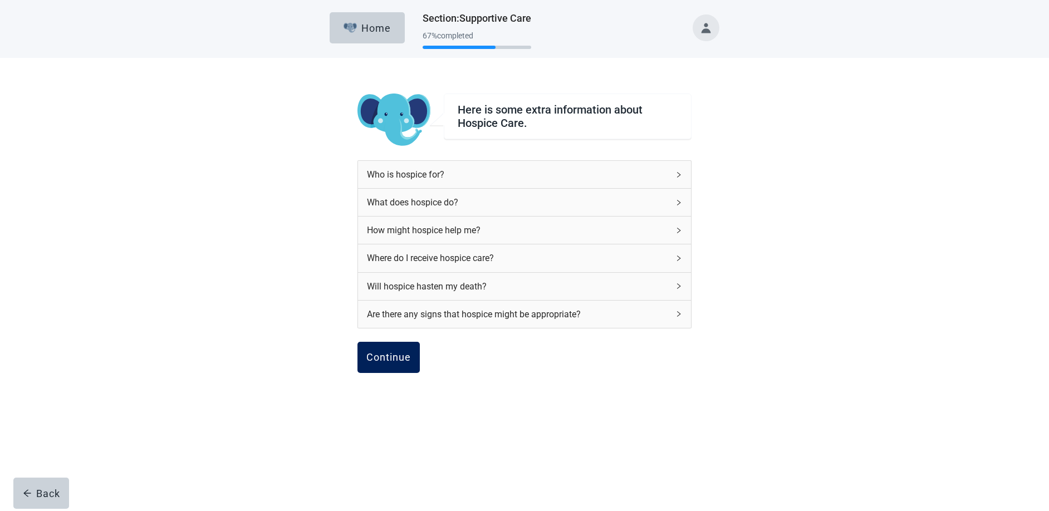
click at [402, 358] on div "Continue" at bounding box center [388, 357] width 45 height 11
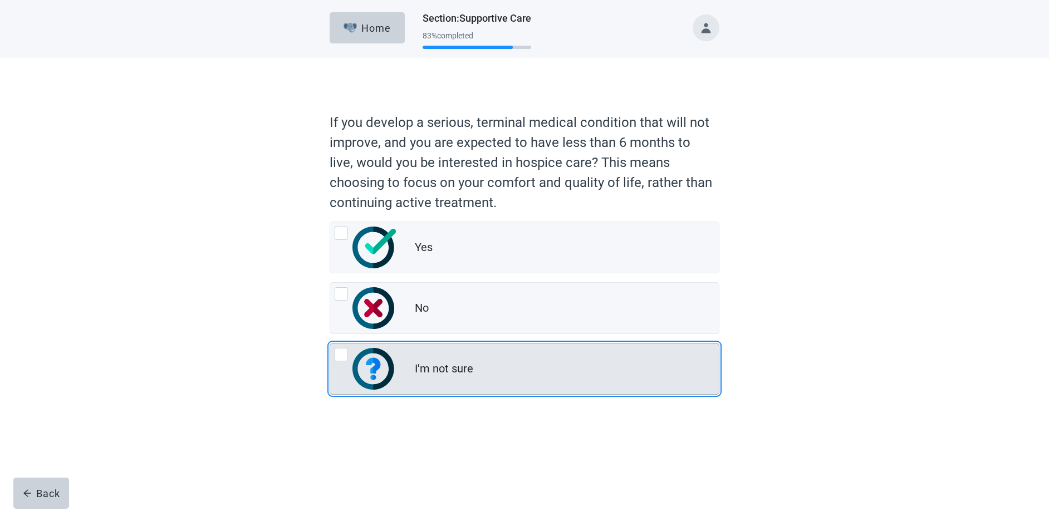
click at [345, 358] on div "I'm not sure, radio button, not checked" at bounding box center [341, 354] width 13 height 13
click at [330, 343] on input "I'm not sure" at bounding box center [330, 343] width 1 height 1
radio input "true"
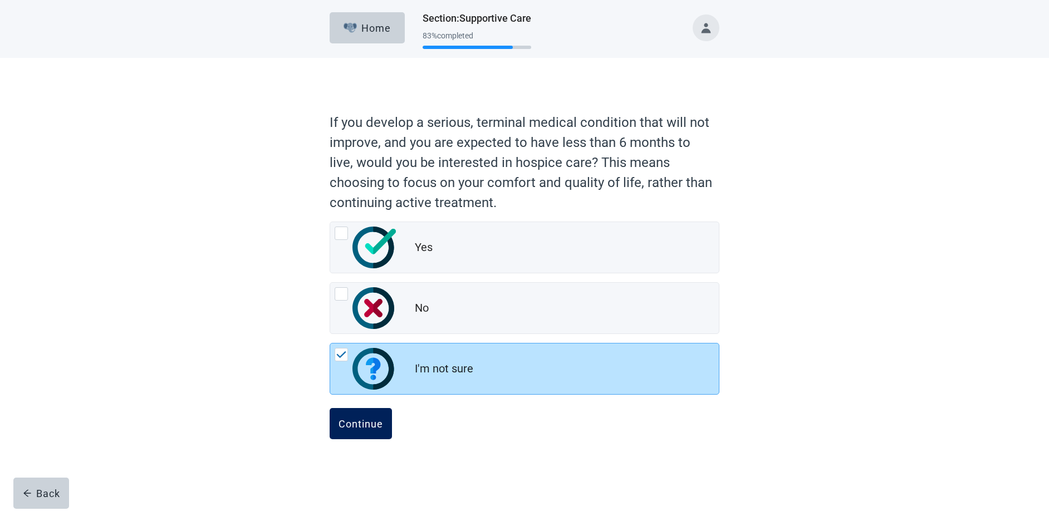
click at [358, 424] on div "Continue" at bounding box center [360, 423] width 45 height 11
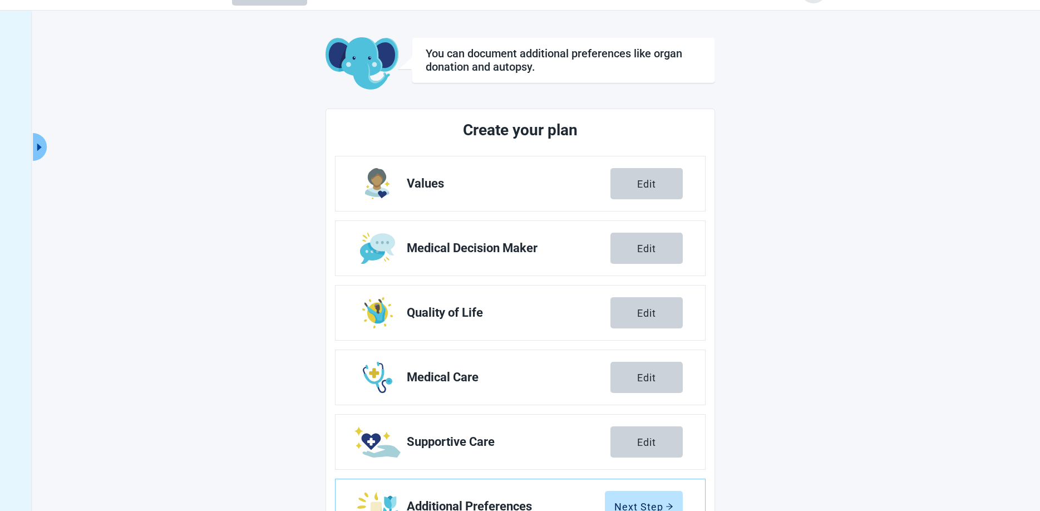
scroll to position [81, 0]
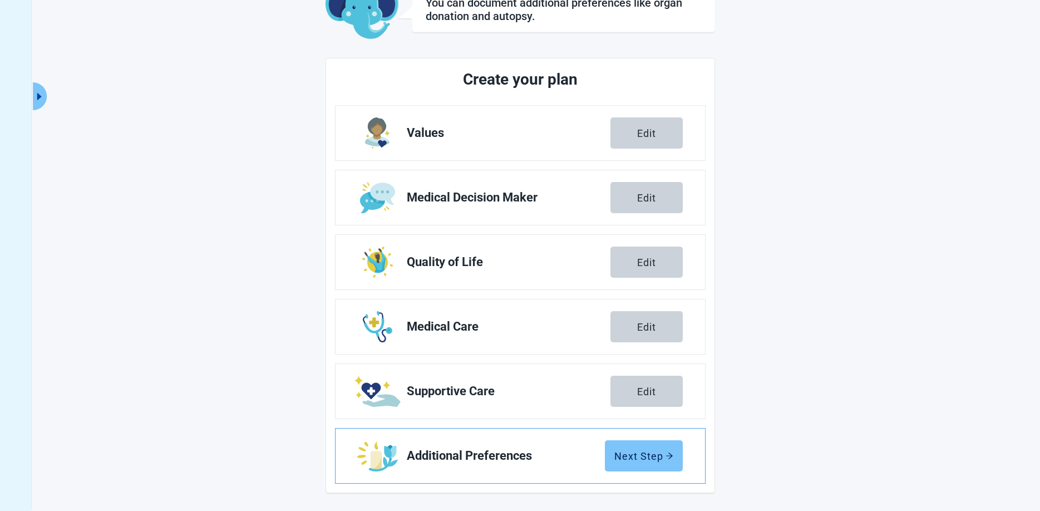
click at [645, 459] on div "Next Step" at bounding box center [644, 455] width 59 height 11
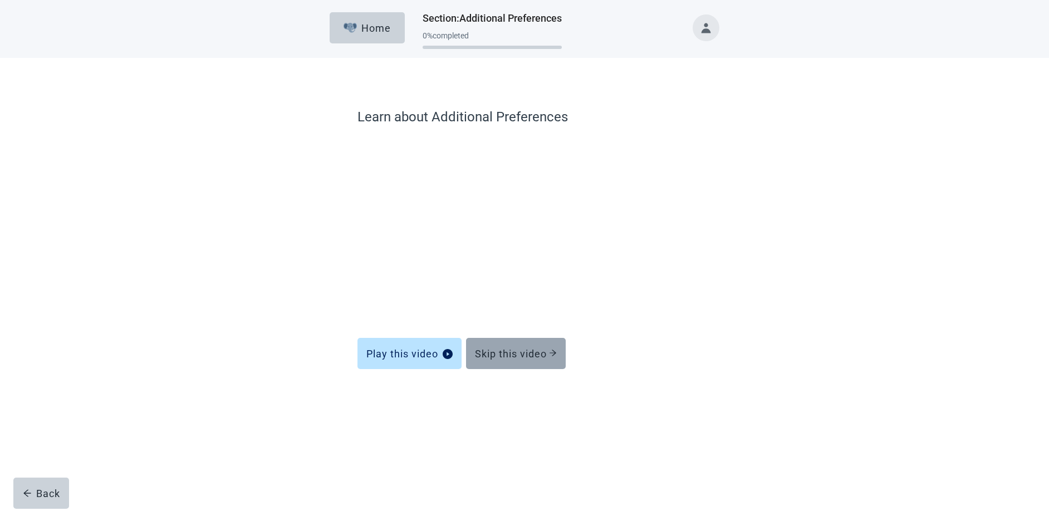
click at [500, 359] on div "Skip this video" at bounding box center [516, 353] width 82 height 11
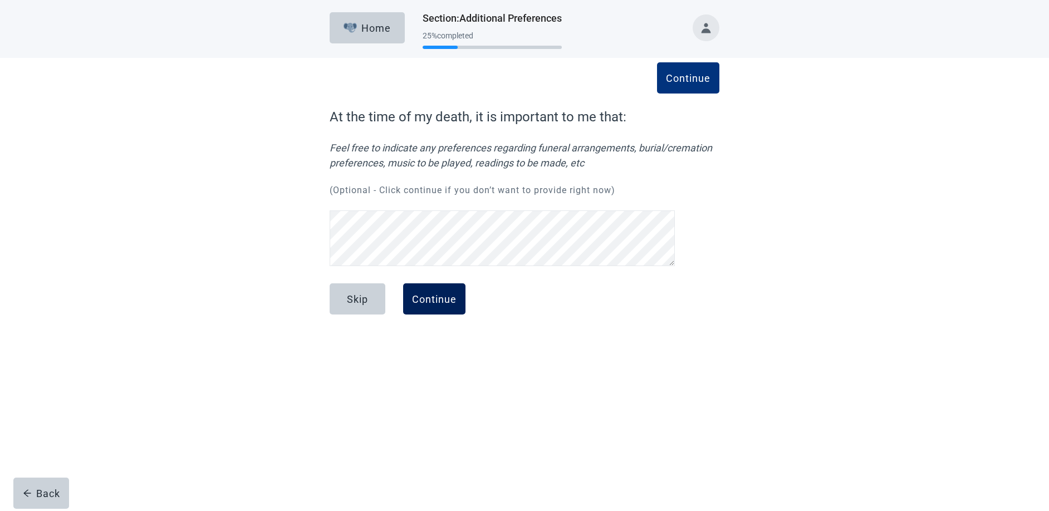
click at [429, 297] on div "Continue" at bounding box center [434, 298] width 45 height 11
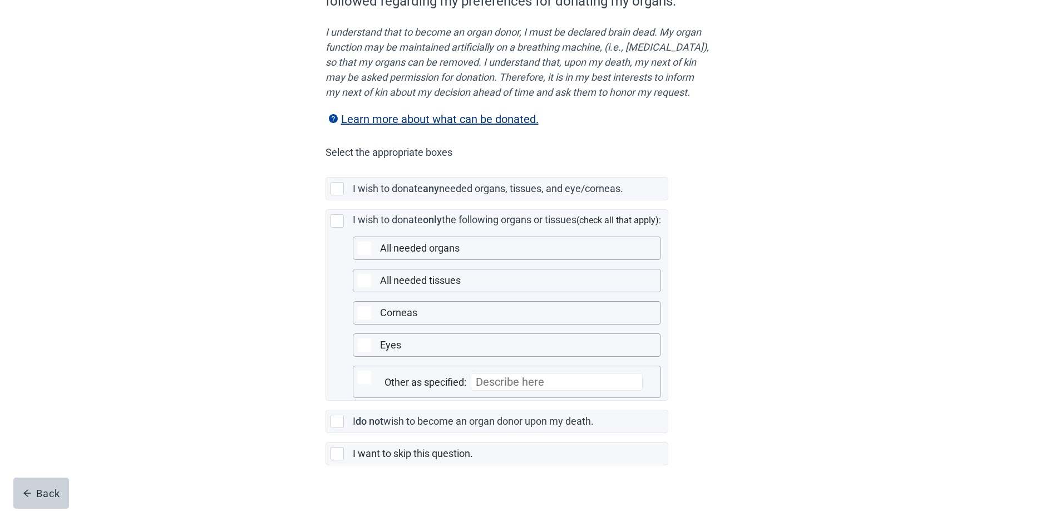
scroll to position [167, 0]
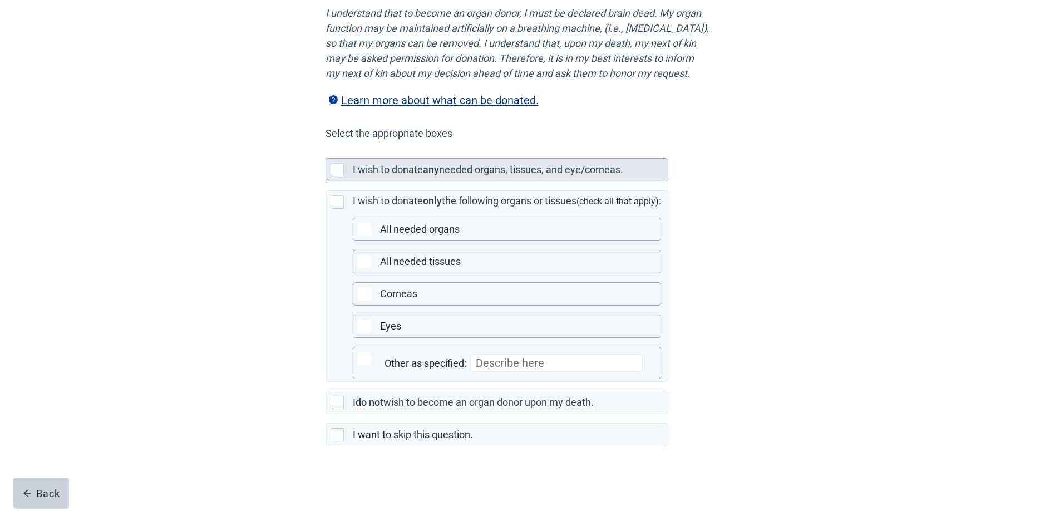
click at [335, 176] on div "Main content" at bounding box center [337, 169] width 13 height 13
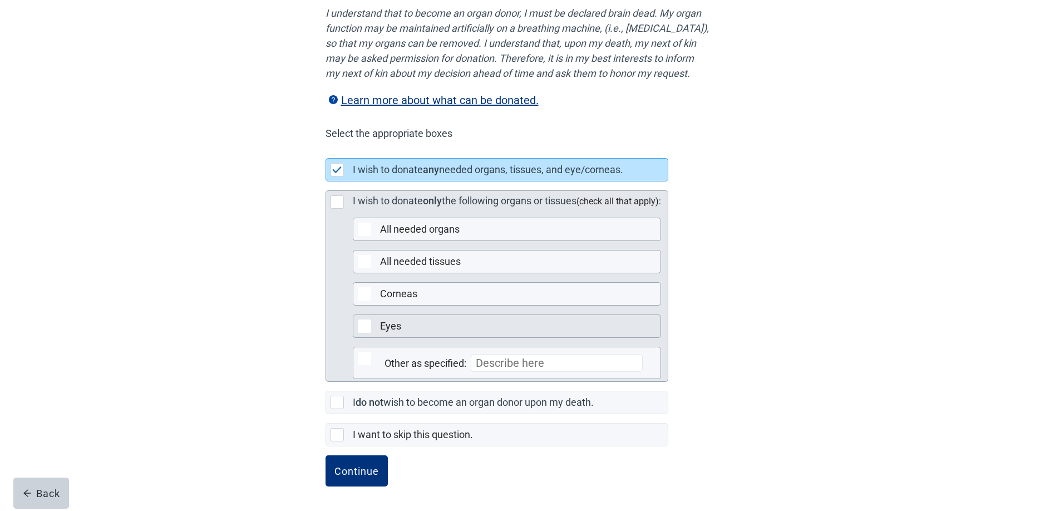
scroll to position [175, 0]
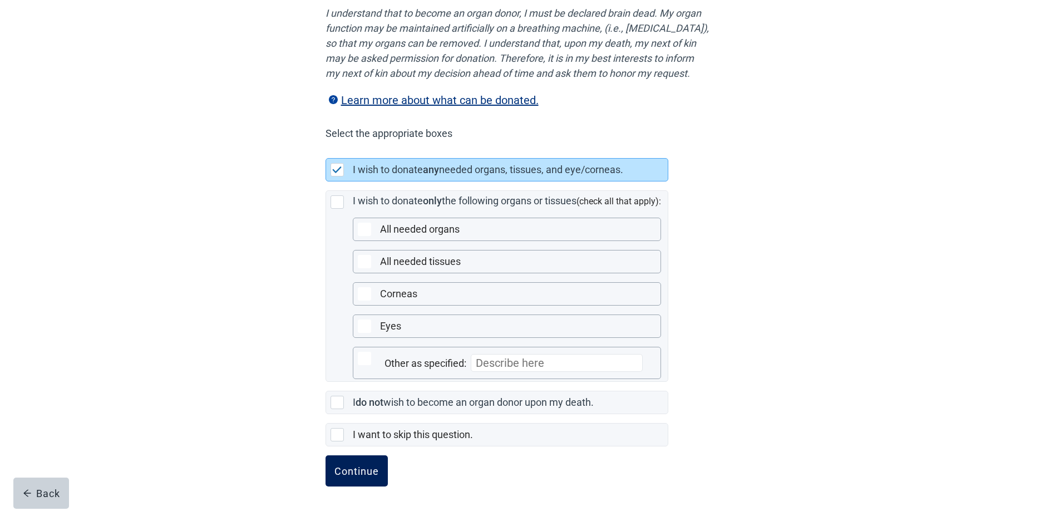
click at [344, 472] on div "Continue" at bounding box center [357, 470] width 45 height 11
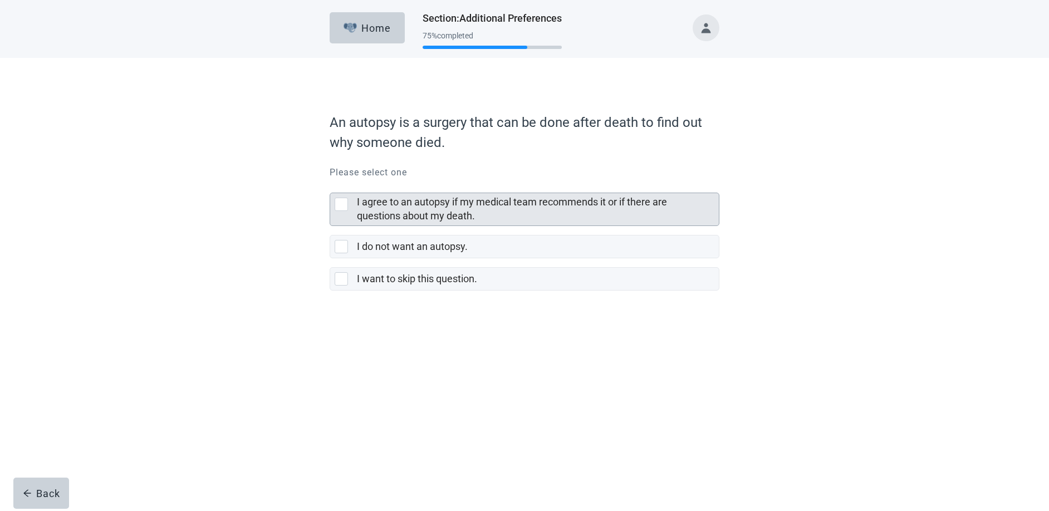
click at [342, 205] on div "I agree to an autopsy if my medical team recommends it or if there are question…" at bounding box center [341, 204] width 13 height 13
click at [330, 184] on input "I agree to an autopsy if my medical team recommends it or if there are question…" at bounding box center [330, 184] width 1 height 1
checkbox input "true"
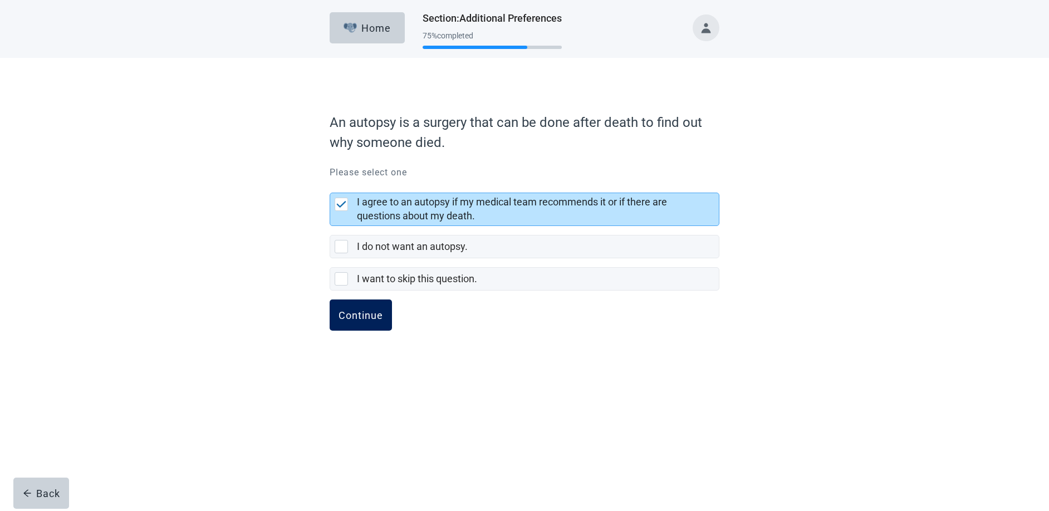
click at [371, 314] on div "Continue" at bounding box center [360, 315] width 45 height 11
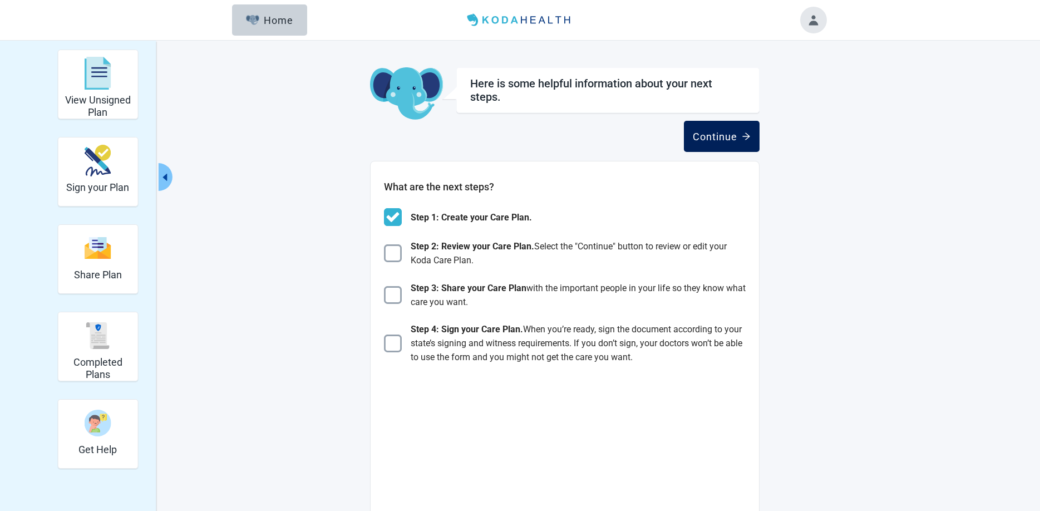
click at [720, 139] on div "Continue" at bounding box center [722, 136] width 58 height 11
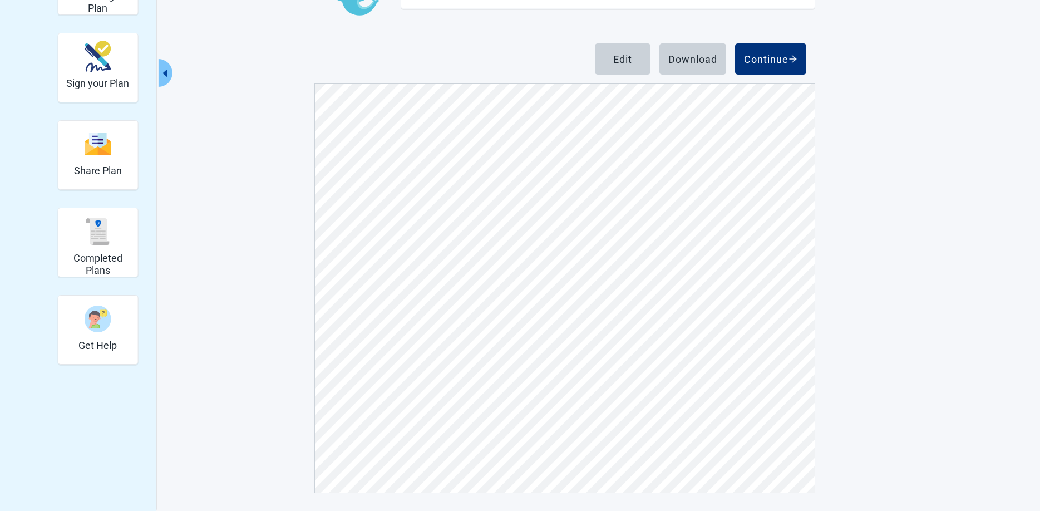
scroll to position [6670, 0]
click at [763, 59] on div "Continue" at bounding box center [770, 58] width 53 height 11
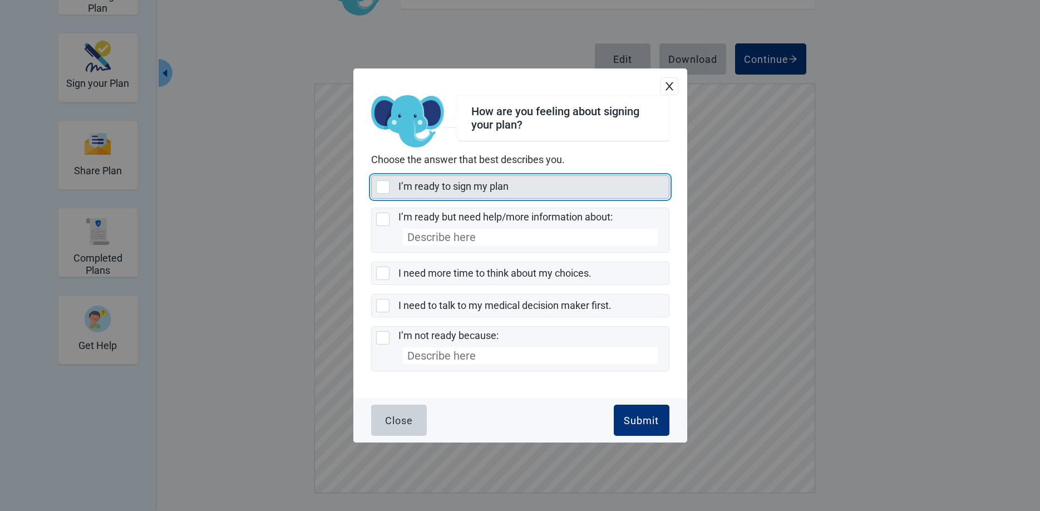
click at [385, 185] on div "I’m ready to sign my plan, checkbox, not selected" at bounding box center [382, 186] width 13 height 13
click at [372, 176] on input "I’m ready to sign my plan" at bounding box center [371, 175] width 1 height 1
checkbox input "true"
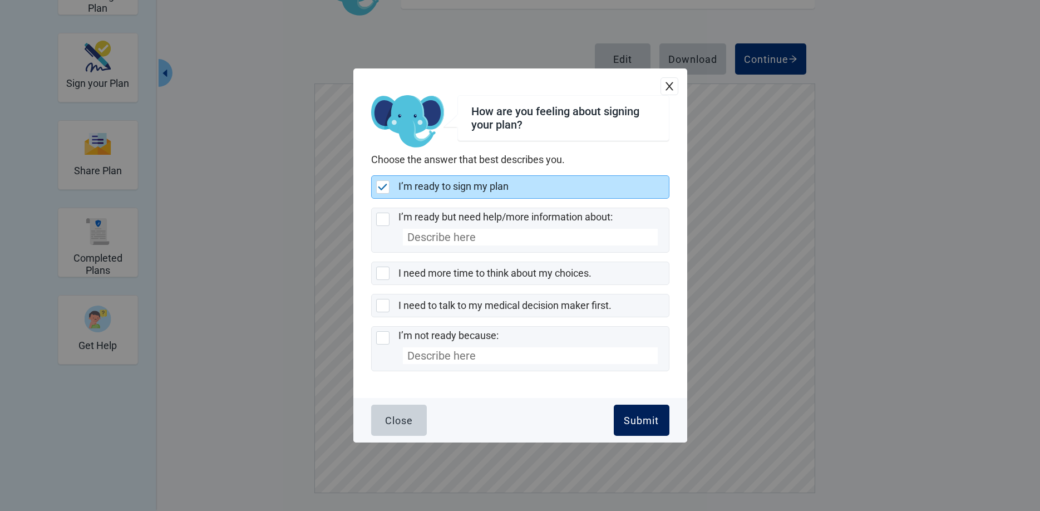
click at [652, 424] on div "Submit" at bounding box center [641, 420] width 35 height 11
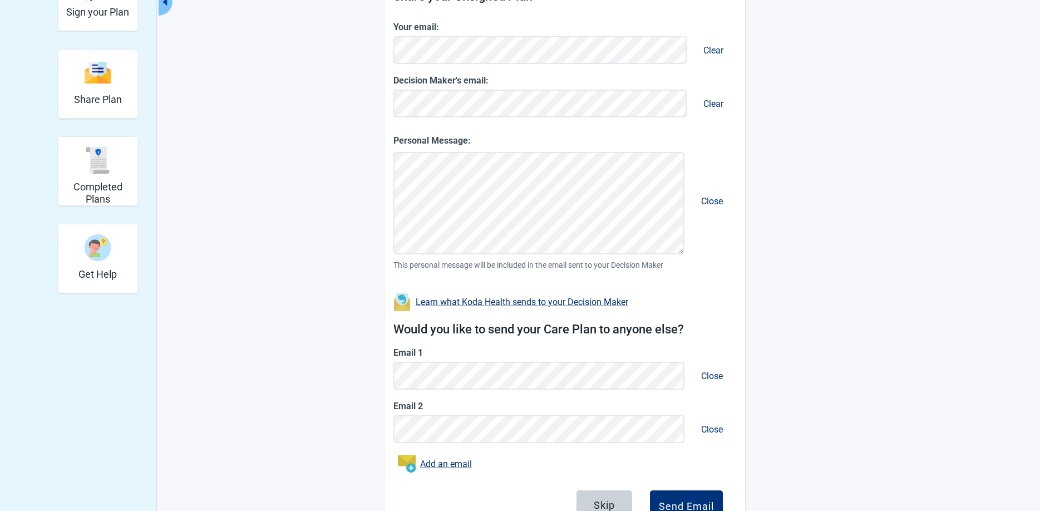
scroll to position [227, 0]
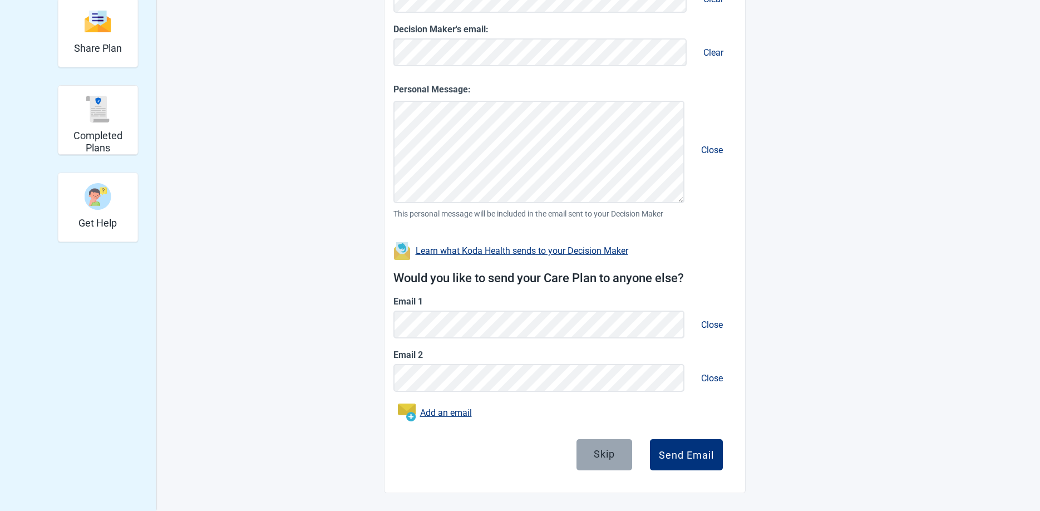
click at [601, 450] on div "Skip" at bounding box center [604, 454] width 21 height 11
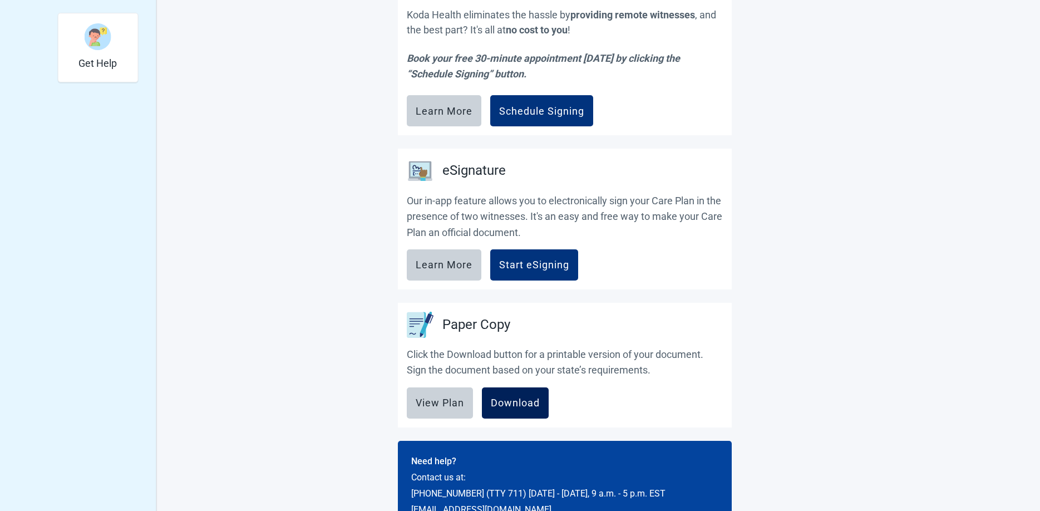
scroll to position [423, 0]
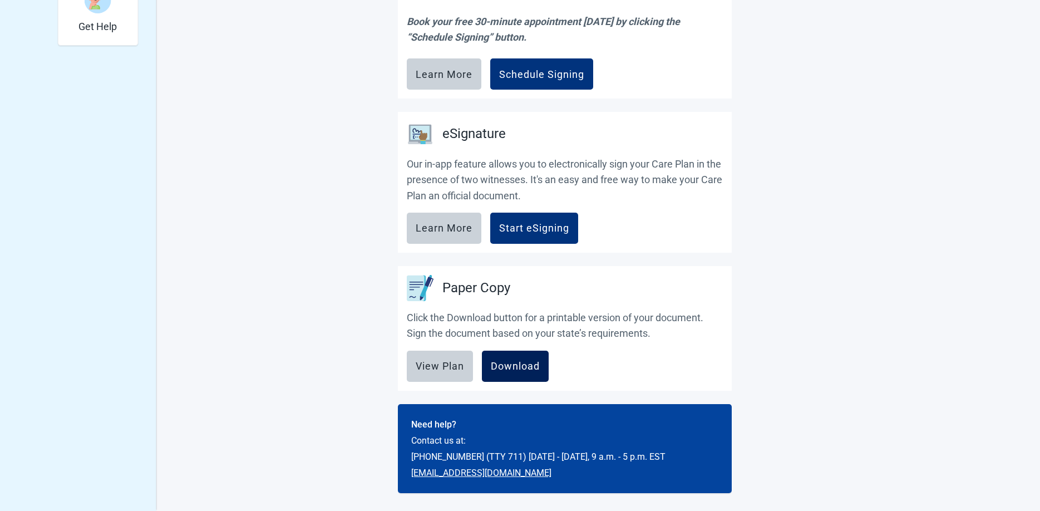
click at [527, 364] on div "Download" at bounding box center [515, 366] width 49 height 11
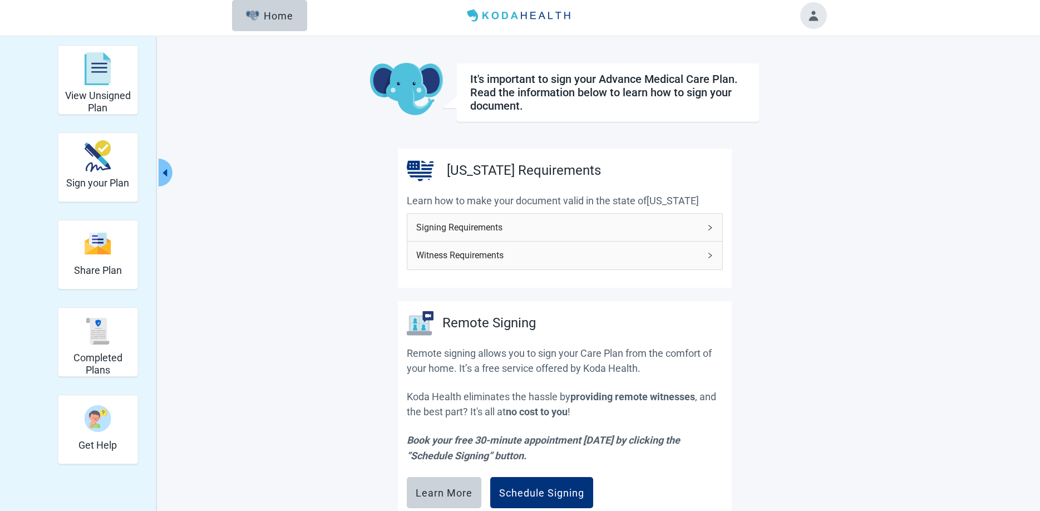
scroll to position [0, 0]
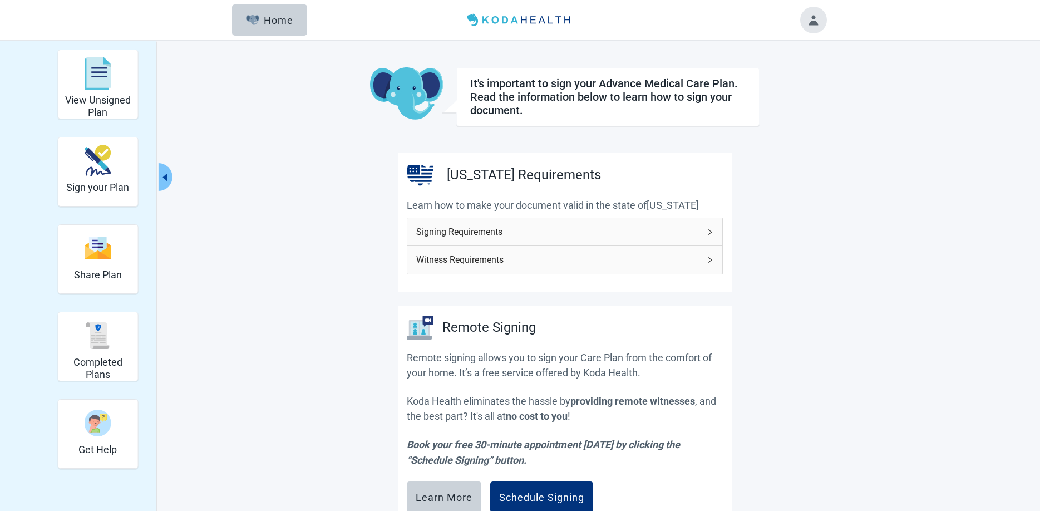
click at [810, 24] on button "Toggle account menu" at bounding box center [813, 20] width 27 height 27
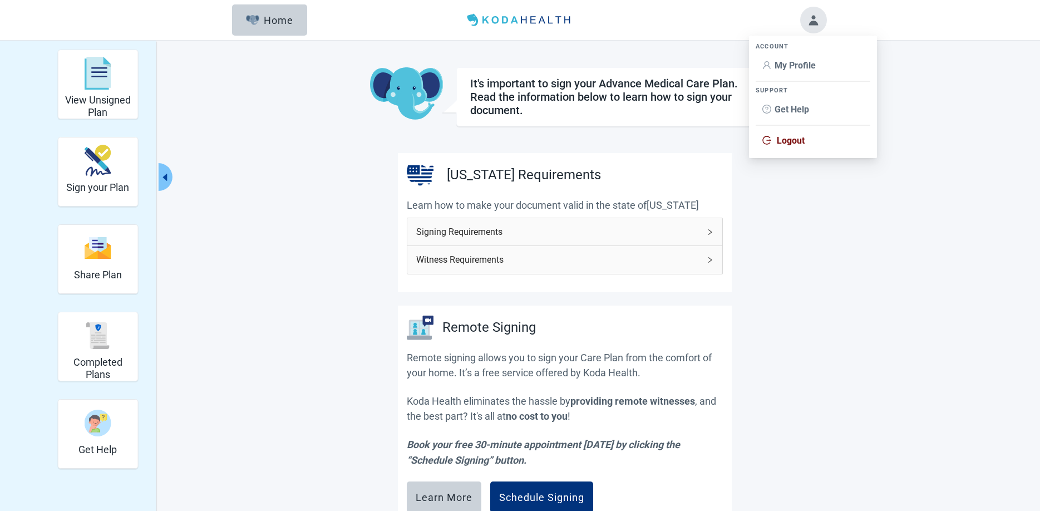
click at [785, 136] on span "Logout" at bounding box center [791, 140] width 28 height 11
